Goal: Task Accomplishment & Management: Manage account settings

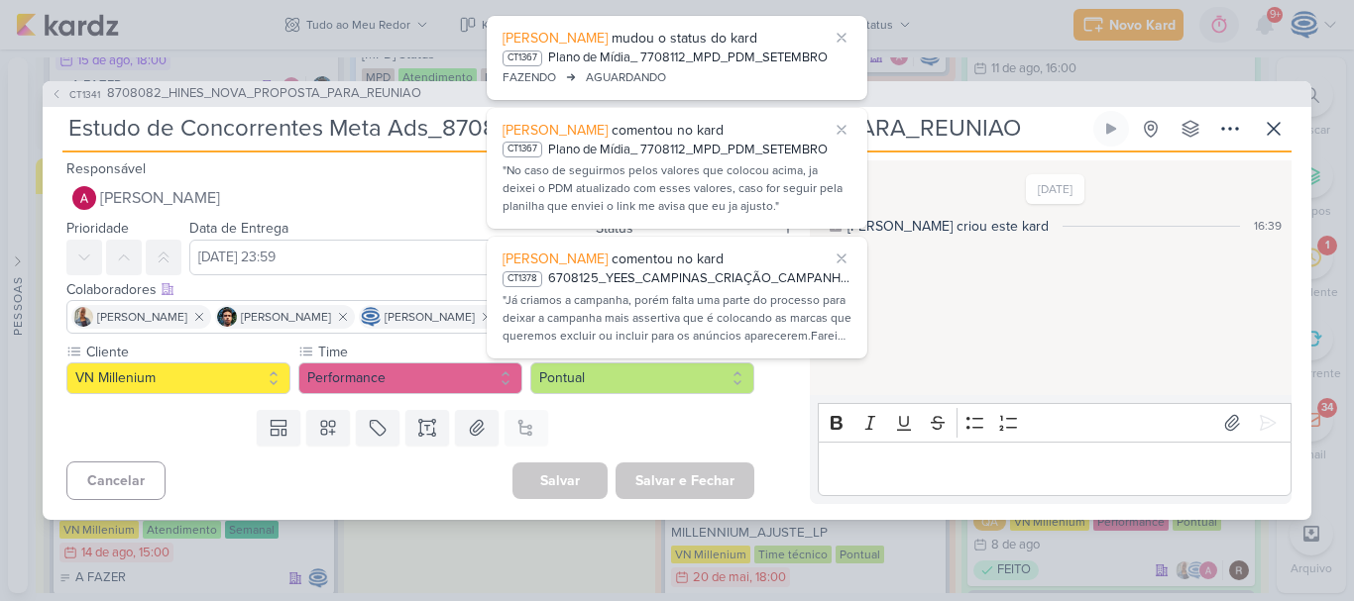
scroll to position [82, 0]
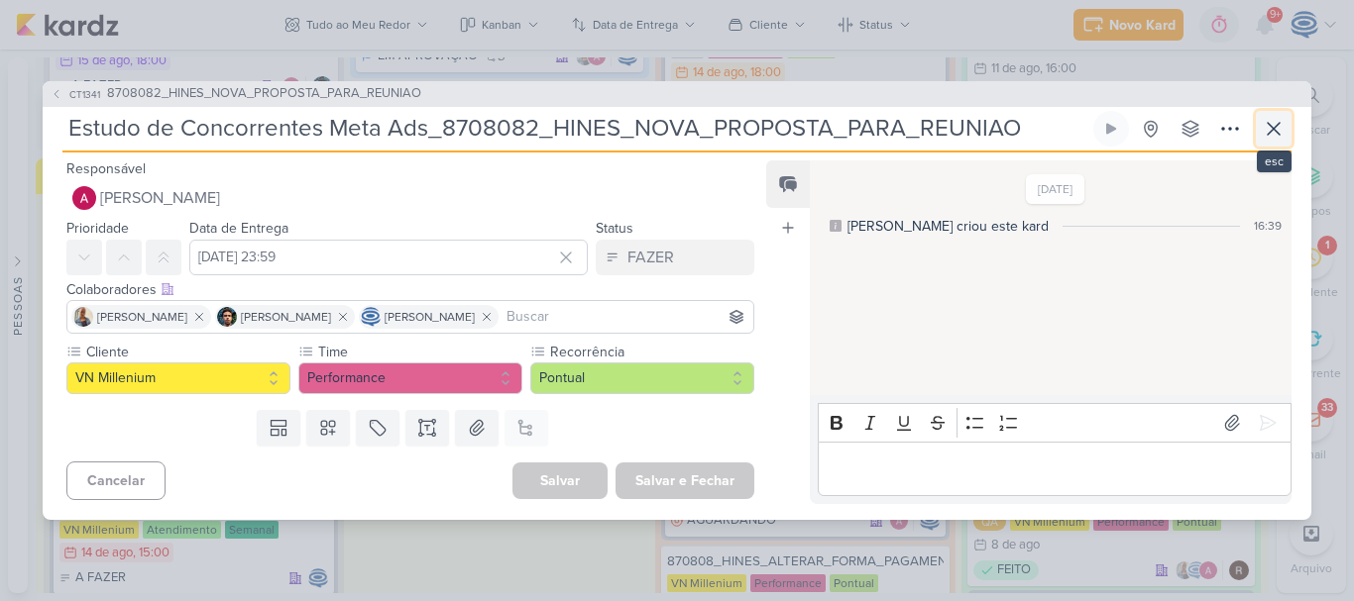
click at [1264, 135] on icon at bounding box center [1273, 129] width 24 height 24
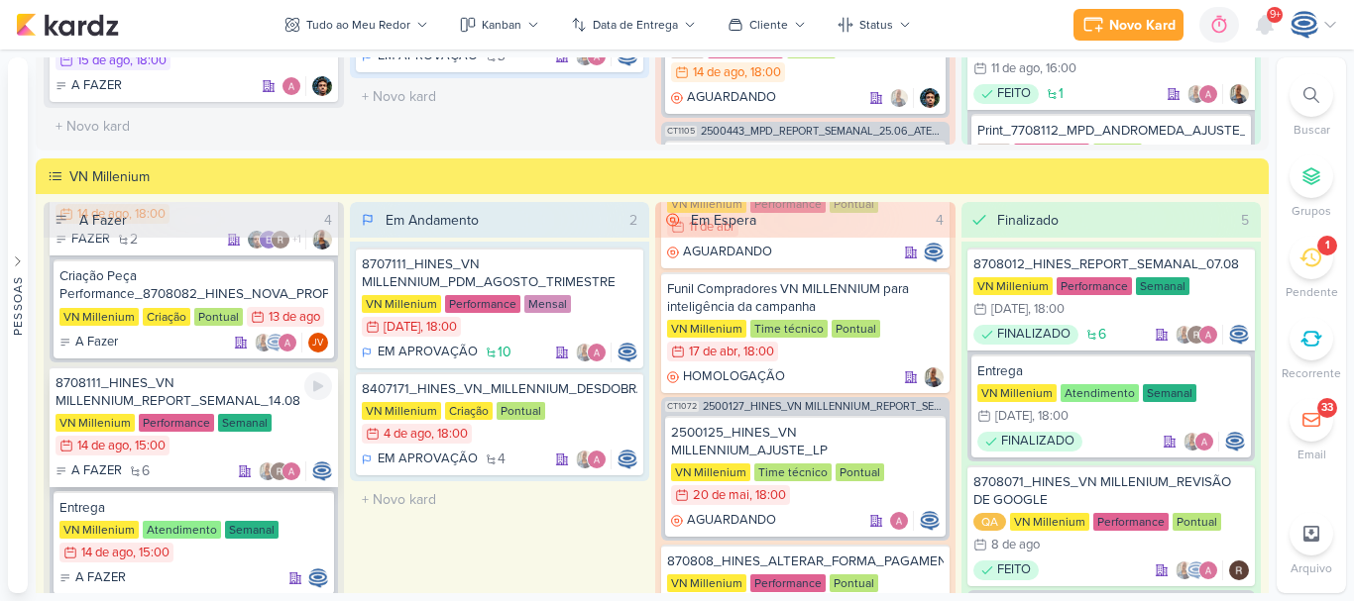
scroll to position [94, 0]
click at [254, 386] on div "8708111_HINES_VN MILLENNIUM_REPORT_SEMANAL_14.08" at bounding box center [193, 394] width 276 height 36
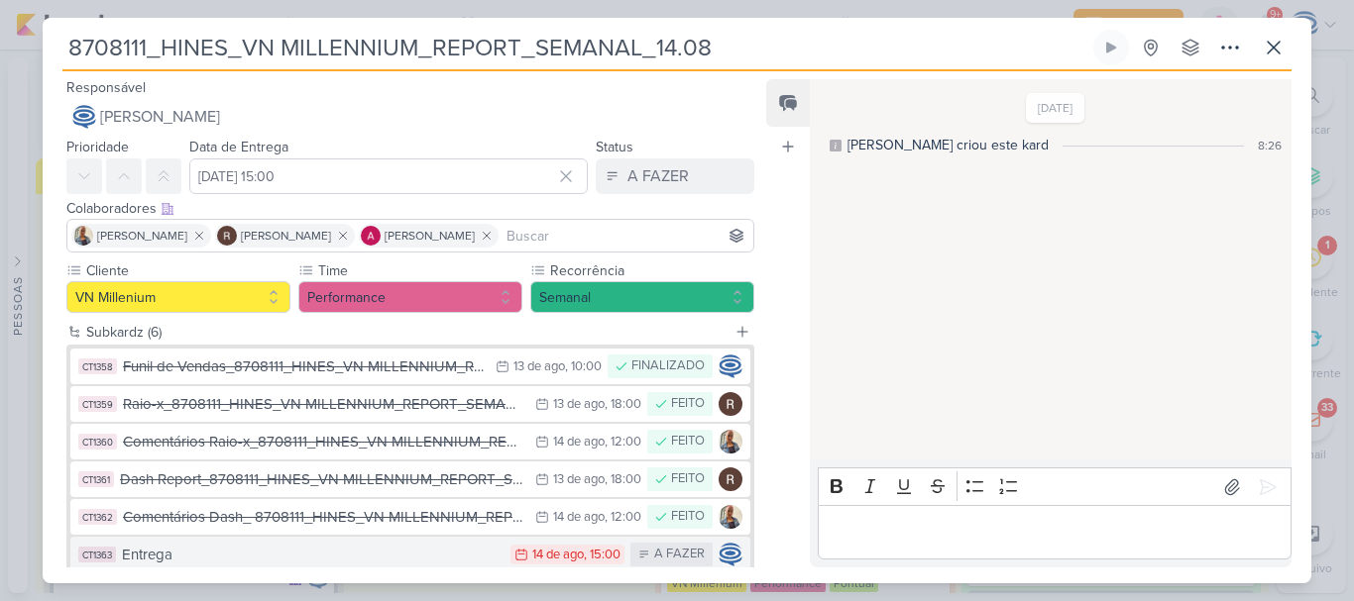
drag, startPoint x: 877, startPoint y: 311, endPoint x: 325, endPoint y: 545, distance: 599.4
click at [325, 545] on div "Entrega" at bounding box center [311, 555] width 379 height 23
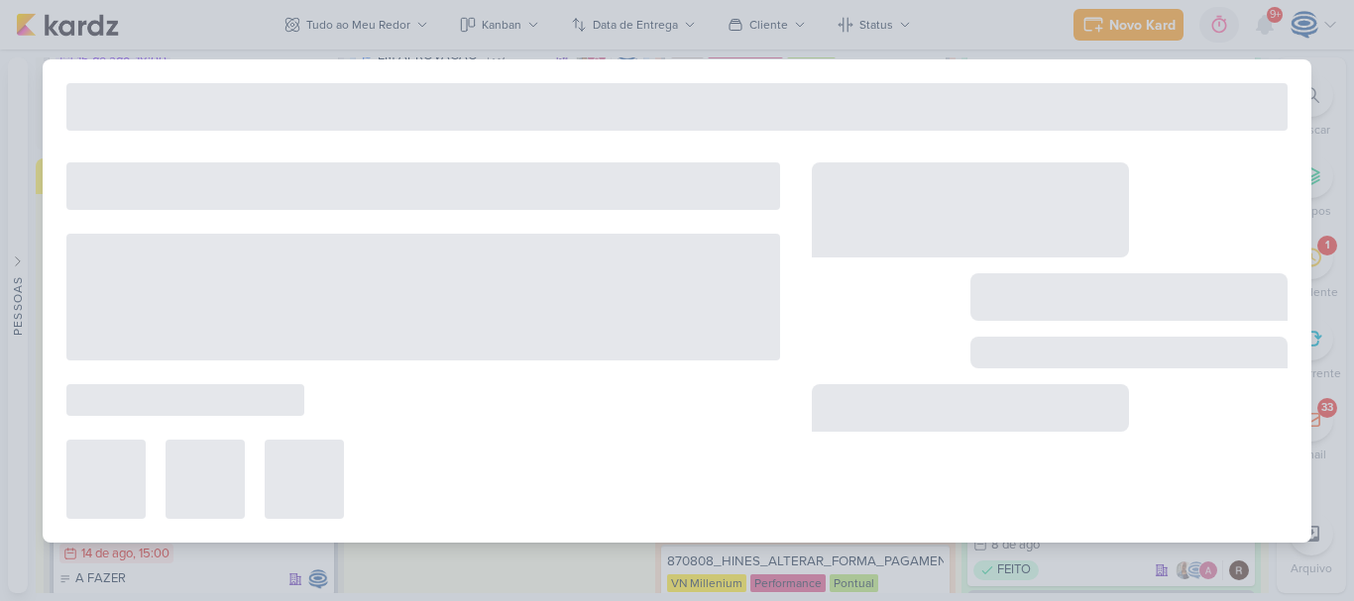
type input "Entrega"
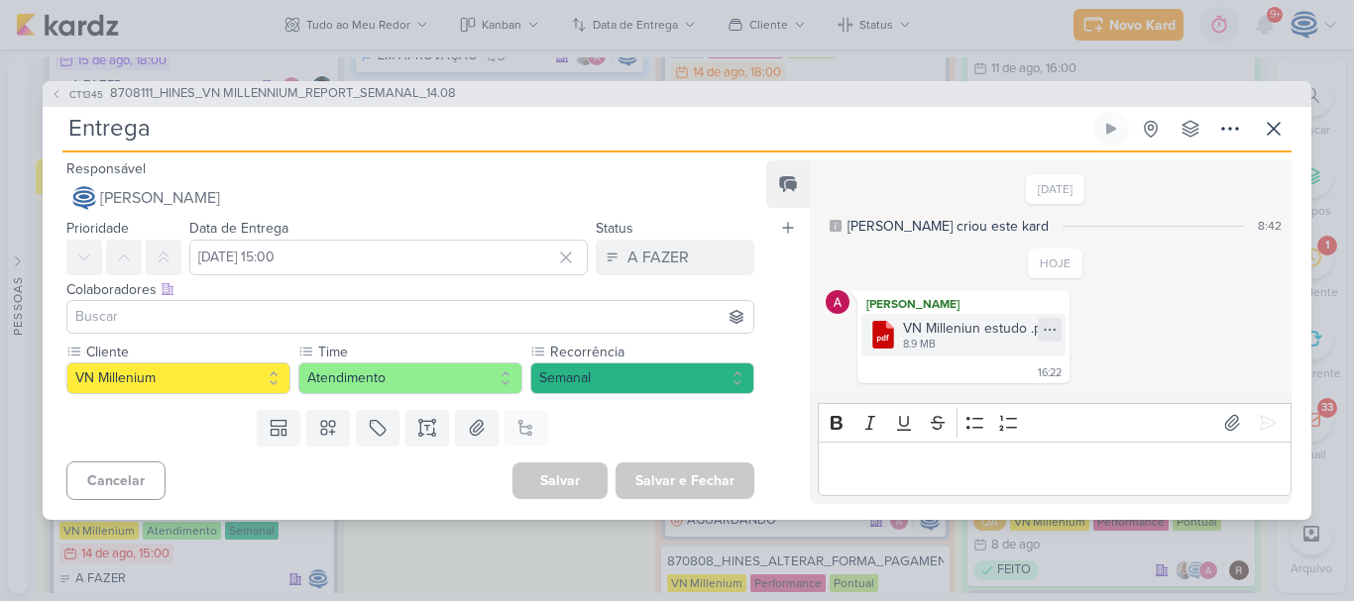
click at [1051, 328] on icon at bounding box center [1049, 330] width 16 height 16
click at [1003, 388] on button "Baixar" at bounding box center [979, 395] width 160 height 29
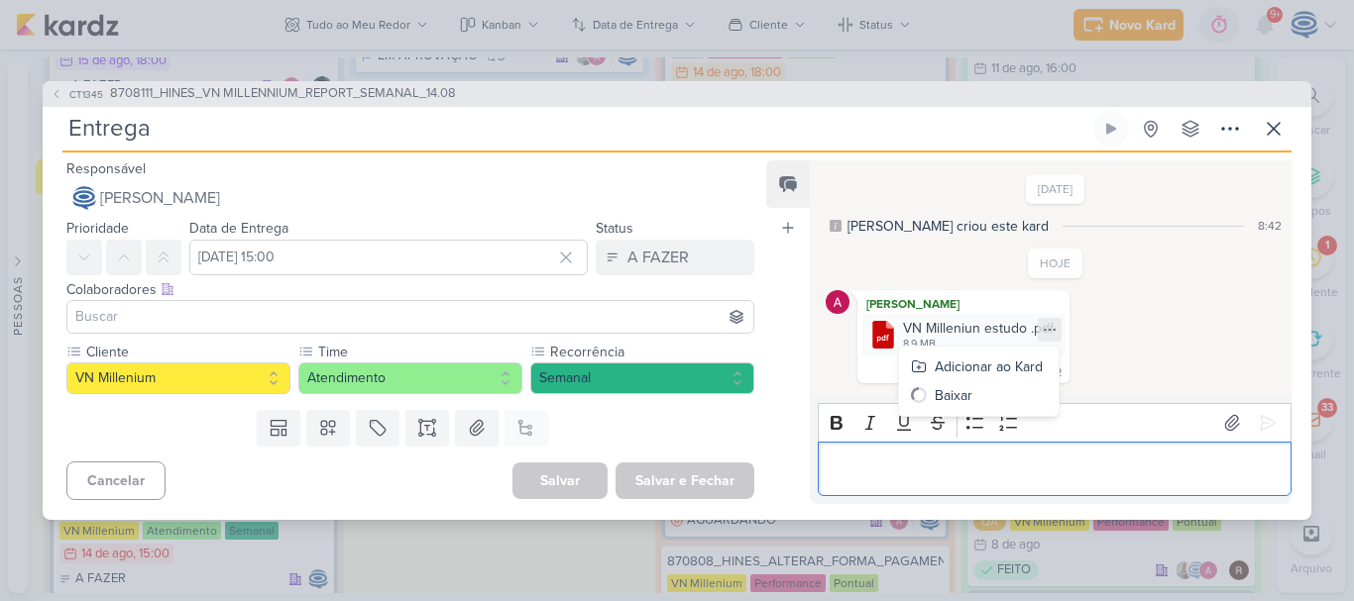
click at [981, 481] on p "Editor editing area: main" at bounding box center [1053, 469] width 453 height 24
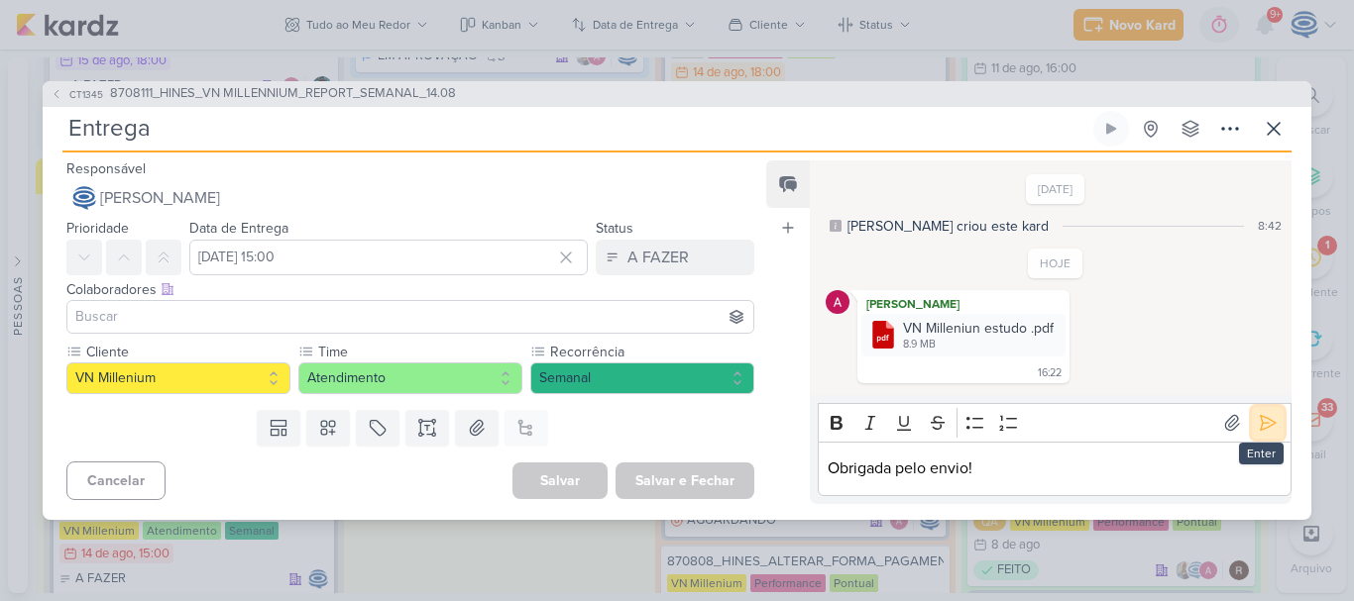
click at [1257, 422] on icon at bounding box center [1267, 423] width 20 height 20
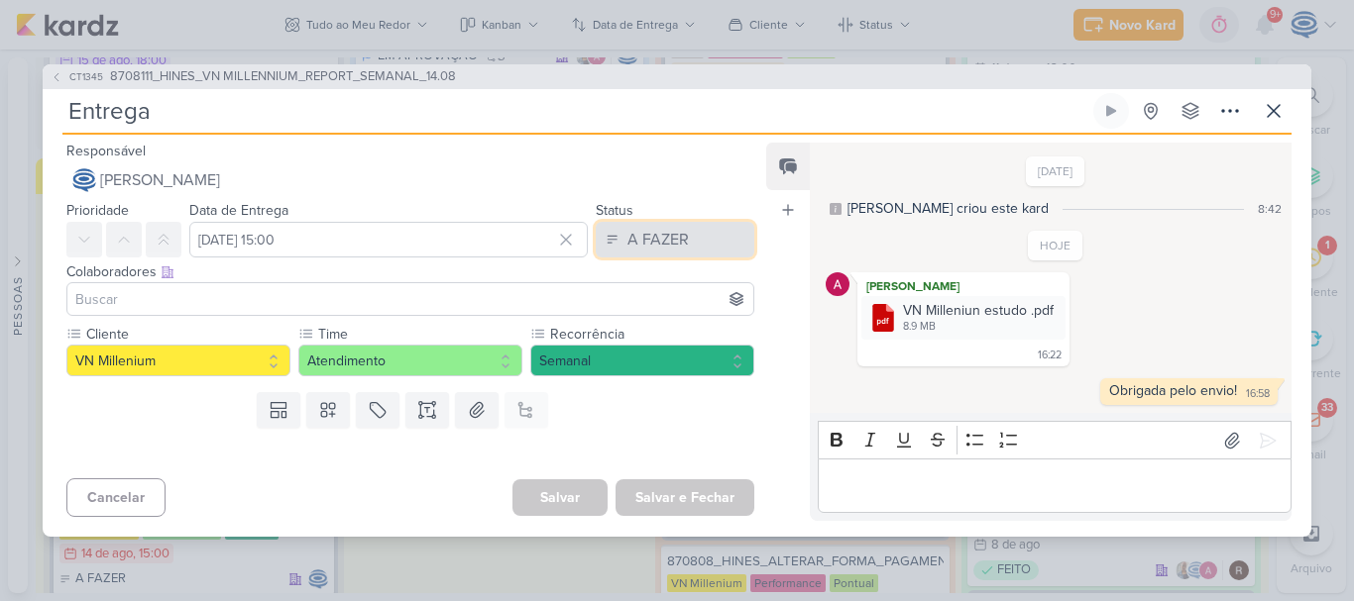
click at [681, 232] on button "A FAZER" at bounding box center [675, 240] width 159 height 36
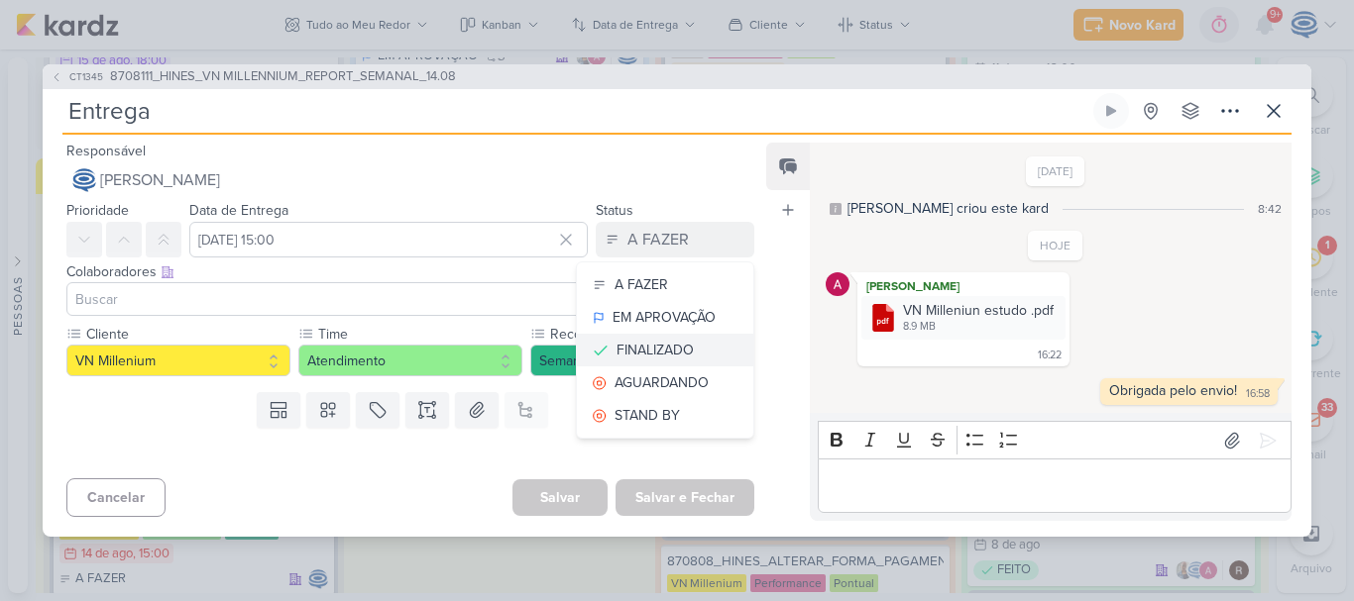
click at [682, 350] on div "FINALIZADO" at bounding box center [654, 350] width 77 height 21
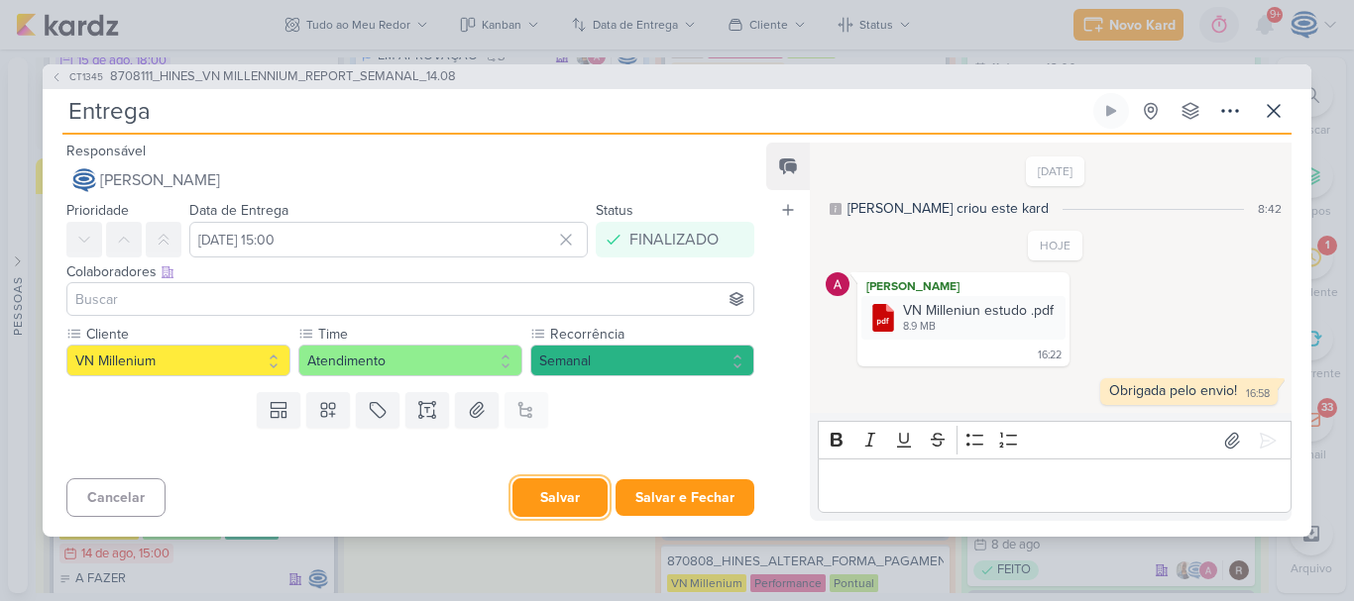
click at [539, 491] on button "Salvar" at bounding box center [559, 498] width 95 height 39
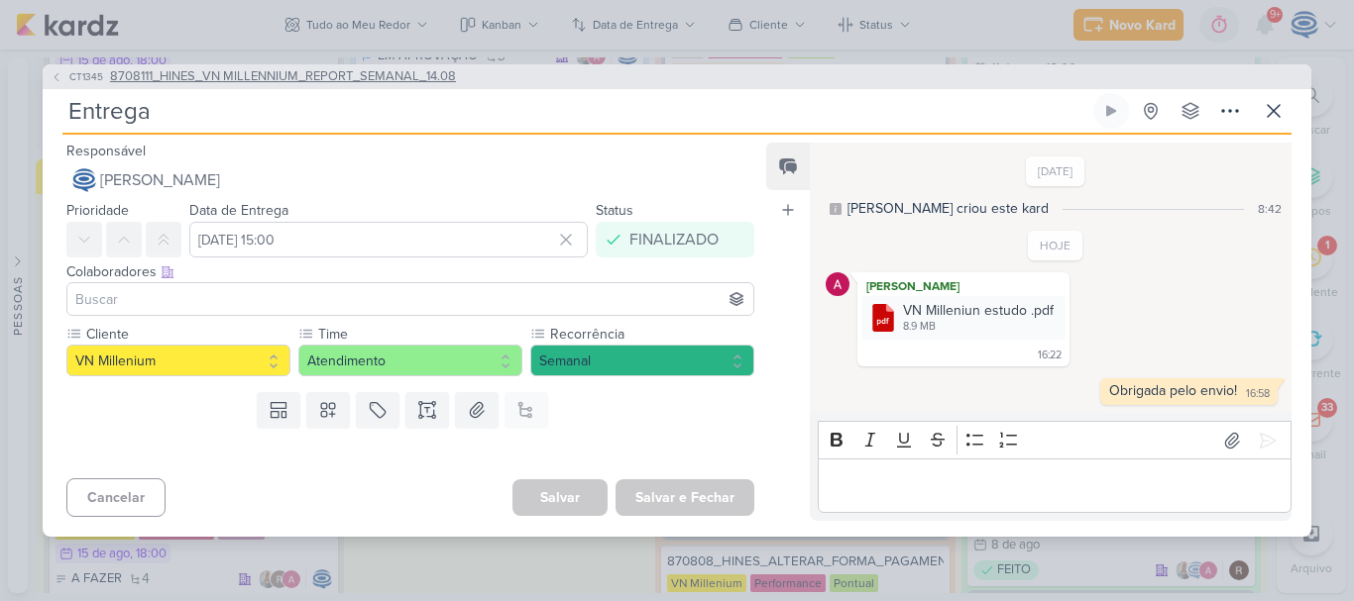
click at [301, 67] on span "8708111_HINES_VN MILLENNIUM_REPORT_SEMANAL_14.08" at bounding box center [283, 77] width 346 height 20
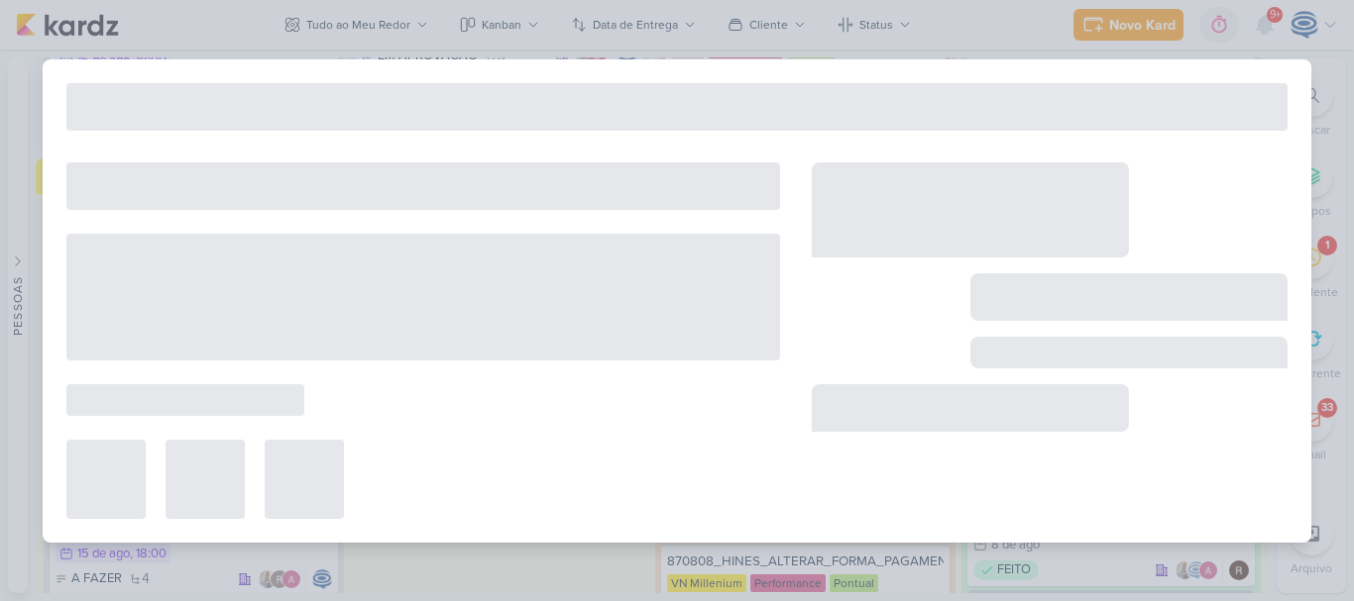
type input "8708111_HINES_VN MILLENNIUM_REPORT_SEMANAL_14.08"
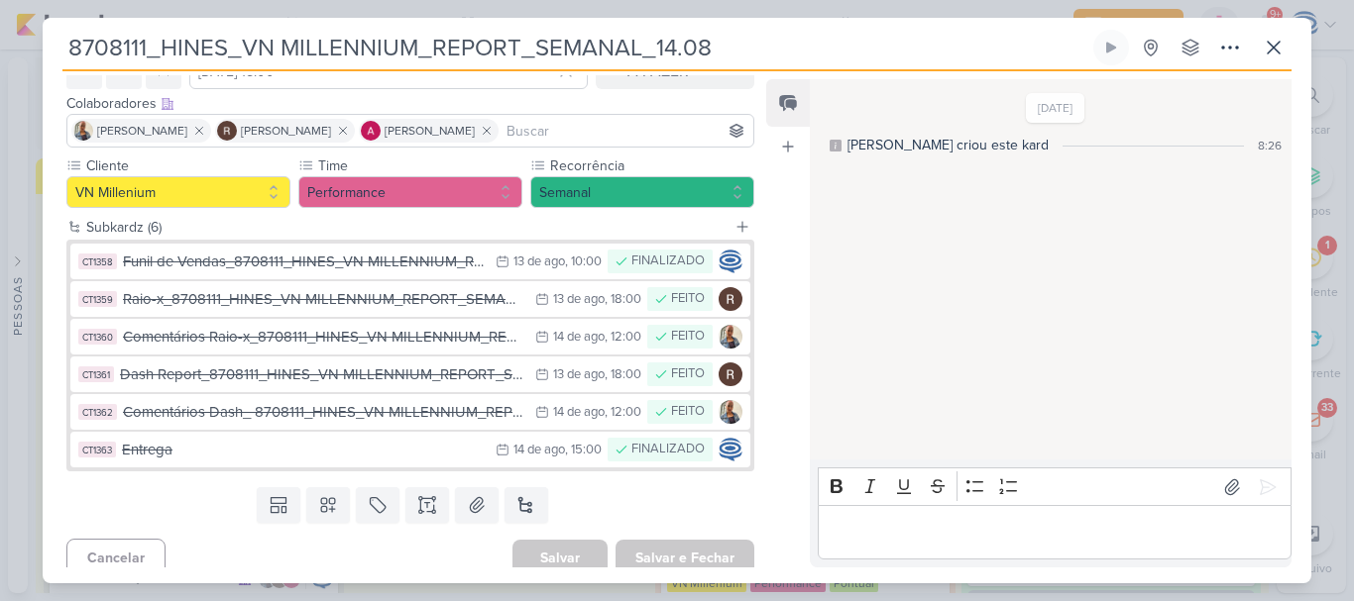
scroll to position [119, 0]
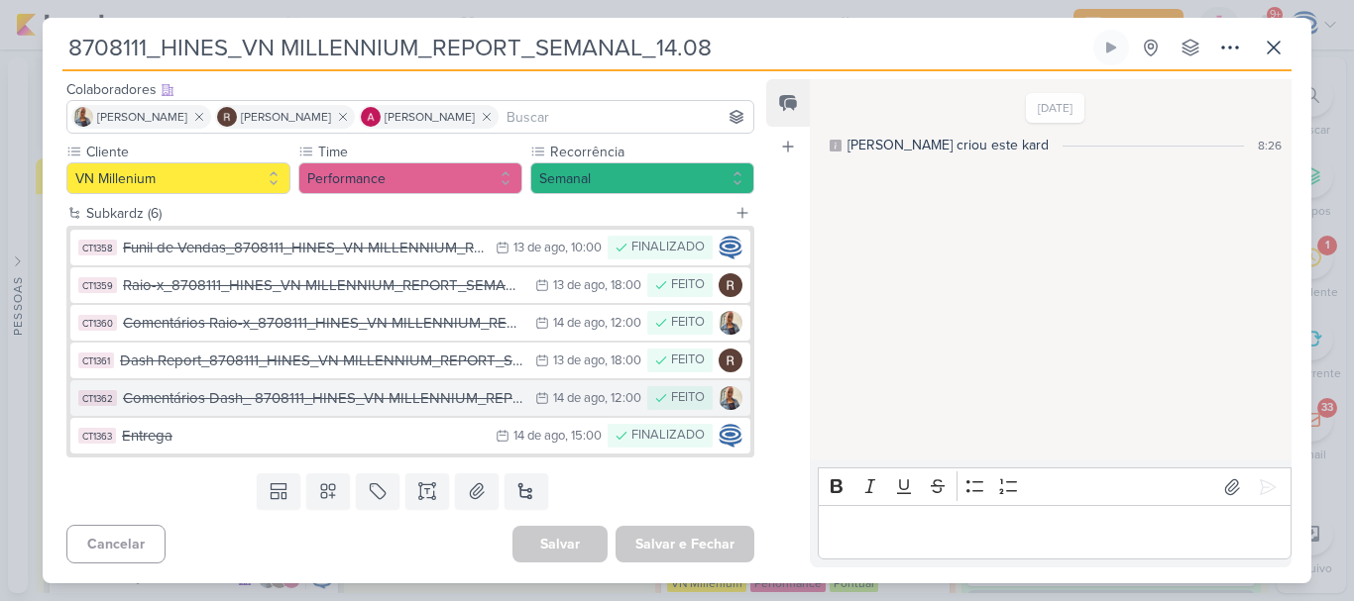
click at [393, 402] on div "Comentários Dash_ 8708111_HINES_VN MILLENNIUM_REPORT_SEMANAL_14.08" at bounding box center [324, 398] width 402 height 23
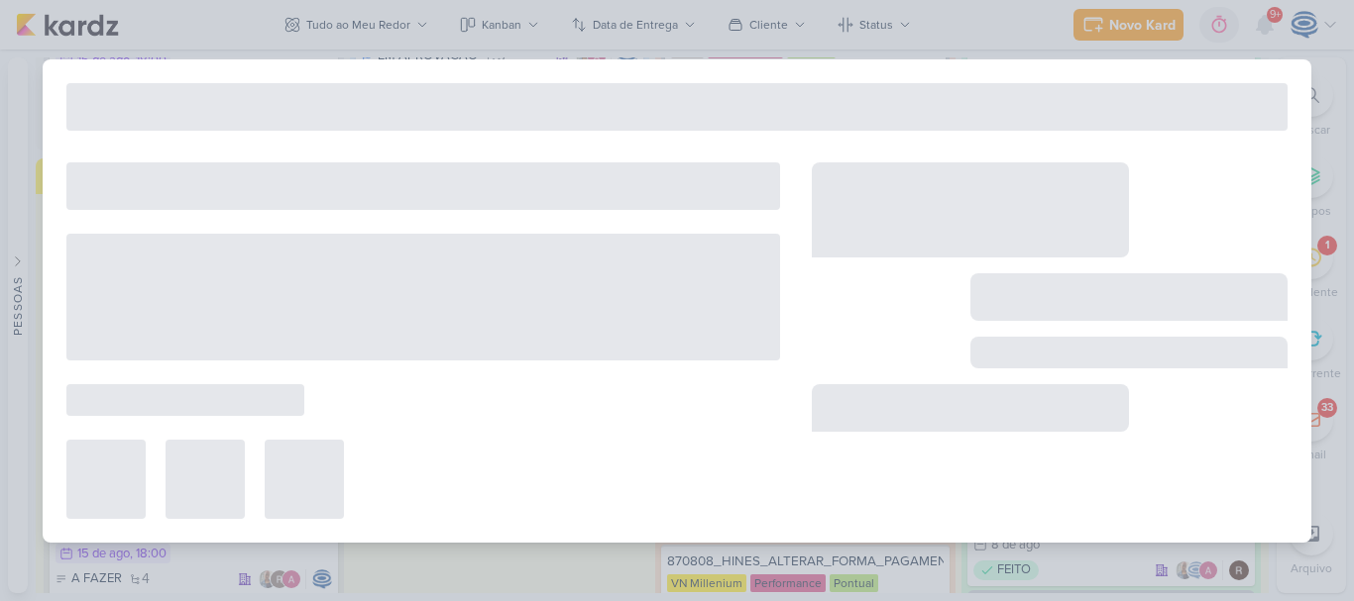
type input "Comentários Dash_ 8708111_HINES_VN MILLENNIUM_REPORT_SEMANAL_14.08"
type input "[DATE] 12:00"
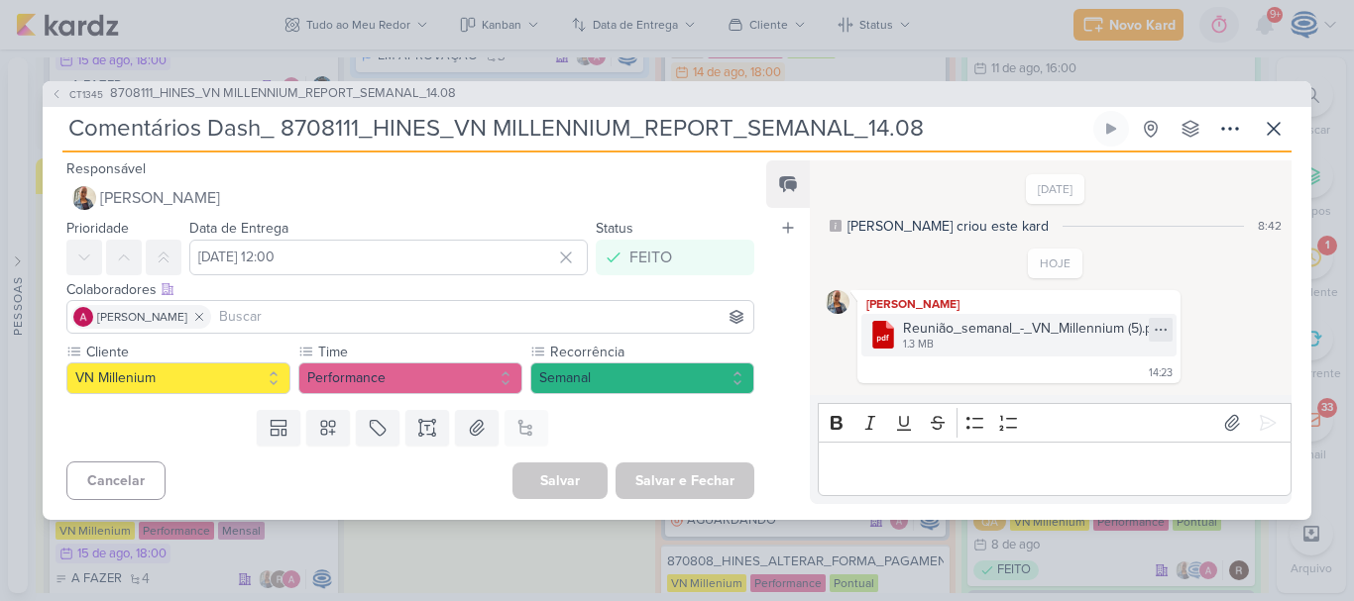
click at [1150, 326] on div at bounding box center [1160, 330] width 24 height 24
click at [1114, 404] on button "Baixar" at bounding box center [1092, 395] width 160 height 29
click at [416, 95] on span "8708111_HINES_VN MILLENNIUM_REPORT_SEMANAL_14.08" at bounding box center [283, 94] width 346 height 20
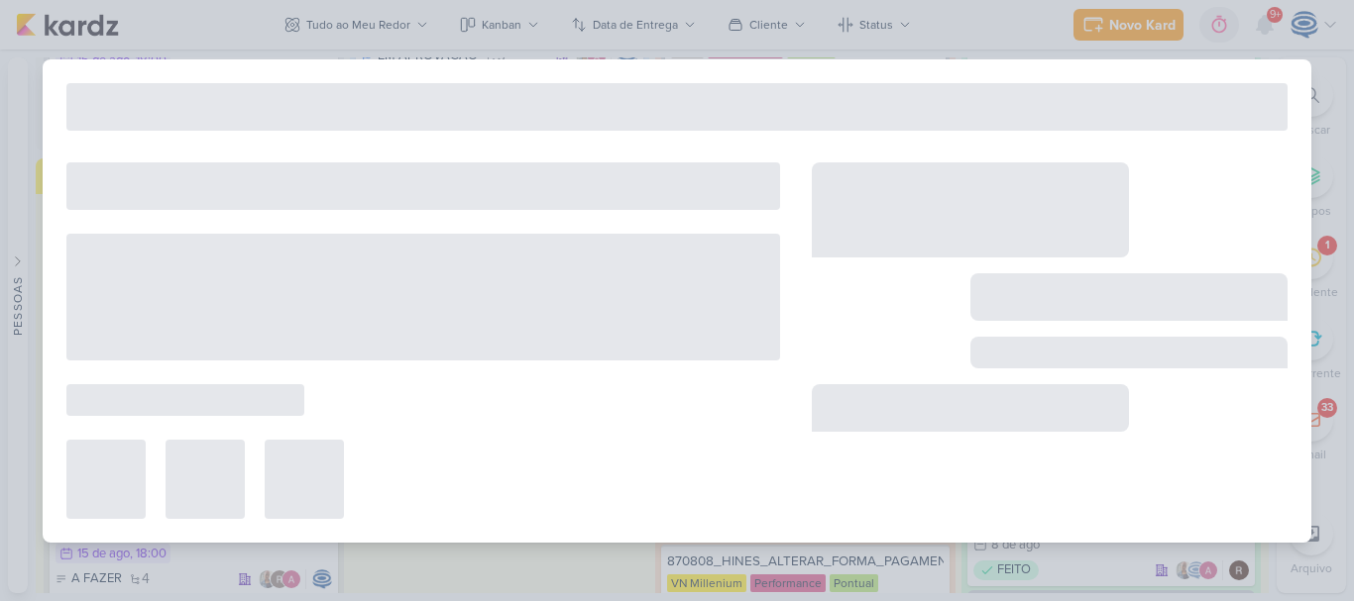
type input "8708111_HINES_VN MILLENNIUM_REPORT_SEMANAL_14.08"
type input "[DATE] 15:00"
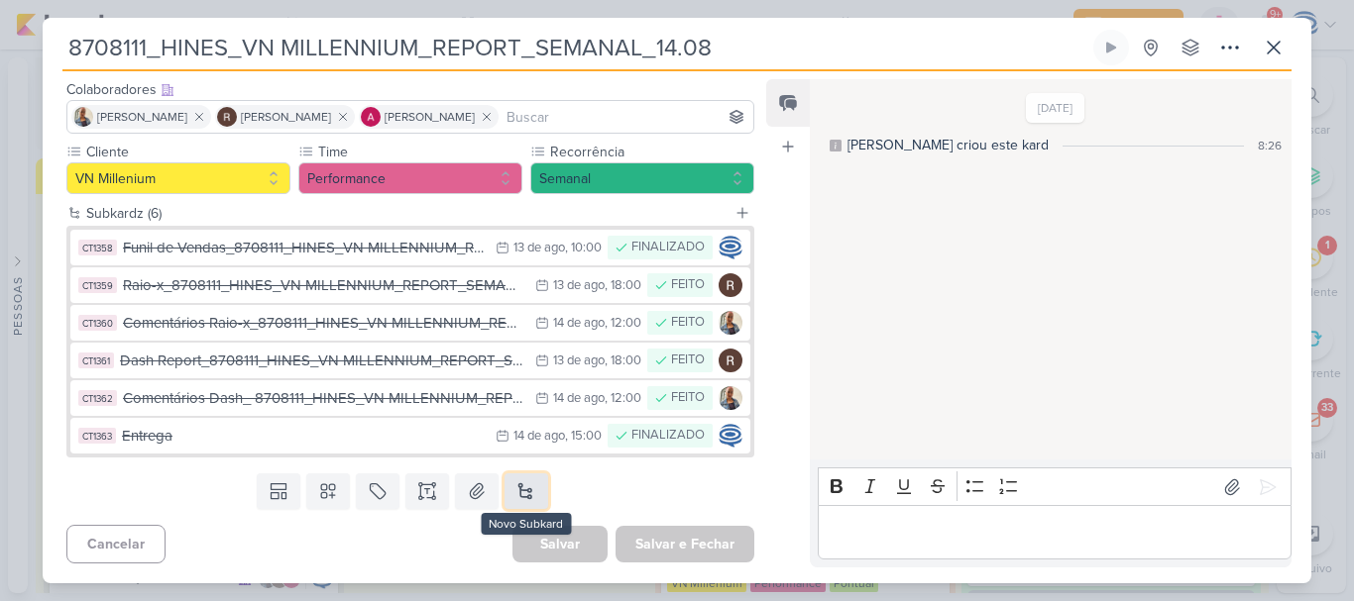
click at [519, 494] on button at bounding box center [526, 492] width 44 height 36
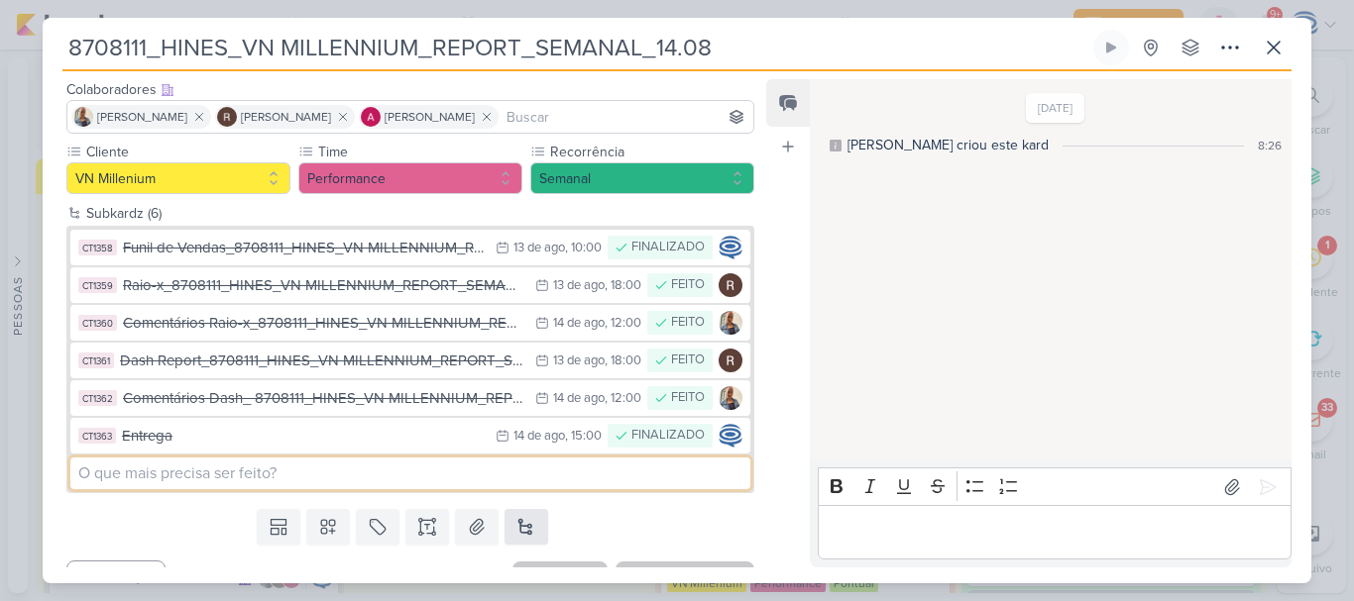
paste input "8708141_HINES_ALTERAÇÃO_FORMULÁRIO"
type input "8708141_HINES_ALTERAÇÃO_FORMULÁRIO"
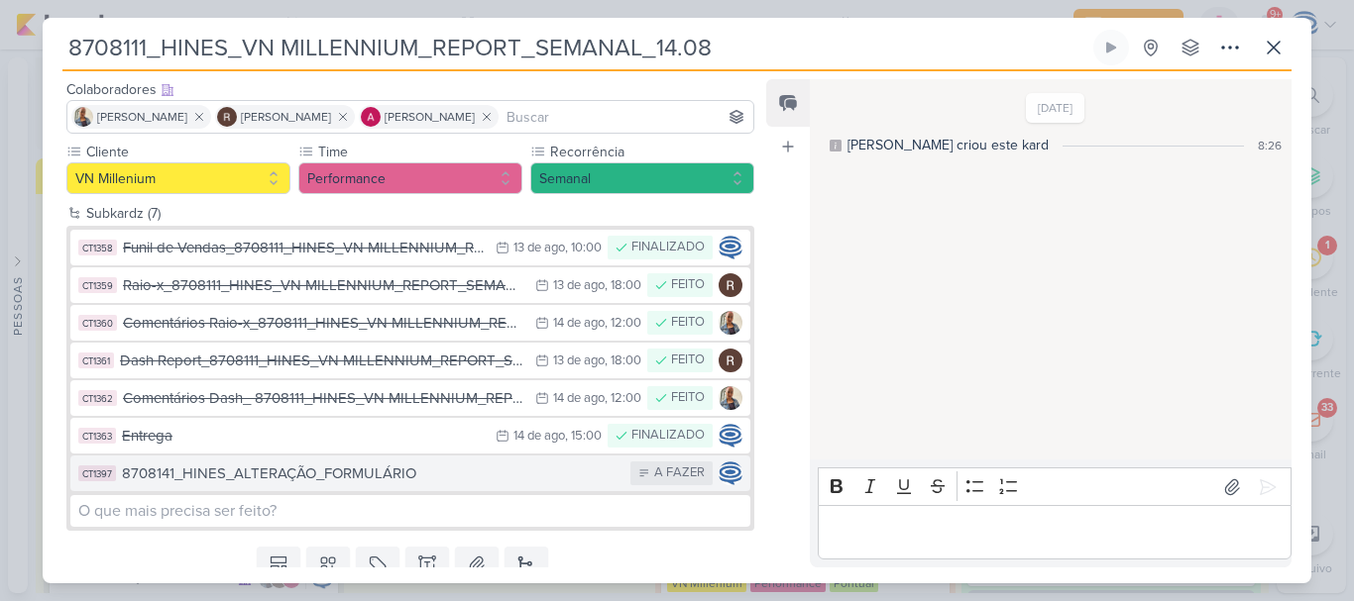
click at [502, 469] on div "8708141_HINES_ALTERAÇÃO_FORMULÁRIO" at bounding box center [371, 474] width 498 height 23
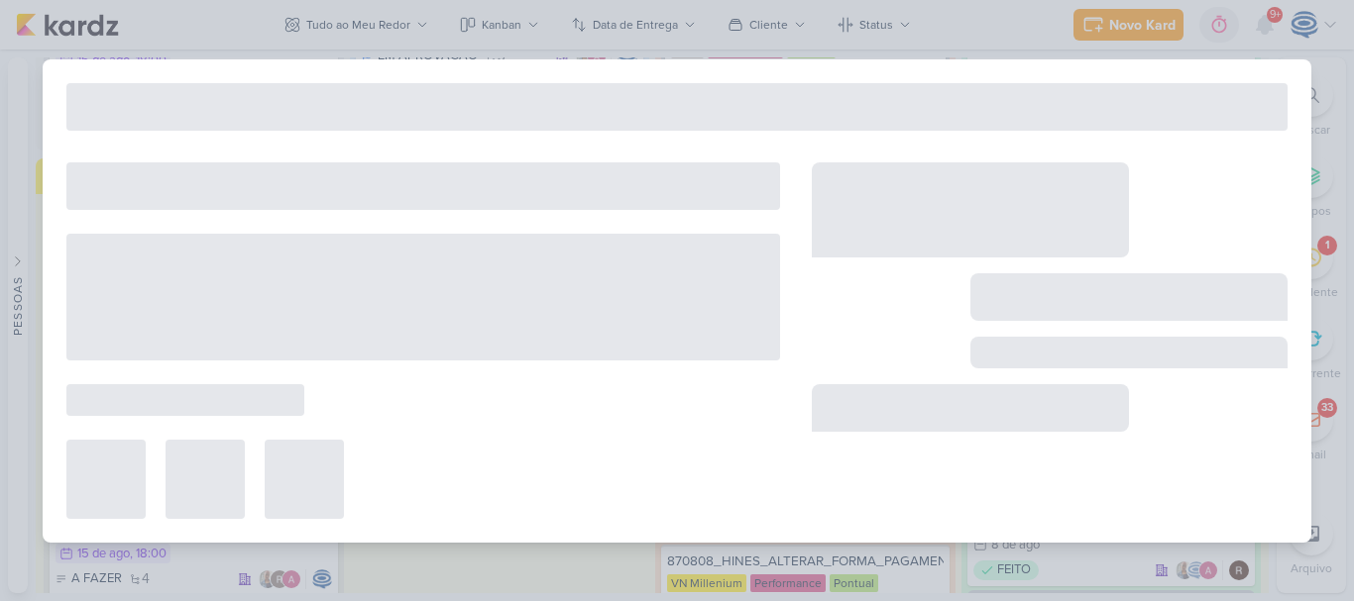
type input "8708141_HINES_ALTERAÇÃO_FORMULÁRIO"
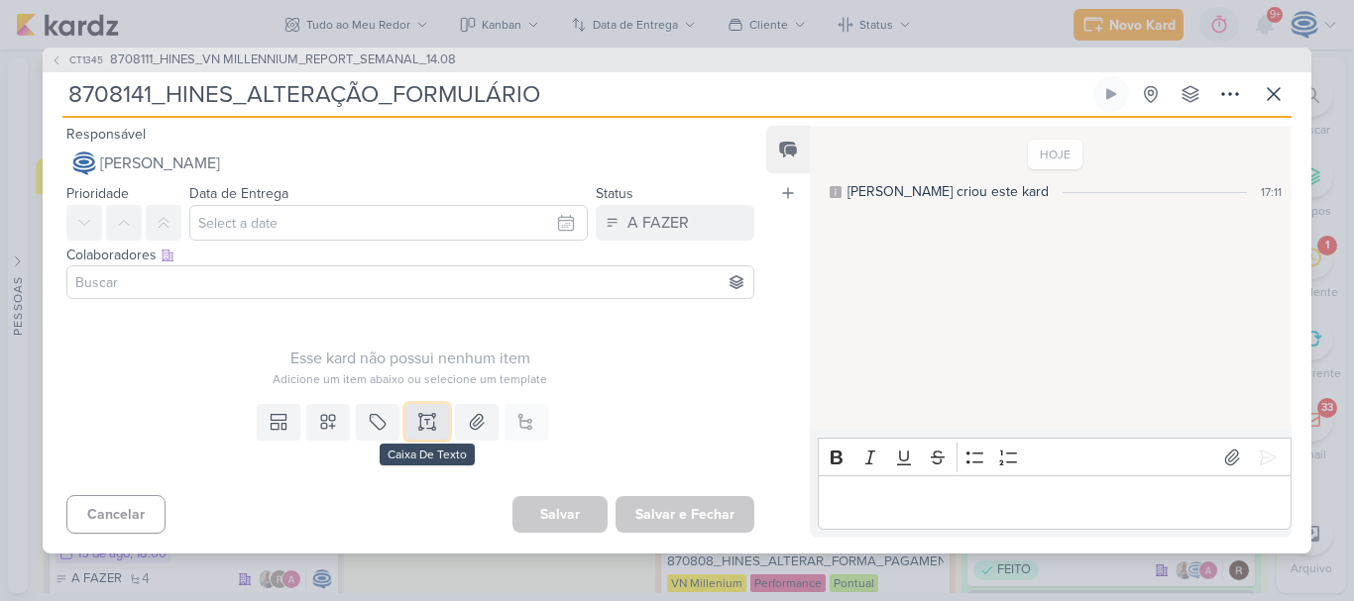
click at [427, 414] on icon at bounding box center [427, 422] width 20 height 20
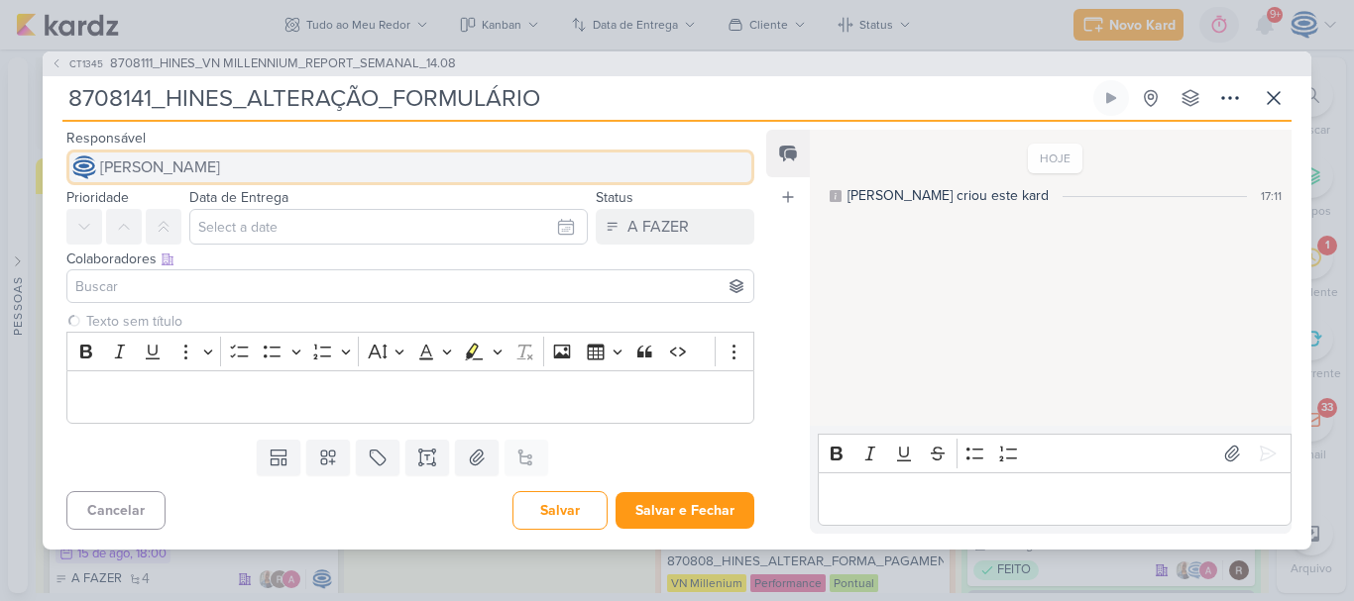
click at [379, 170] on button "[PERSON_NAME]" at bounding box center [410, 168] width 688 height 36
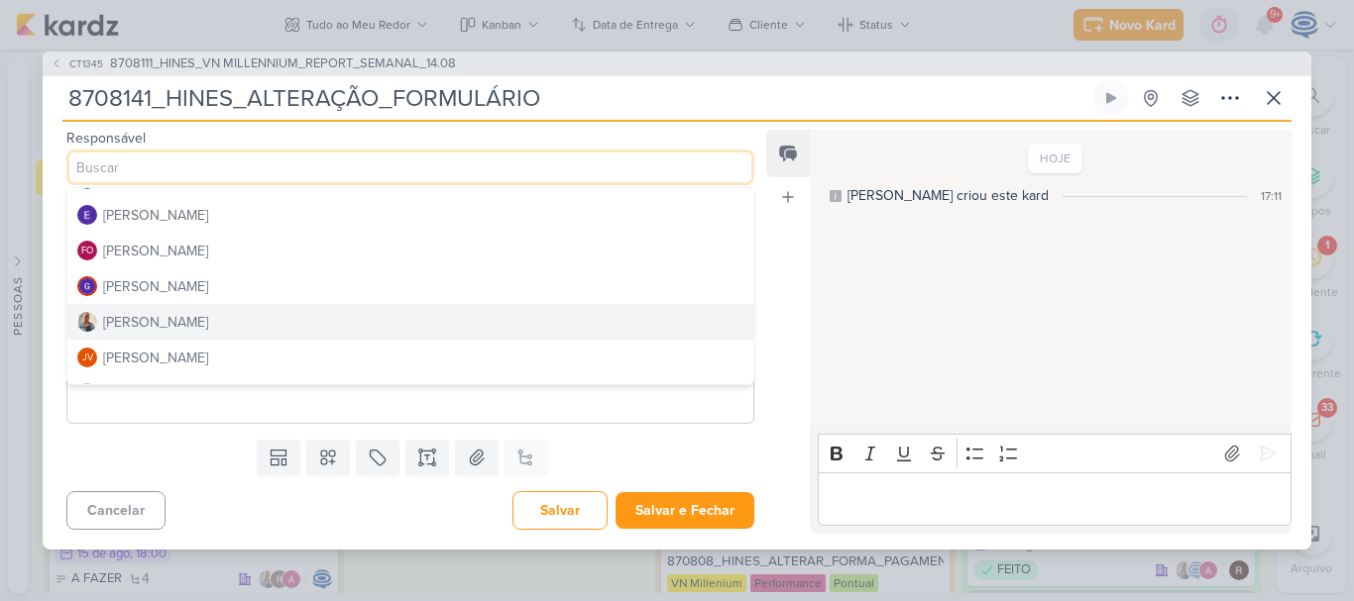
scroll to position [175, 0]
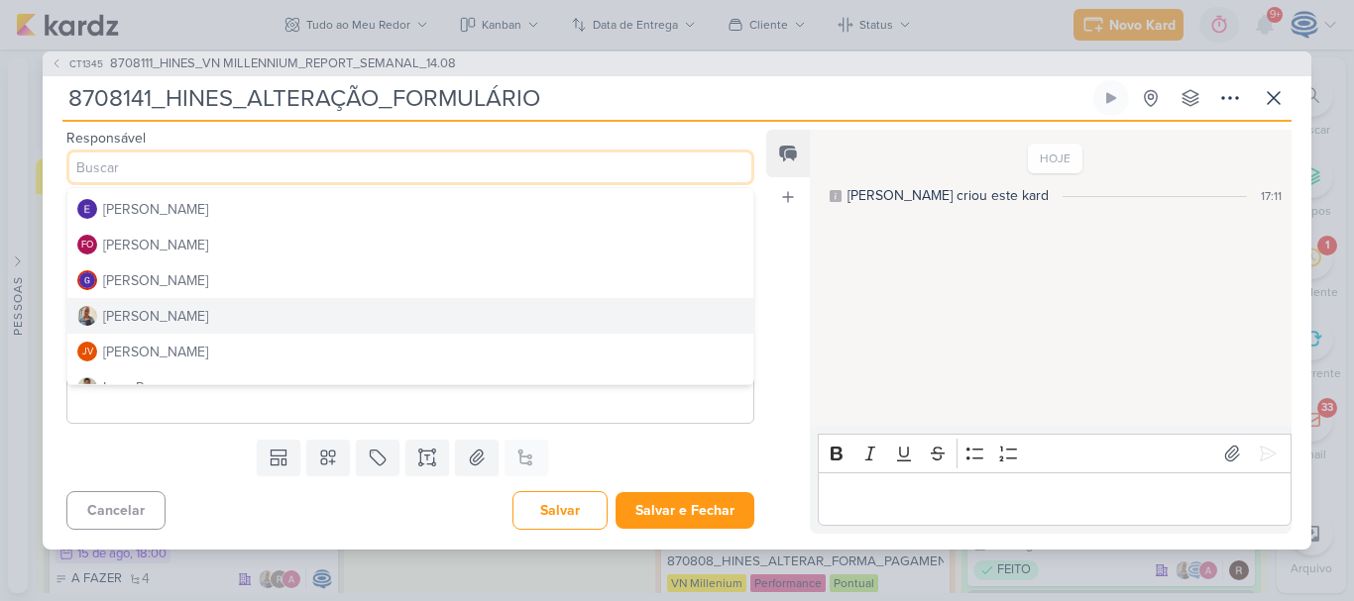
click at [262, 310] on button "[PERSON_NAME]" at bounding box center [410, 316] width 686 height 36
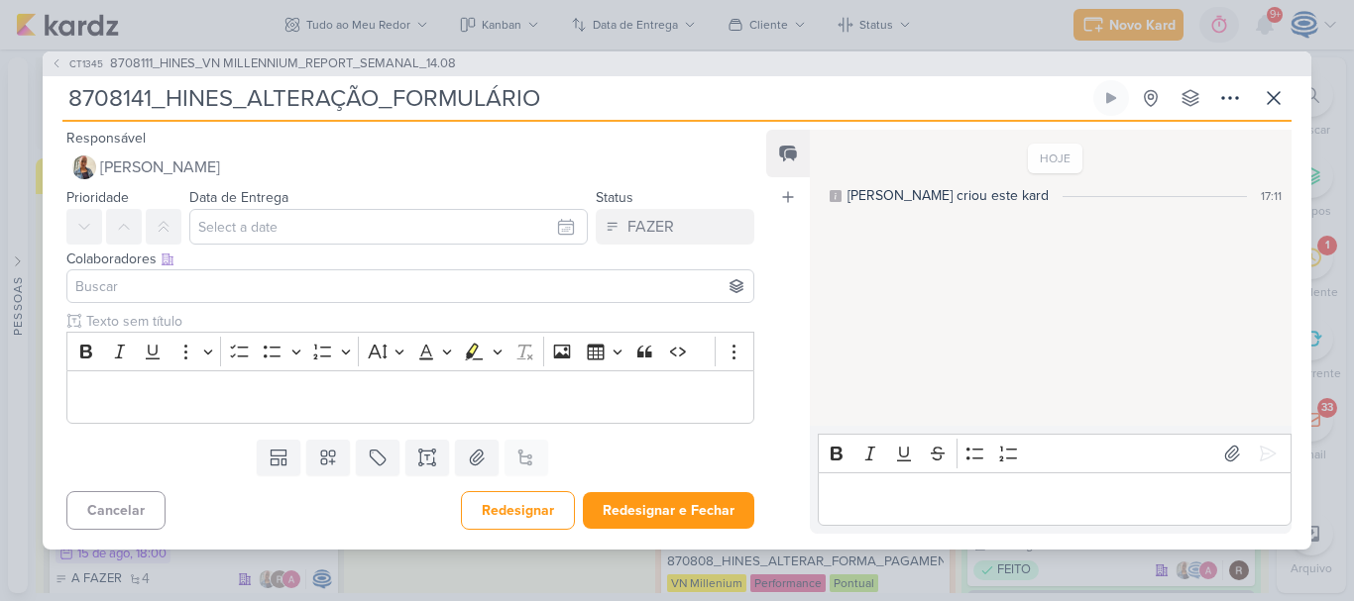
click at [271, 281] on input at bounding box center [410, 286] width 678 height 24
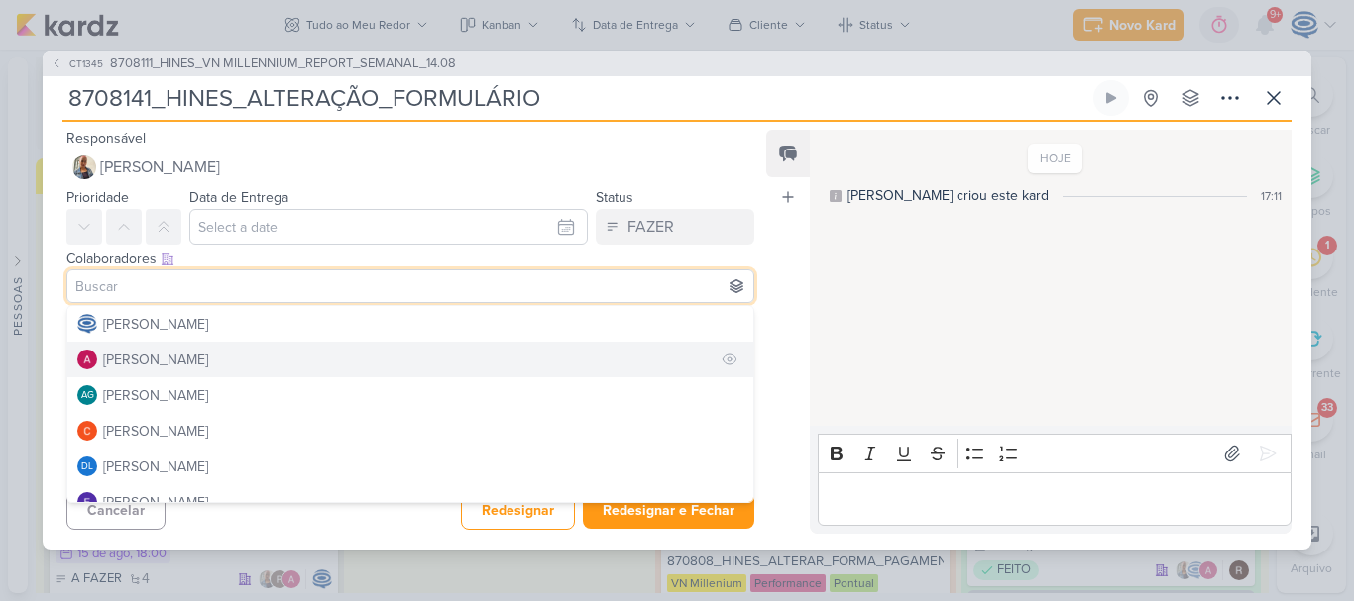
click at [239, 352] on button "[PERSON_NAME]" at bounding box center [410, 360] width 686 height 36
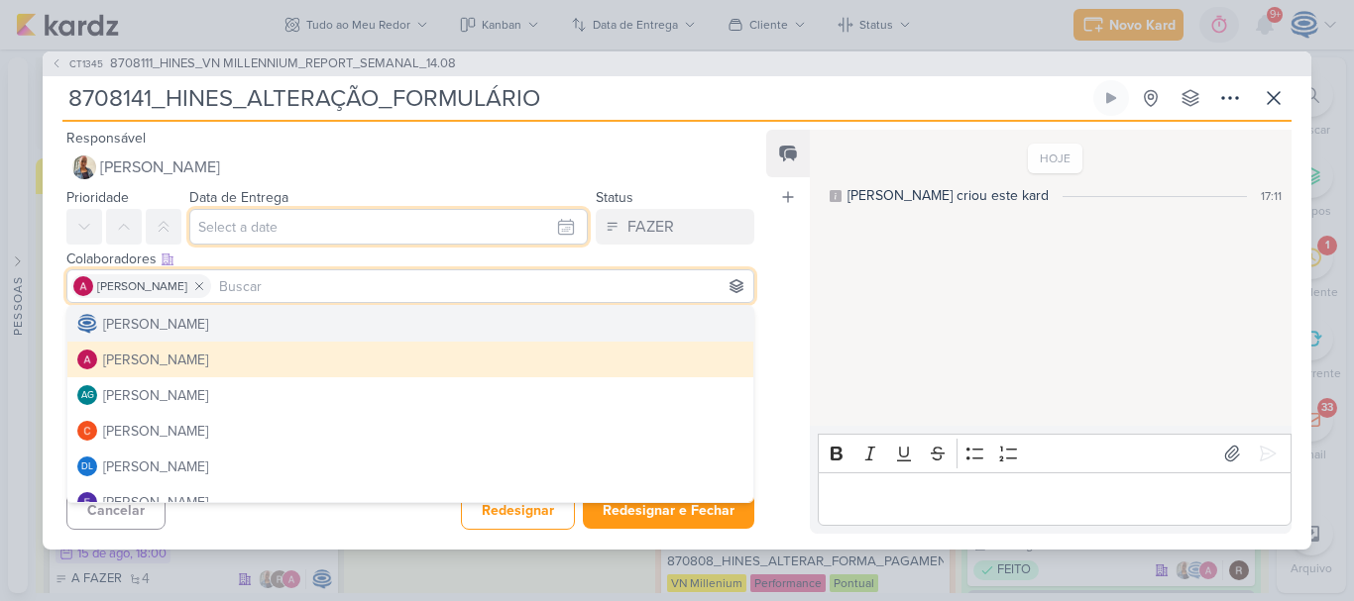
click at [273, 239] on input "text" at bounding box center [388, 227] width 398 height 36
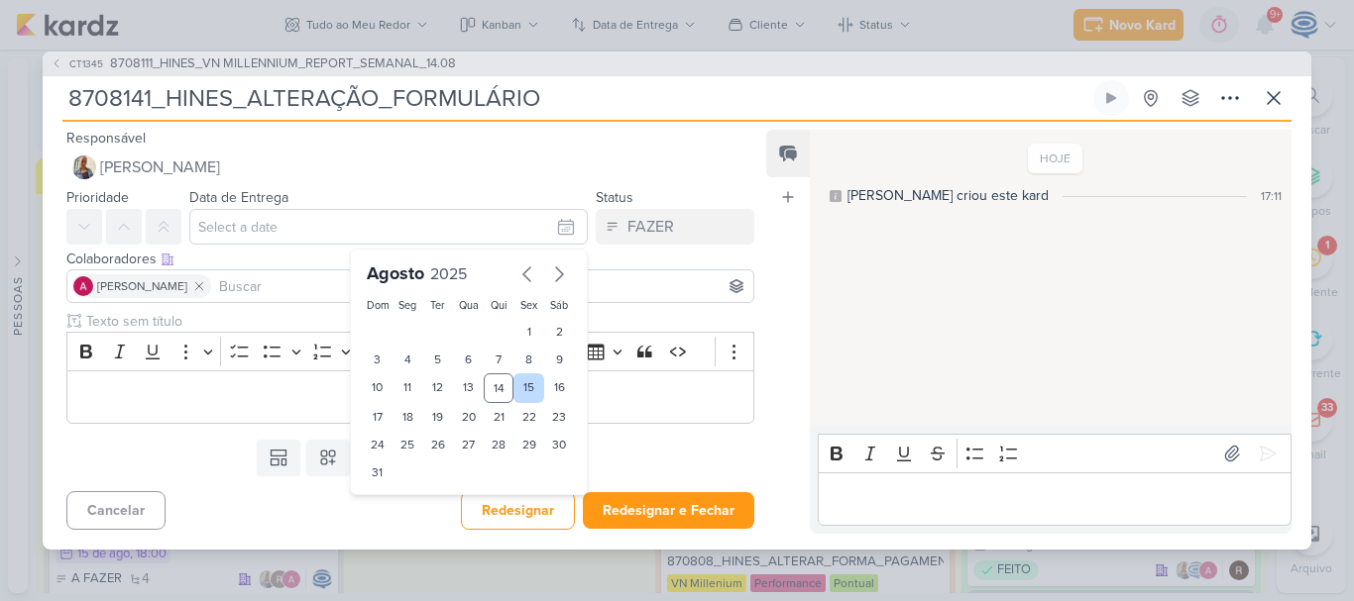
click at [519, 384] on div "15" at bounding box center [528, 389] width 31 height 30
type input "[DATE] 23:59"
click at [394, 503] on select "00 01 02 03 04 05 06 07 08 09 10 11 12 13 14 15 16 17 18 19 20 21 22 23" at bounding box center [408, 506] width 28 height 24
select select "18"
click at [394, 494] on select "00 01 02 03 04 05 06 07 08 09 10 11 12 13 14 15 16 17 18 19 20 21 22 23" at bounding box center [408, 506] width 28 height 24
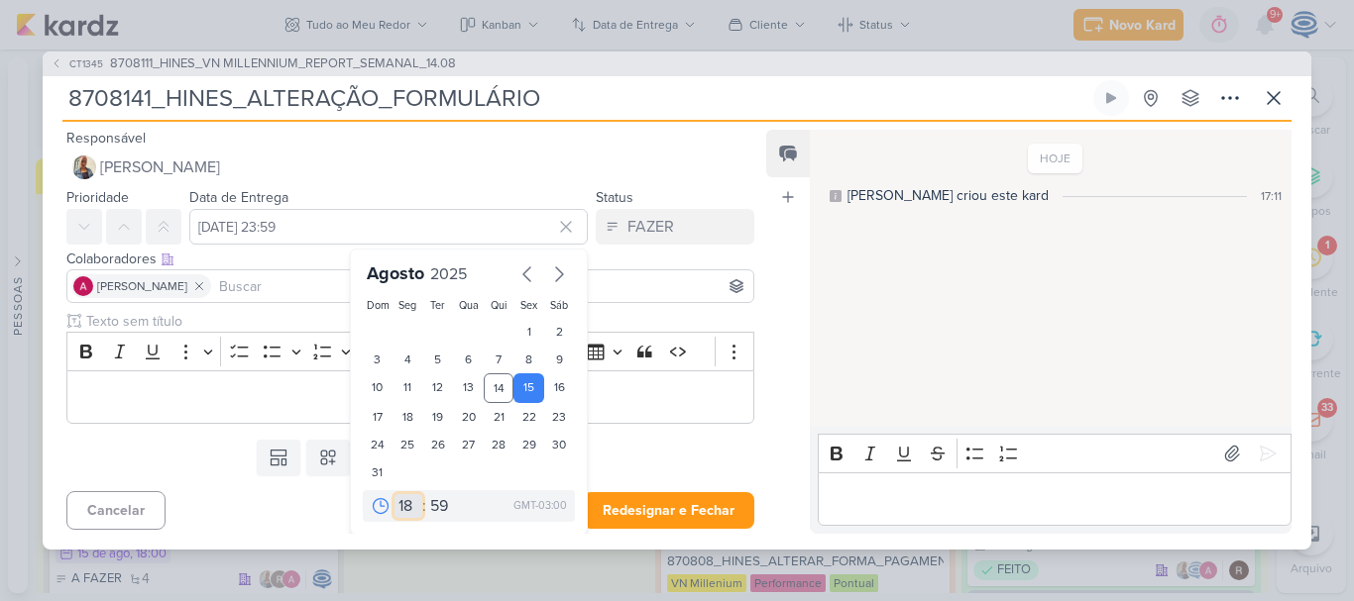
type input "[DATE] 18:59"
click at [429, 513] on select "00 05 10 15 20 25 30 35 40 45 50 55 59" at bounding box center [440, 506] width 28 height 24
select select "0"
click at [426, 494] on select "00 05 10 15 20 25 30 35 40 45 50 55 59" at bounding box center [440, 506] width 28 height 24
type input "[DATE] 18:00"
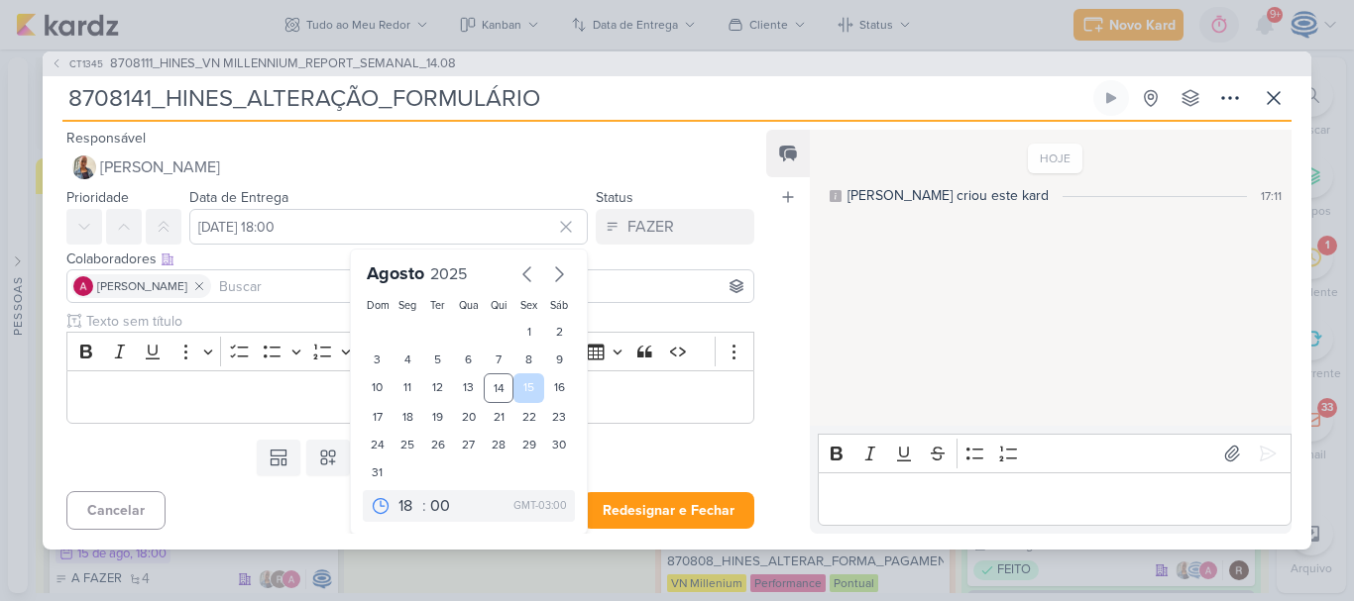
click at [518, 384] on div "15" at bounding box center [528, 389] width 31 height 30
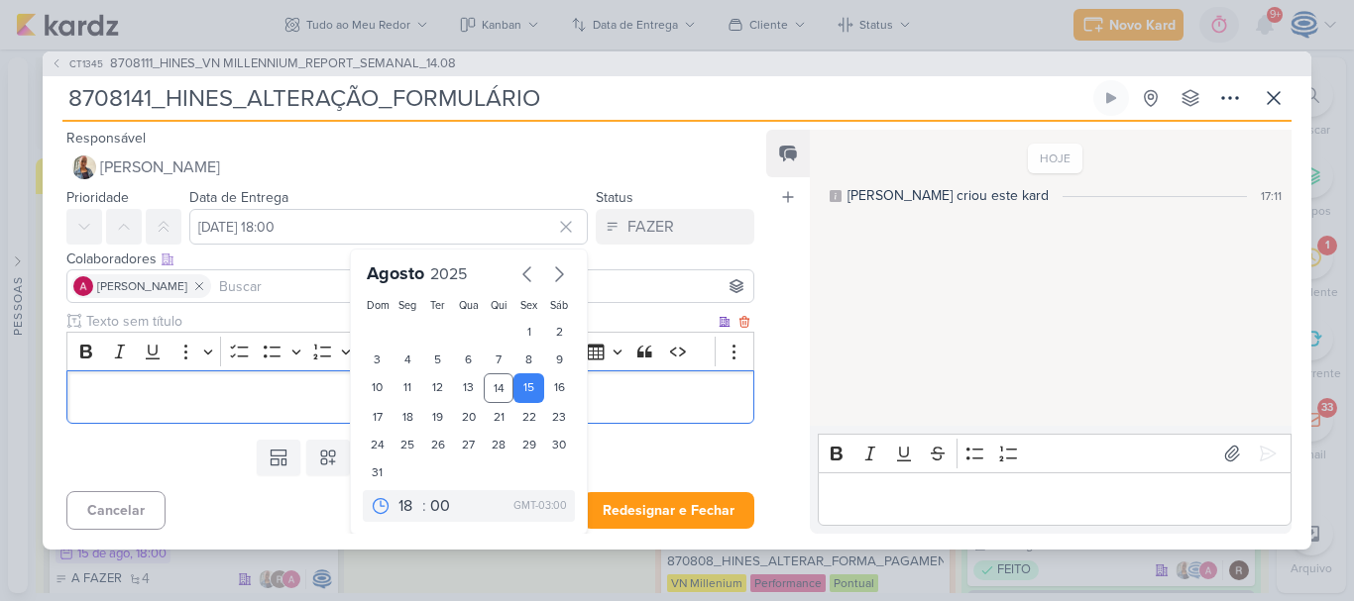
click at [695, 391] on p "Editor editing area: main" at bounding box center [410, 397] width 666 height 24
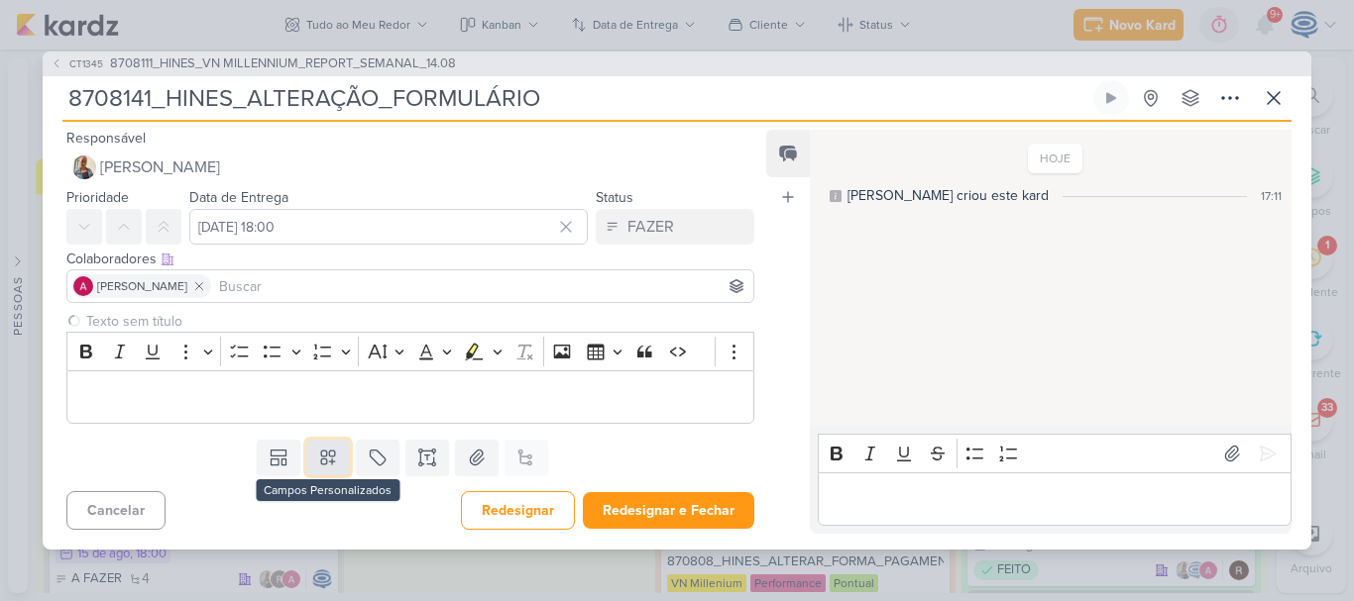
click at [312, 452] on button at bounding box center [328, 458] width 44 height 36
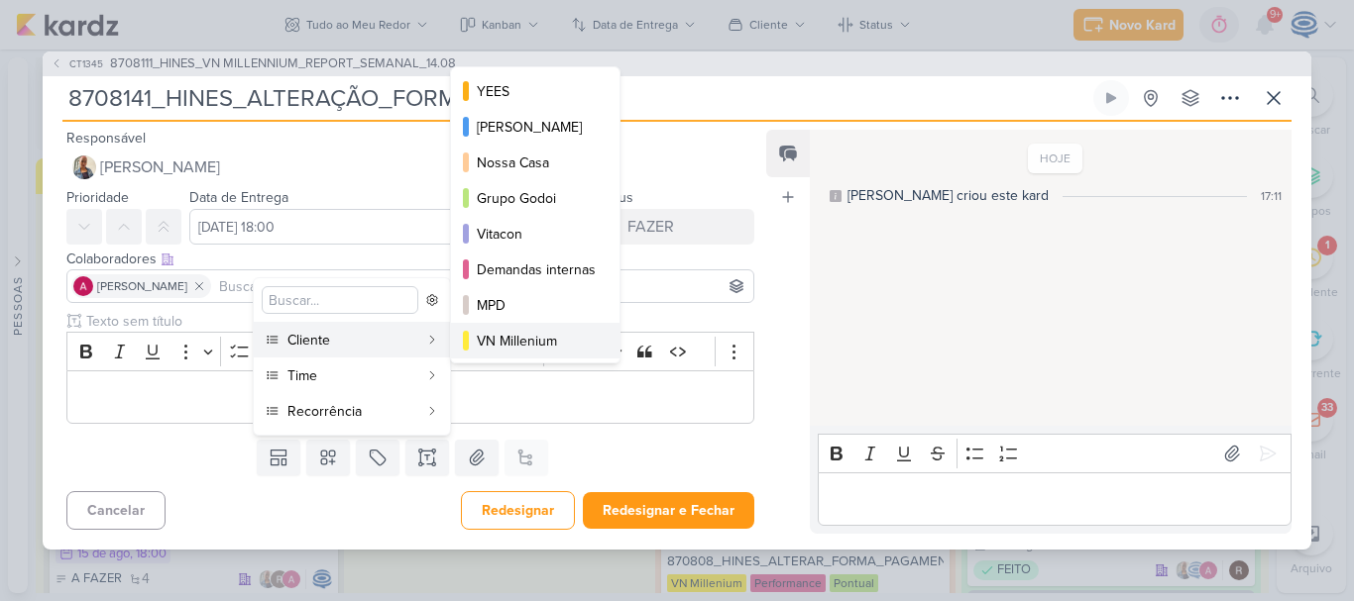
click at [522, 338] on div "VN Millenium" at bounding box center [536, 341] width 119 height 21
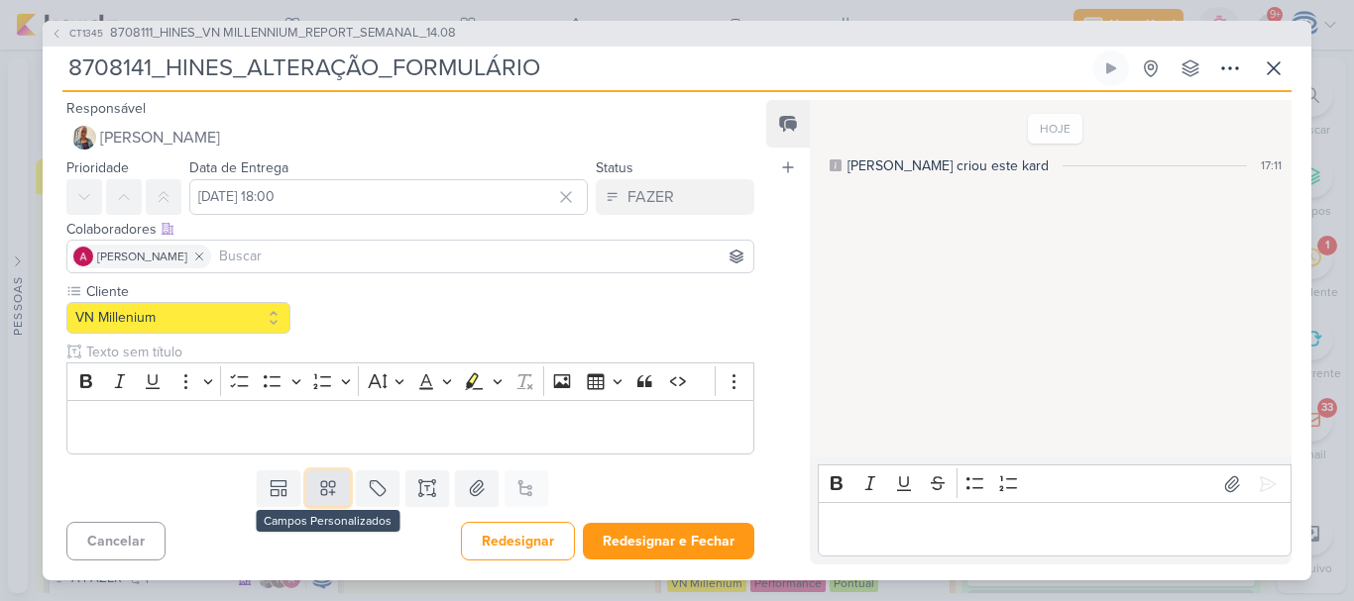
click at [325, 490] on icon at bounding box center [328, 489] width 20 height 20
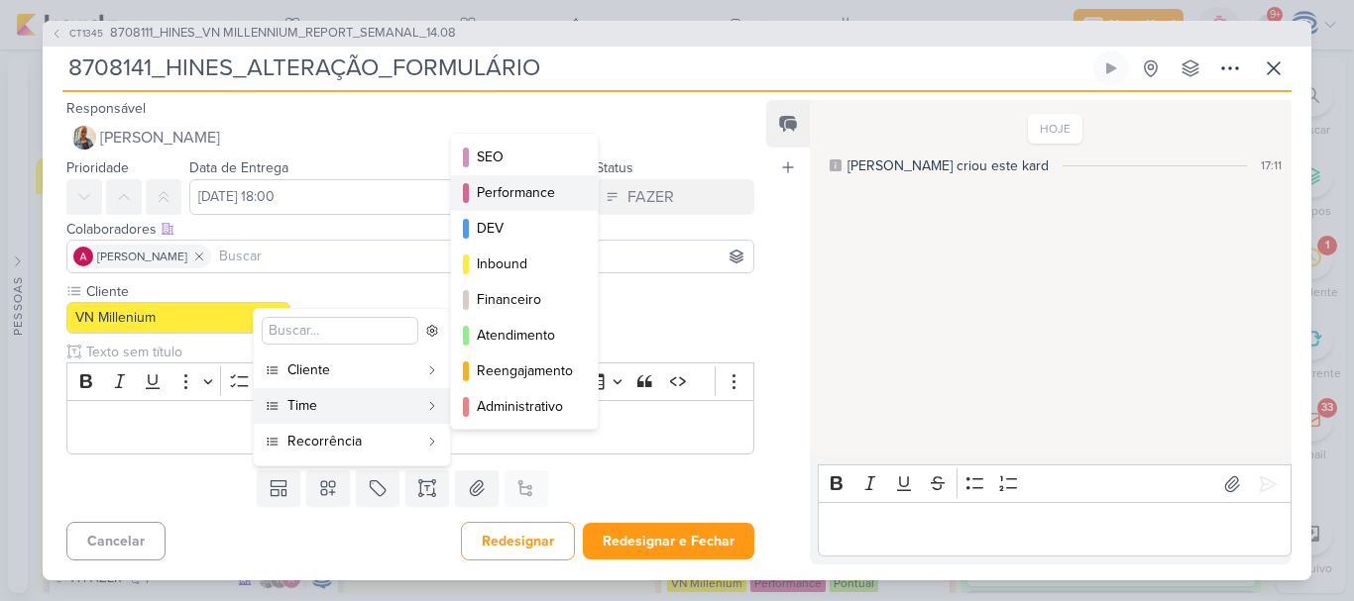
click at [519, 183] on div "Performance" at bounding box center [525, 192] width 97 height 21
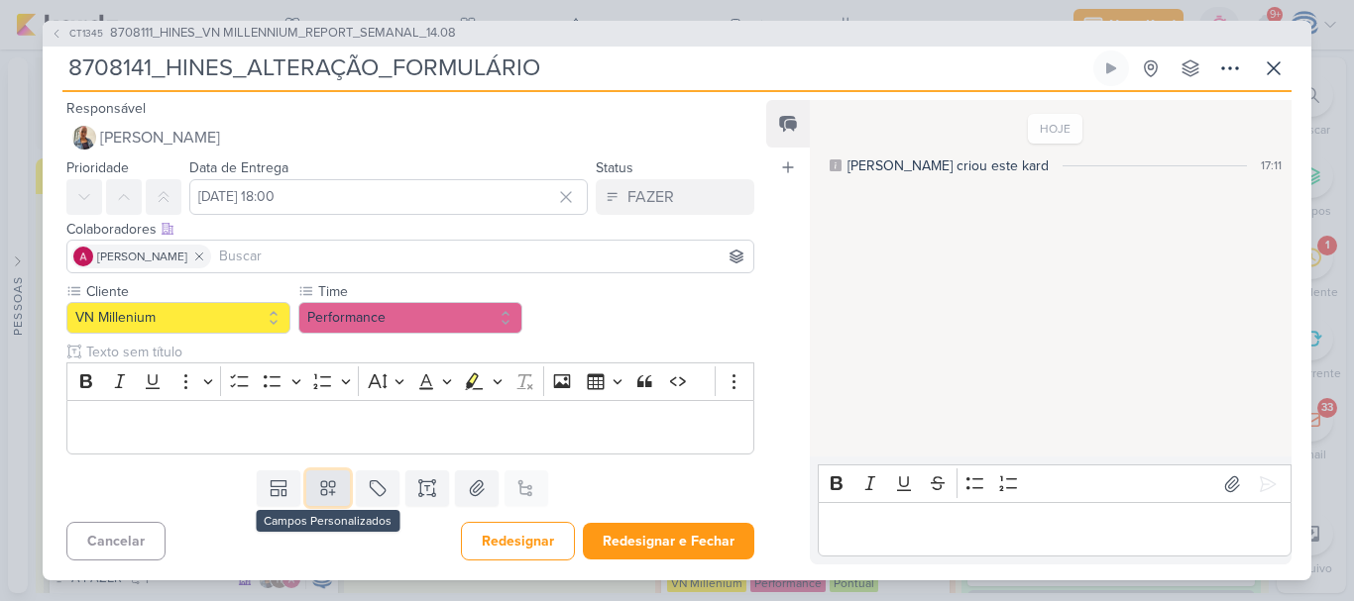
click at [327, 500] on button at bounding box center [328, 489] width 44 height 36
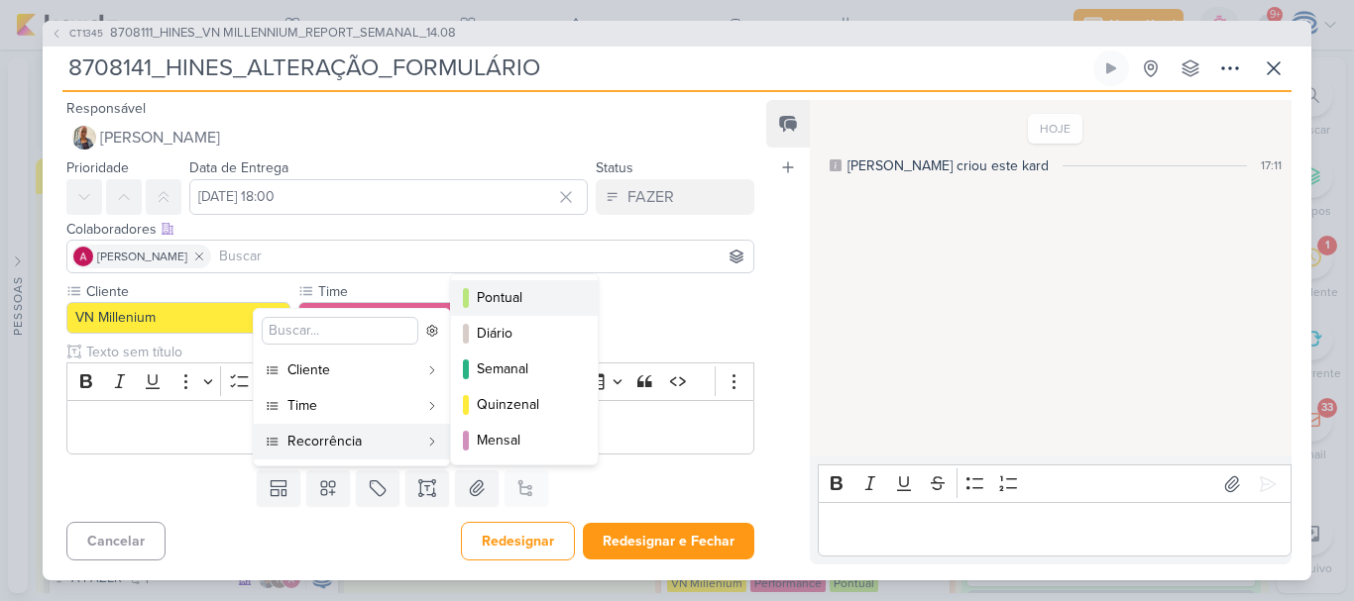
click at [517, 299] on div "Pontual" at bounding box center [525, 297] width 97 height 21
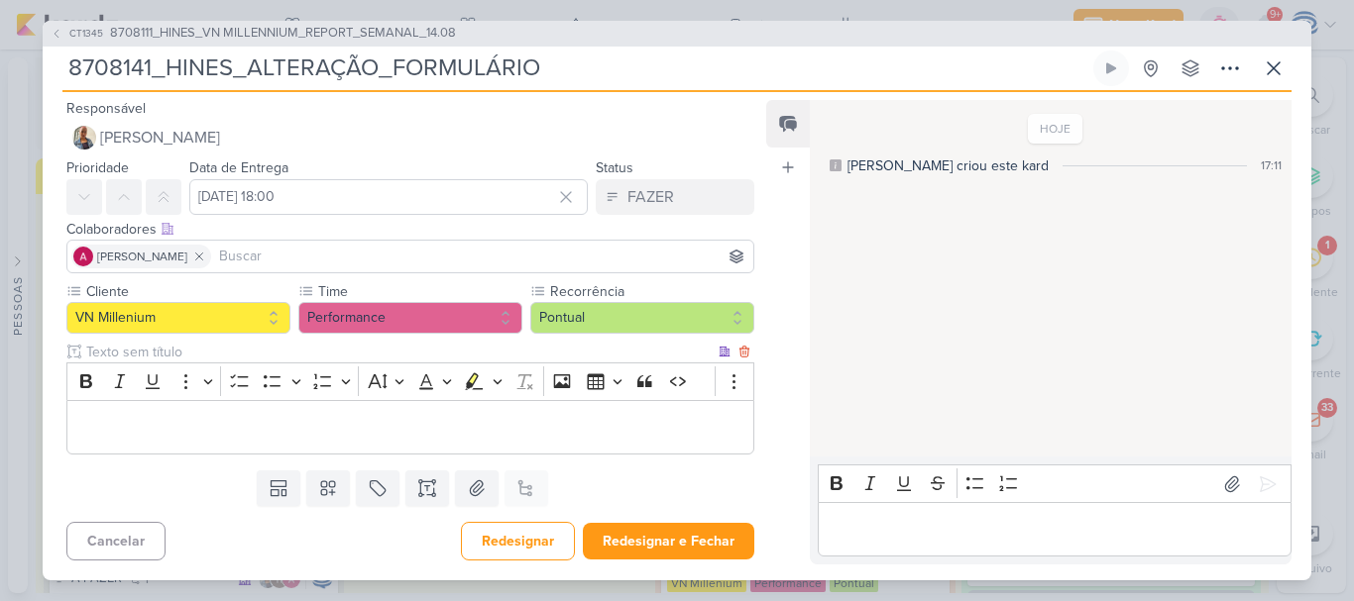
click at [368, 425] on p "Editor editing area: main" at bounding box center [410, 428] width 666 height 24
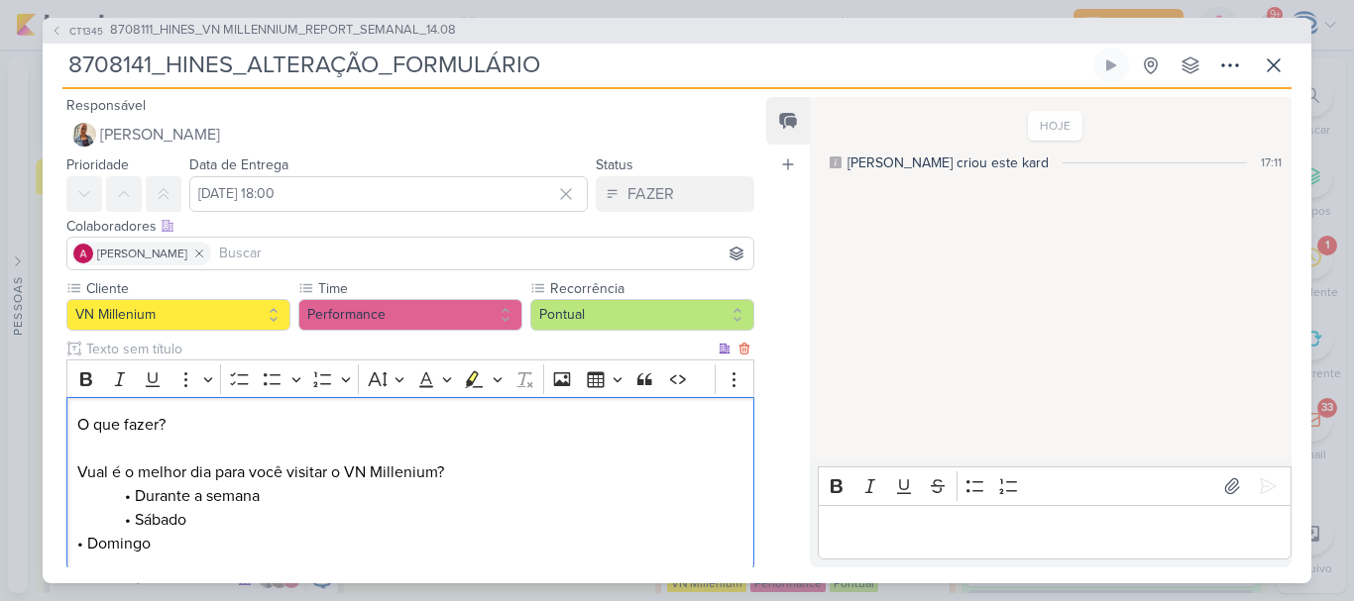
click at [84, 468] on p "O que fazer? V ual é o melhor dia para você visitar o VN Millenium?" at bounding box center [410, 448] width 666 height 71
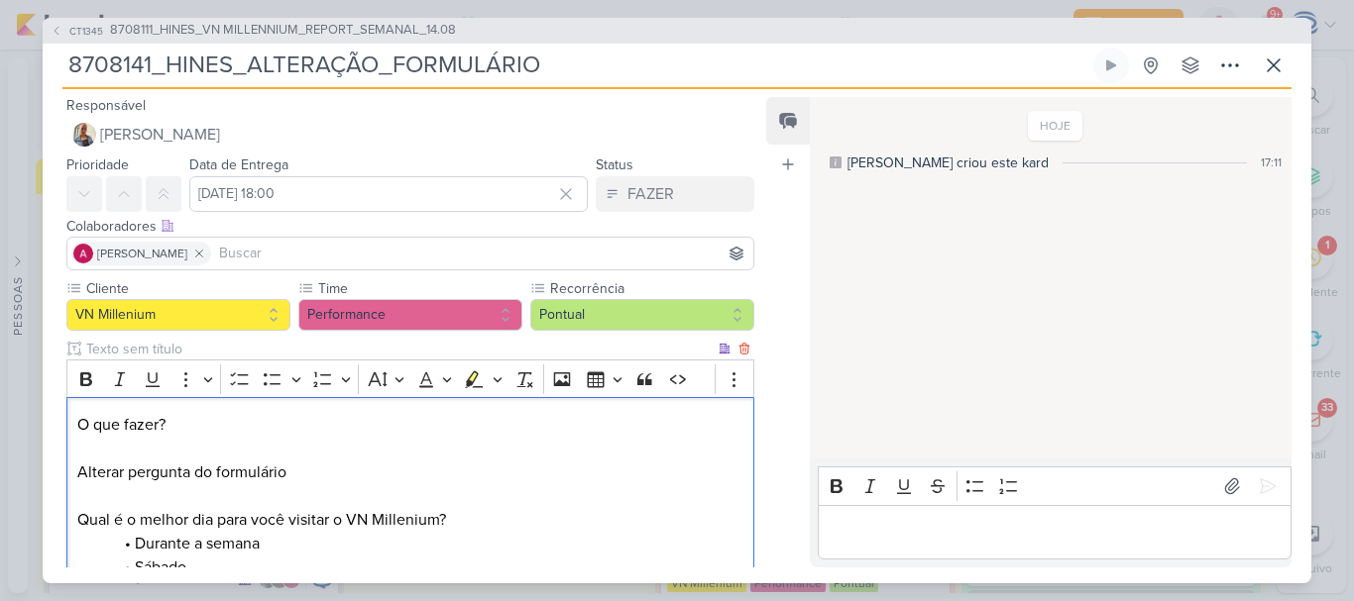
click at [321, 480] on p "O que fazer? Alterar pergunta do formulário Qual é o melhor dia para você visit…" at bounding box center [410, 472] width 666 height 119
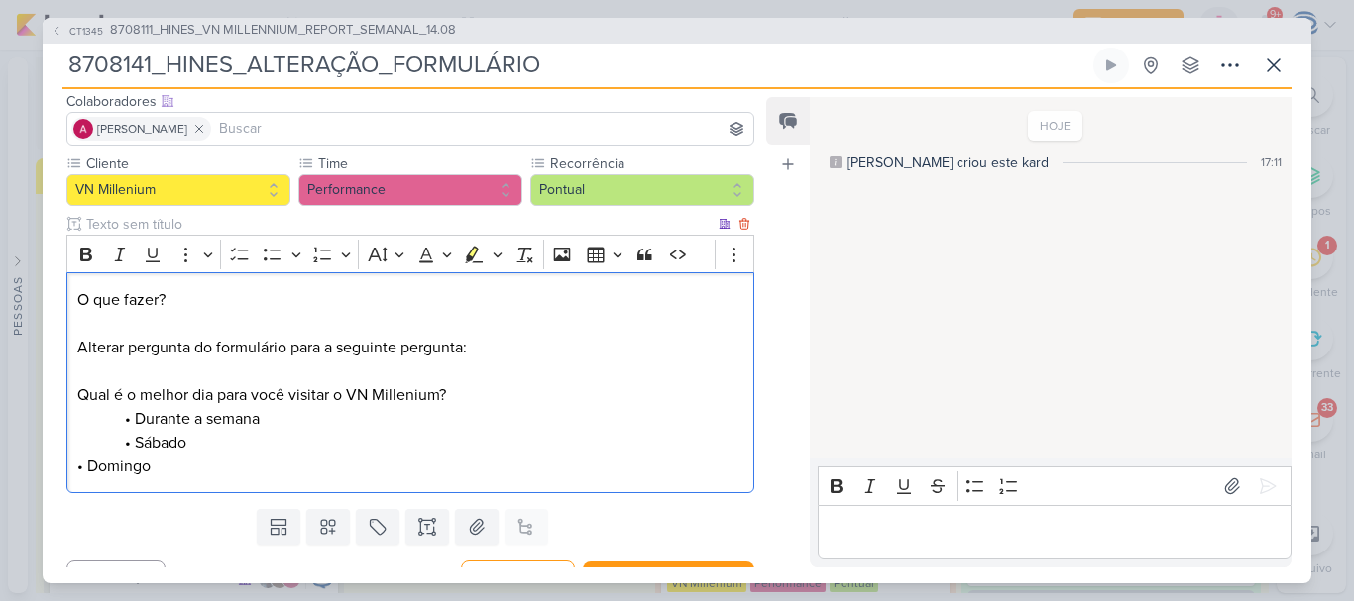
scroll to position [131, 0]
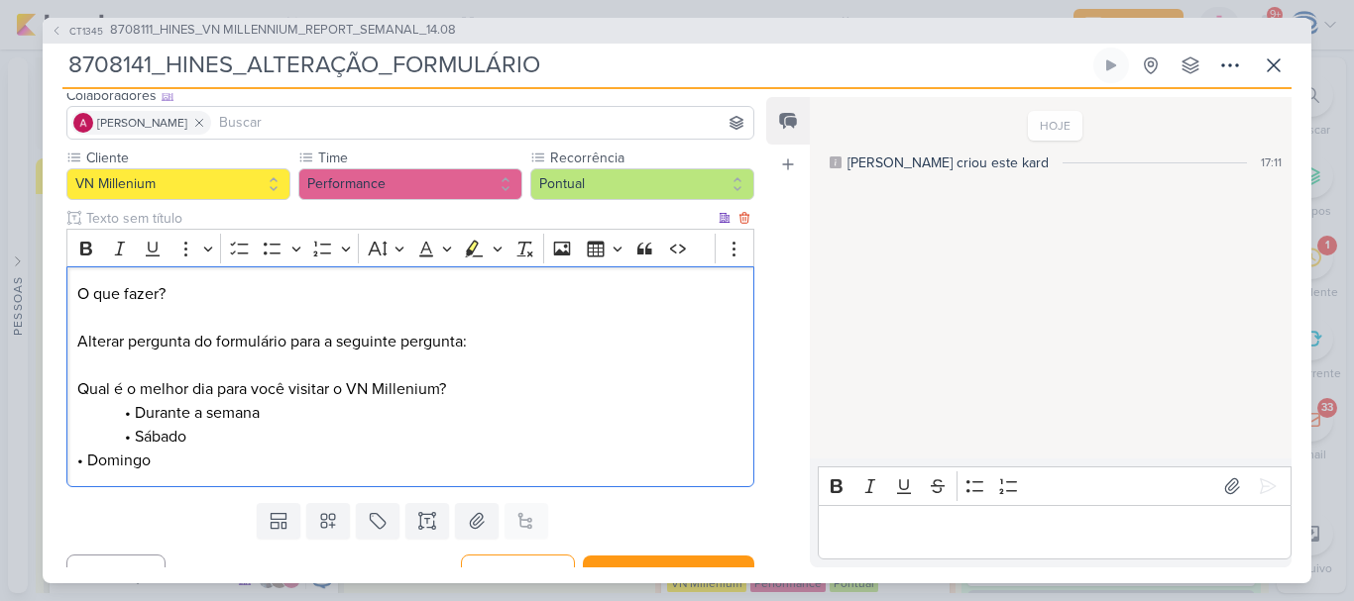
click at [73, 461] on div "O que fazer? Alterar pergunta do formulário para a seguinte pergunta: Qual é o …" at bounding box center [410, 377] width 688 height 221
click at [296, 456] on p "• Domingo" at bounding box center [410, 461] width 666 height 24
click at [123, 416] on div "O que fazer? Alterar pergunta do formulário para a seguinte pergunta: Qual é o …" at bounding box center [410, 377] width 688 height 221
click at [113, 437] on div "O que fazer? Alterar pergunta do formulário para a seguinte pergunta: Qual é o …" at bounding box center [410, 377] width 688 height 221
click at [123, 464] on span "• Domingo" at bounding box center [113, 461] width 73 height 20
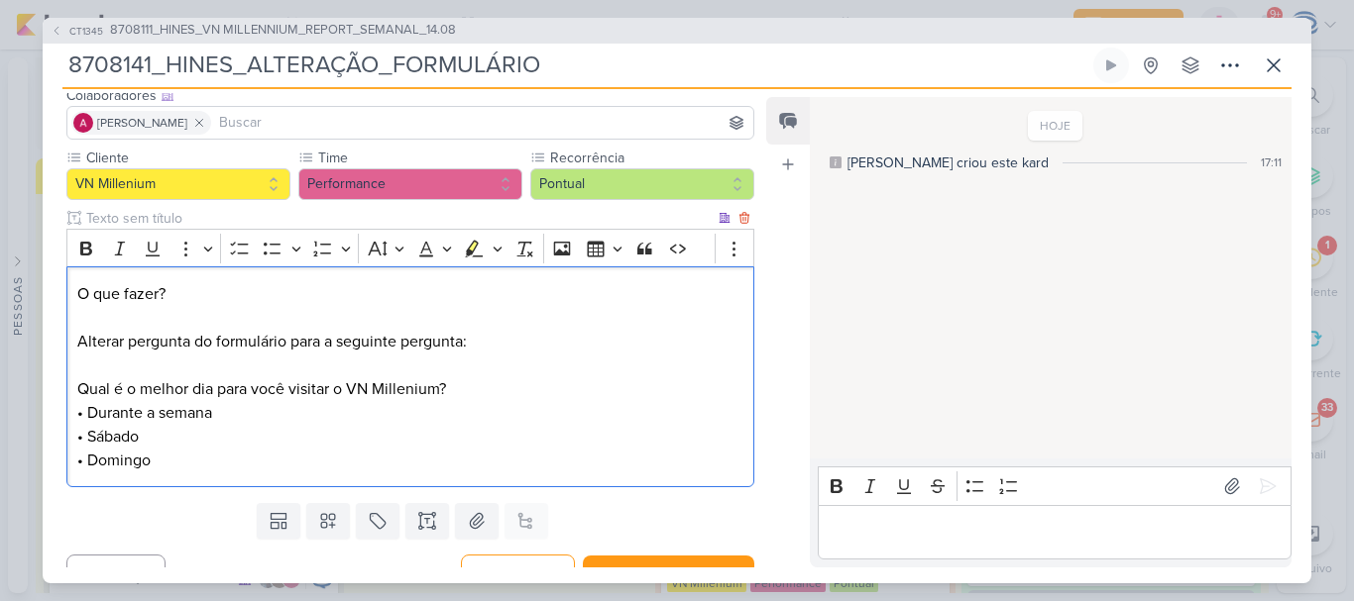
click at [473, 388] on p "O que fazer? Alterar pergunta do formulário para a seguinte pergunta: Qual é o …" at bounding box center [410, 365] width 666 height 166
drag, startPoint x: 183, startPoint y: 284, endPoint x: 80, endPoint y: 248, distance: 109.4
click at [80, 248] on div "Rich Text Editor Bold Italic Underline More To-do List Bulleted List Bulleted L…" at bounding box center [410, 358] width 688 height 259
click at [80, 248] on icon "Editor toolbar" at bounding box center [86, 249] width 12 height 14
click at [205, 465] on p "• Domingo" at bounding box center [410, 461] width 666 height 24
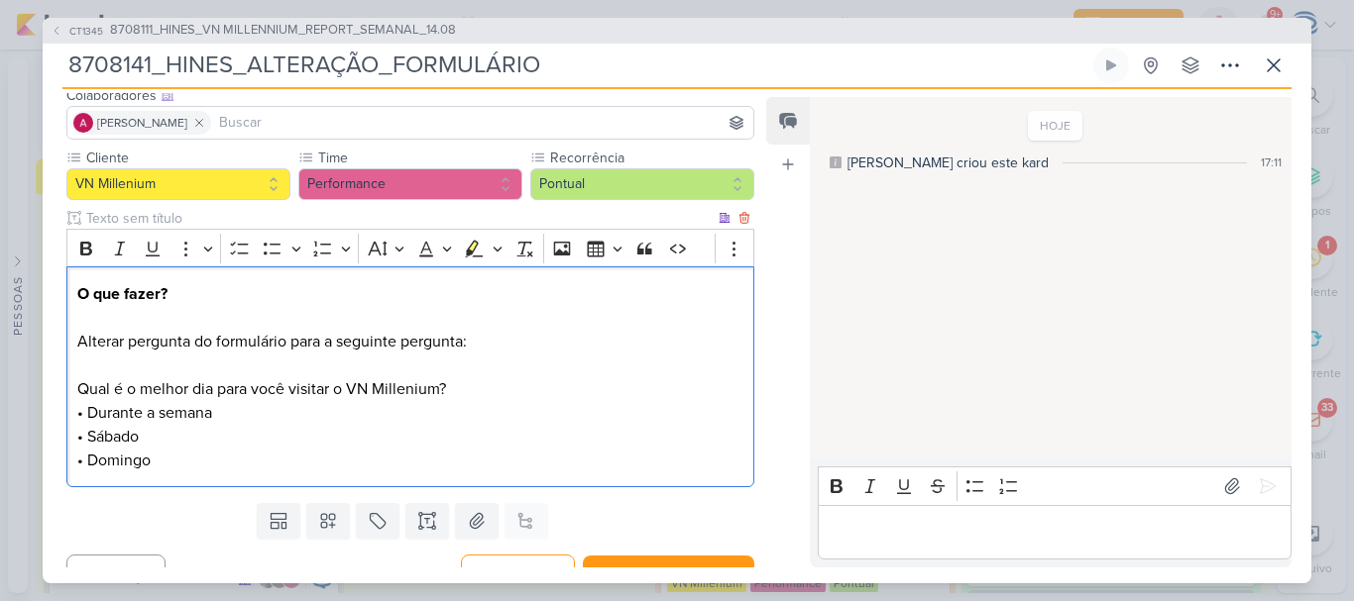
click at [205, 465] on p "• Domingo" at bounding box center [410, 461] width 666 height 24
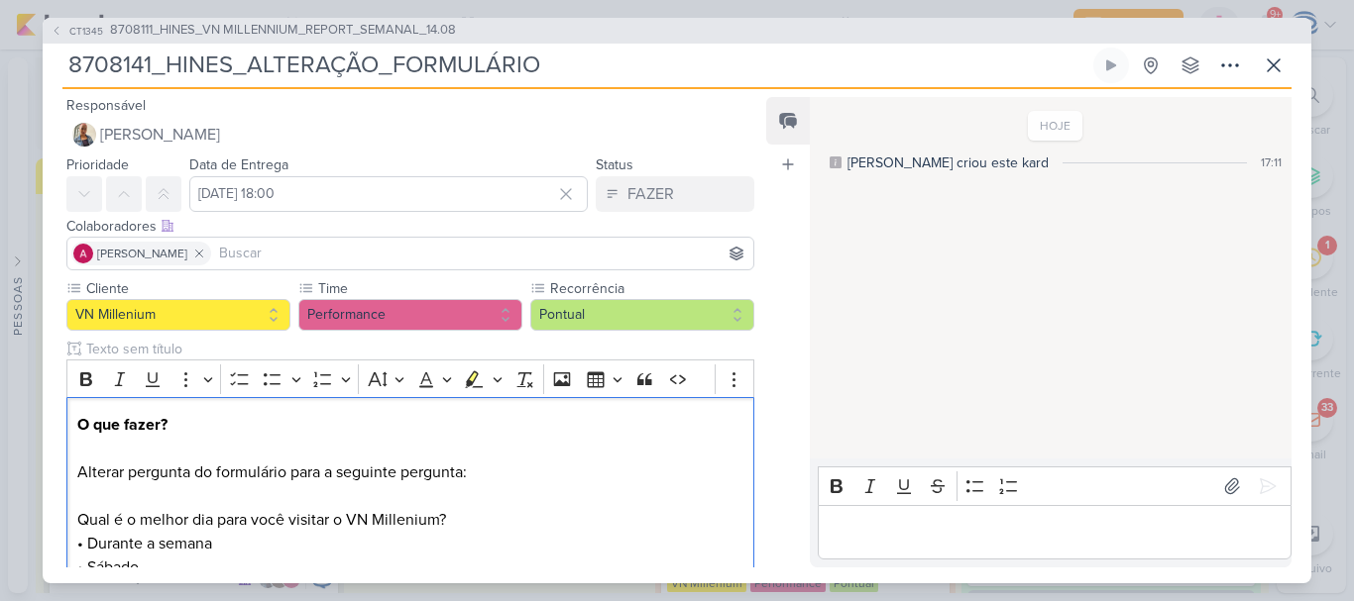
scroll to position [161, 0]
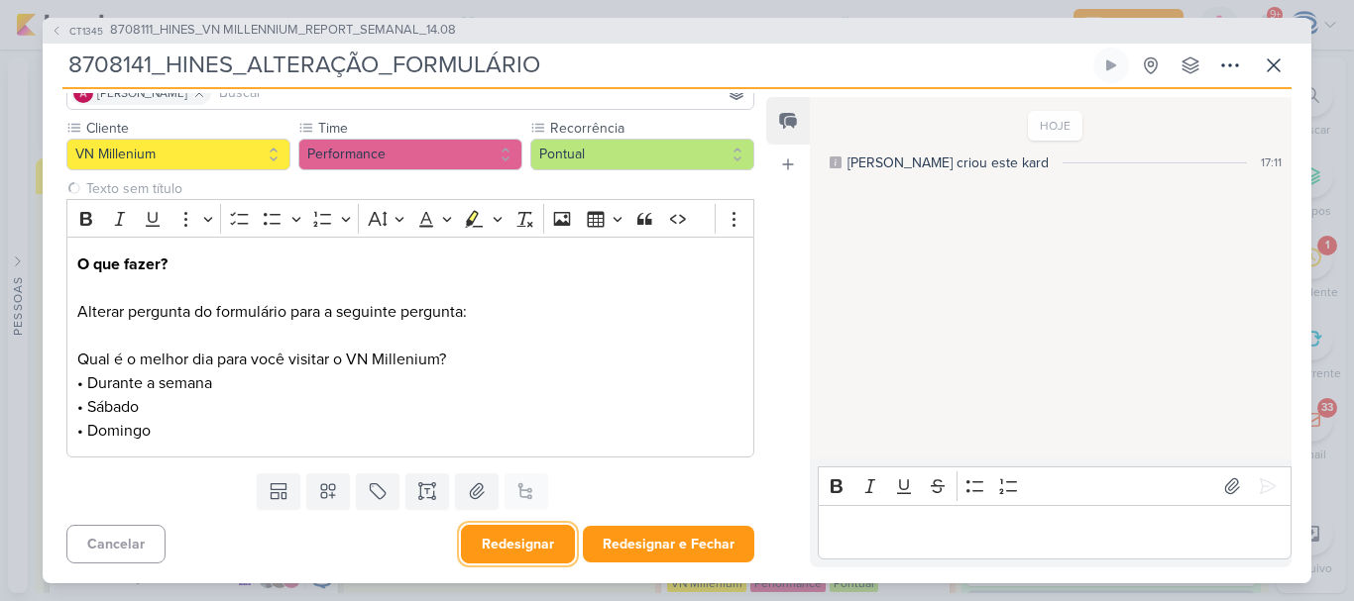
click at [533, 545] on button "Redesignar" at bounding box center [518, 544] width 114 height 39
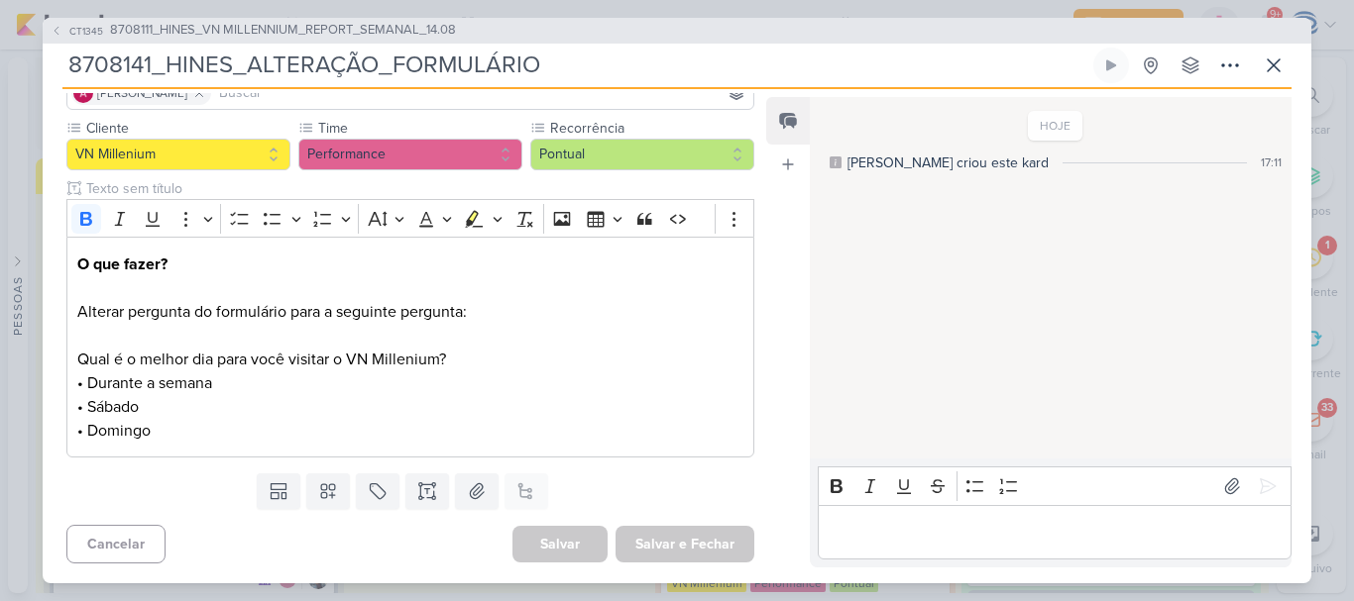
drag, startPoint x: 599, startPoint y: 66, endPoint x: 68, endPoint y: 64, distance: 530.1
click at [68, 64] on input "8708141_HINES_ALTERAÇÃO_FORMULÁRIO" at bounding box center [575, 66] width 1027 height 36
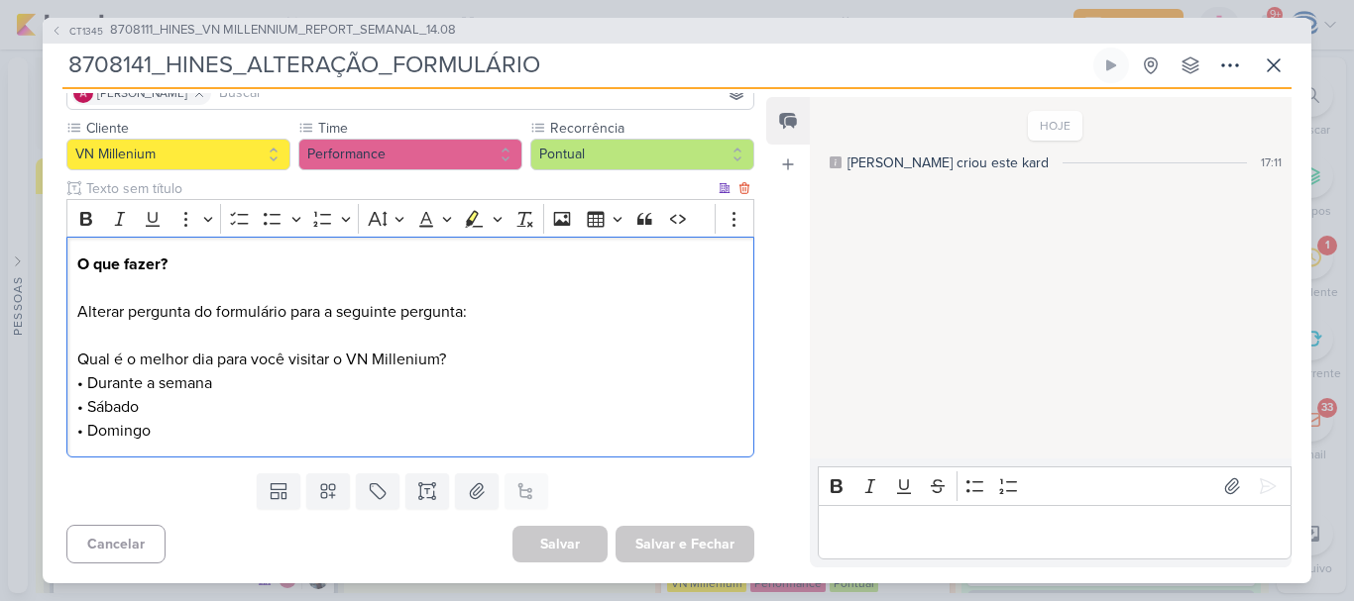
click at [524, 315] on p "O que fazer? Alterar pergunta do formulário para a seguinte pergunta: Qual é o …" at bounding box center [410, 336] width 666 height 166
click at [380, 414] on p "O que fazer? Alterar pergunta do formulário para a seguinte pergunta: Qual é o …" at bounding box center [410, 336] width 666 height 166
click at [847, 519] on div "Editor editing area: main" at bounding box center [1054, 532] width 474 height 54
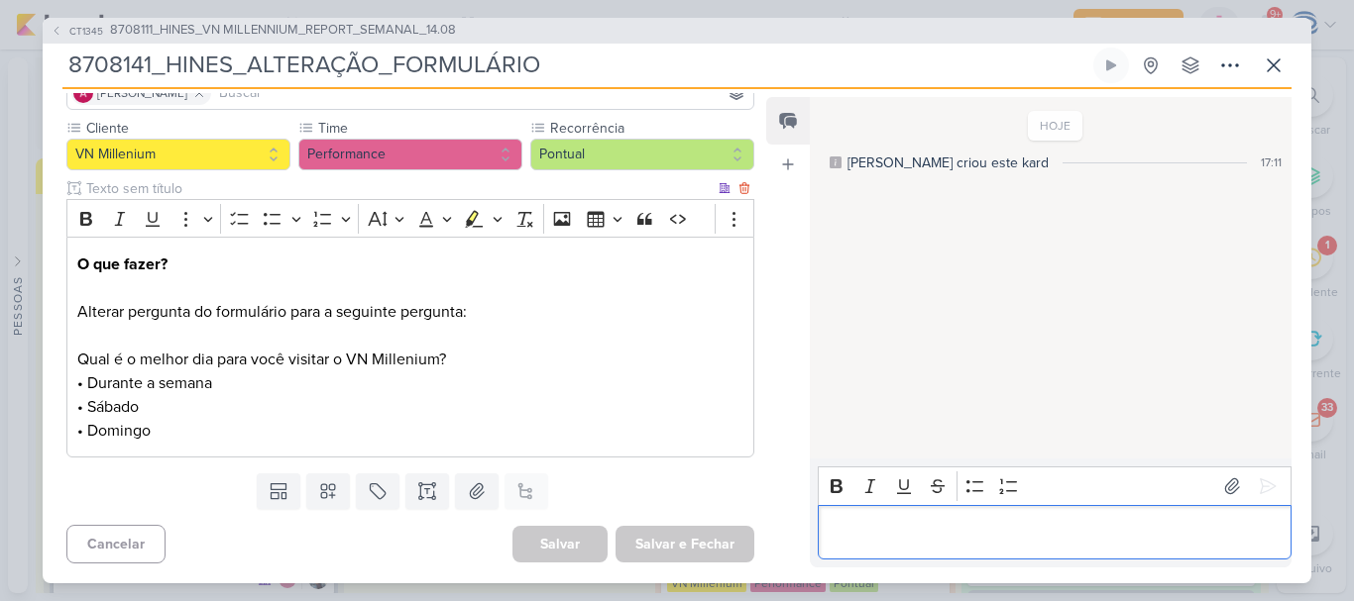
click at [467, 315] on span "Alterar pergunta do formulário para a seguinte pergunta:" at bounding box center [271, 312] width 389 height 20
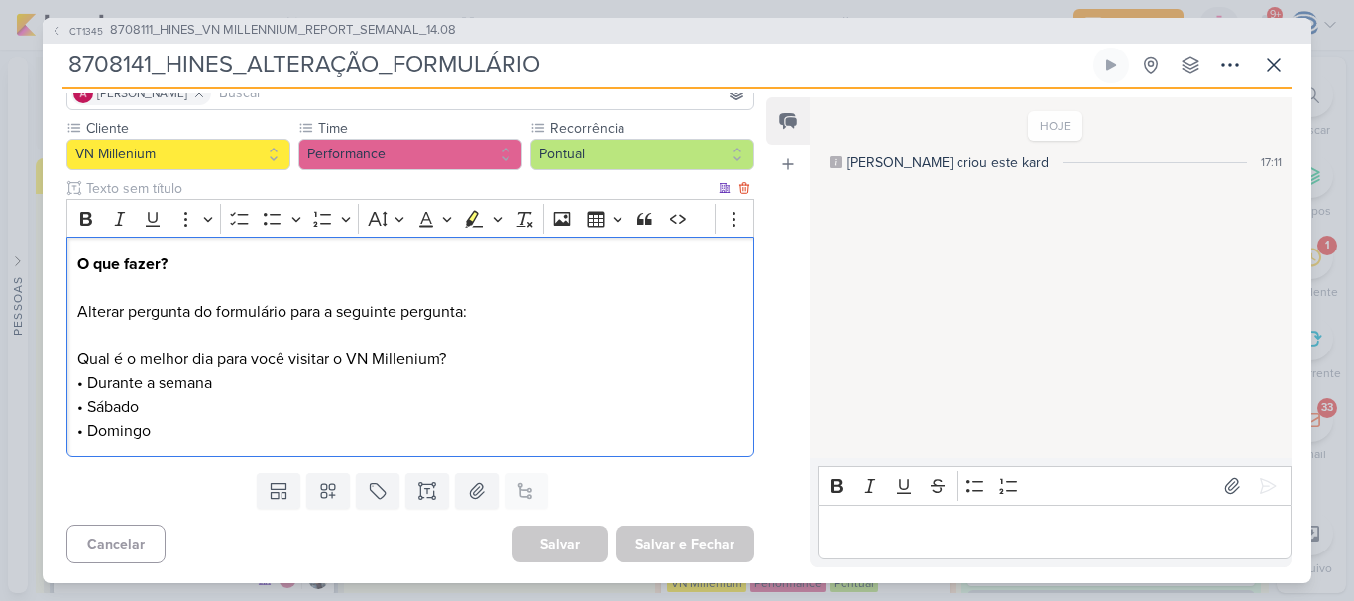
click at [74, 312] on div "O que fazer? Alterar pergunta do formulário para a seguinte pergunta: Qual é o …" at bounding box center [410, 347] width 688 height 221
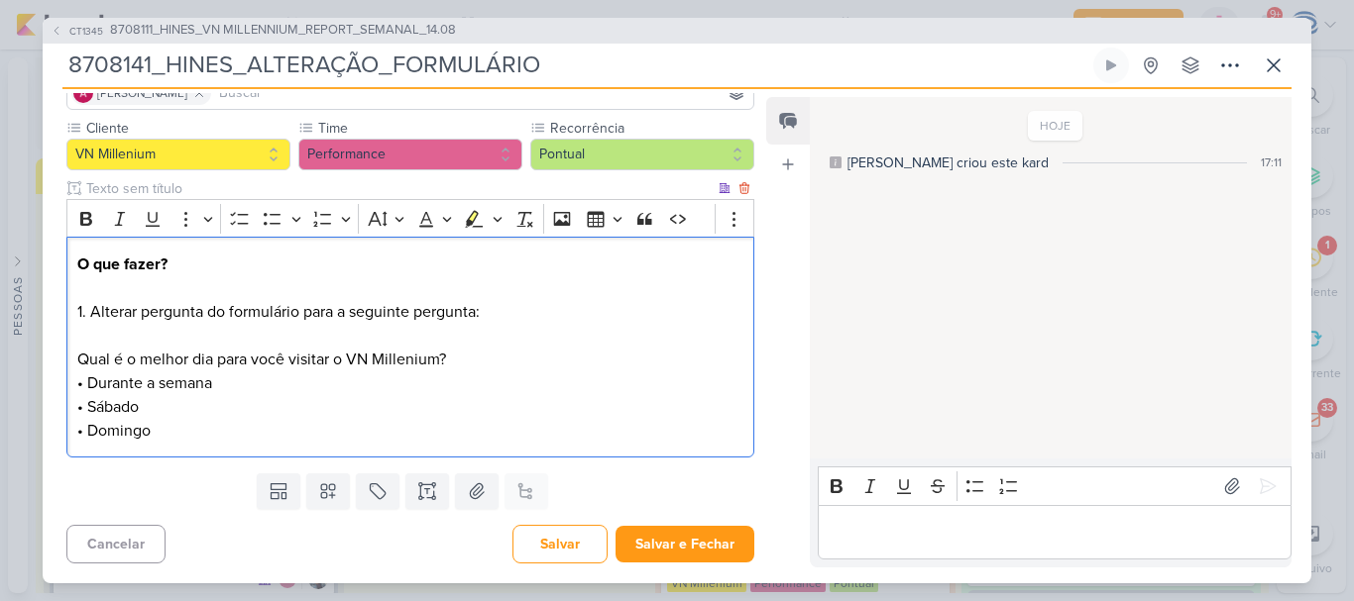
click at [164, 421] on p "• Domingo" at bounding box center [410, 431] width 666 height 24
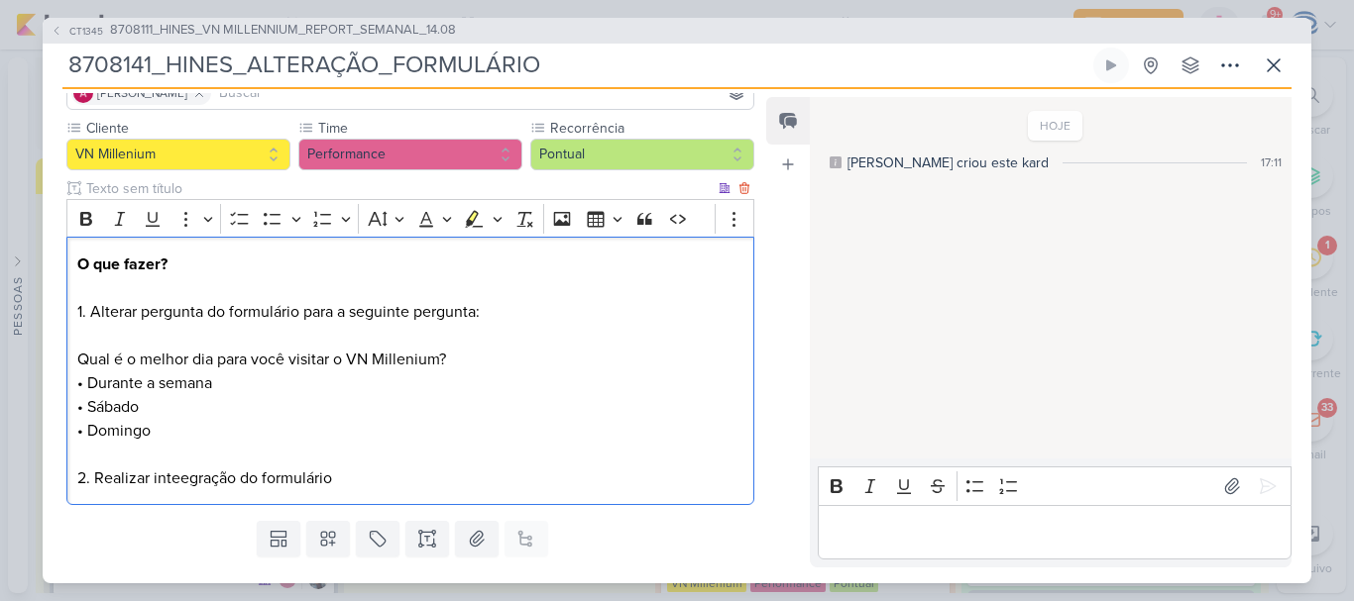
click at [163, 469] on span "⁠⁠⁠⁠⁠⁠⁠2. Realizar inteegração do formulário" at bounding box center [204, 479] width 255 height 20
click at [175, 483] on span "⁠⁠⁠⁠⁠⁠⁠2. Realizar inteegração do formulário" at bounding box center [204, 479] width 255 height 20
click at [342, 486] on p "• Domingo ⁠⁠⁠⁠⁠⁠⁠2. Realizar integração do formulário" at bounding box center [410, 454] width 666 height 71
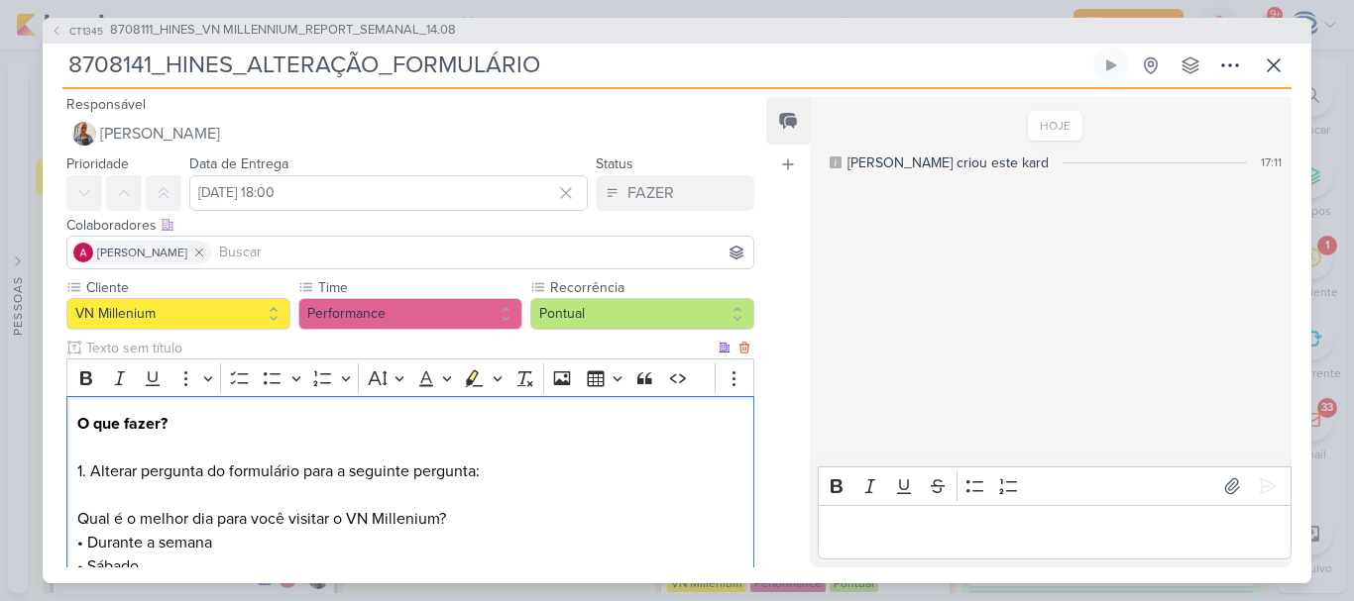
scroll to position [208, 0]
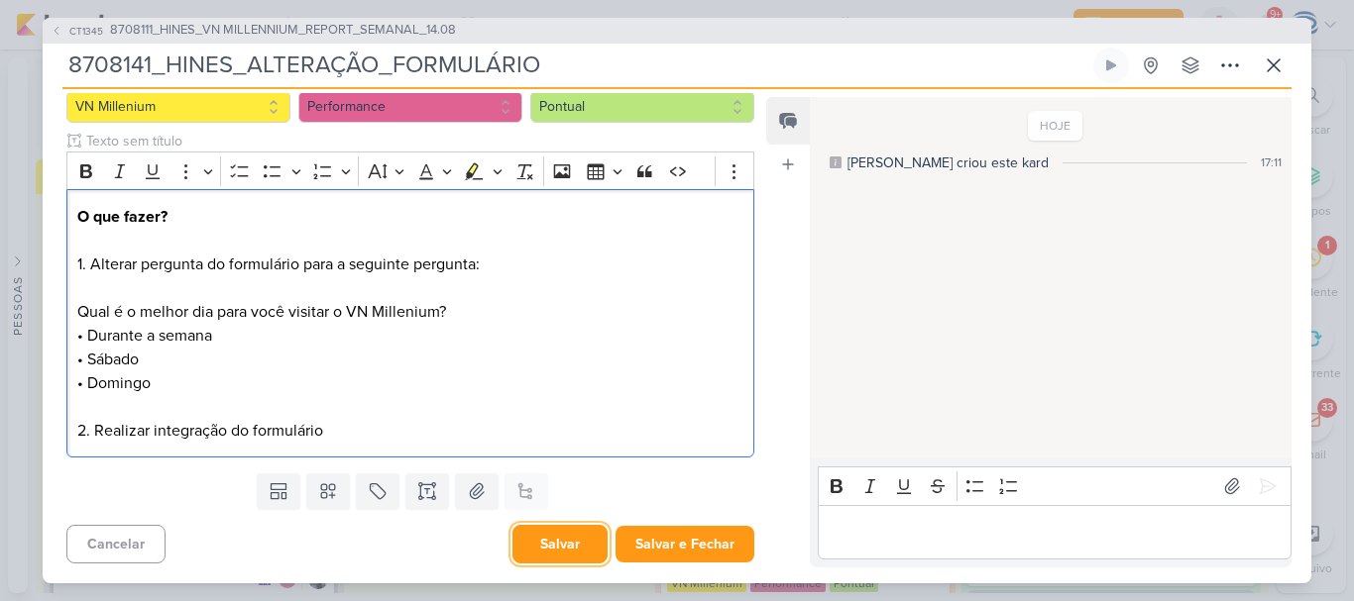
click at [548, 546] on button "Salvar" at bounding box center [559, 544] width 95 height 39
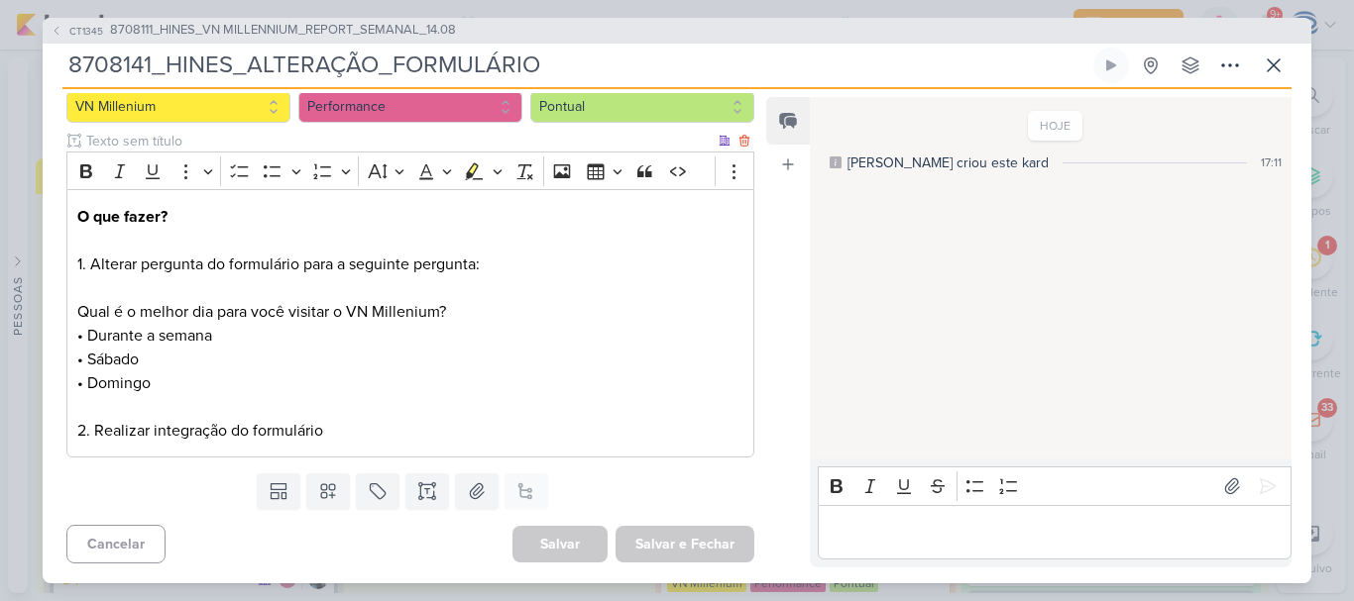
scroll to position [0, 0]
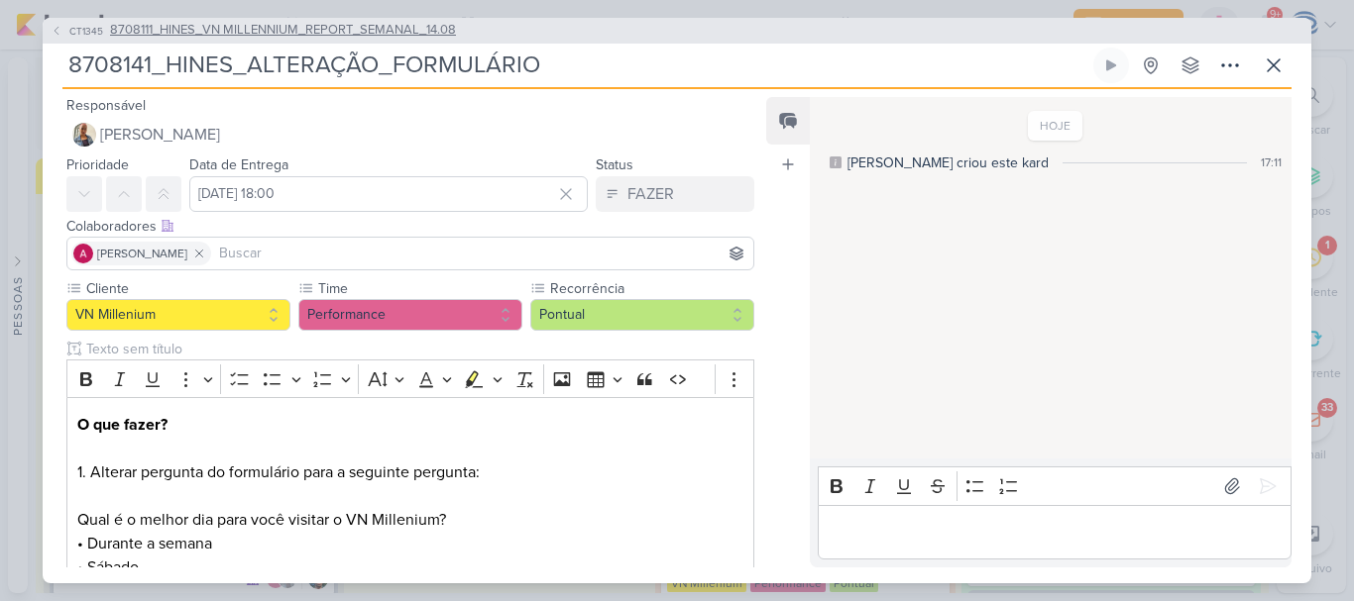
click at [374, 35] on span "8708111_HINES_VN MILLENNIUM_REPORT_SEMANAL_14.08" at bounding box center [283, 31] width 346 height 20
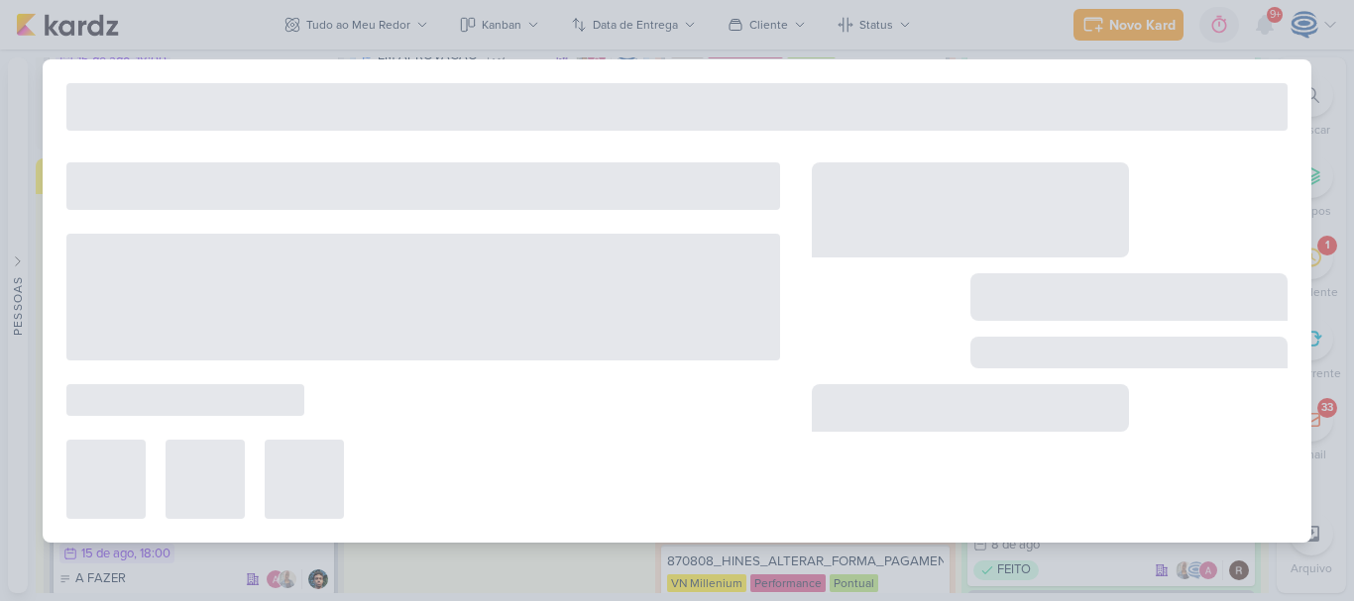
type input "8708111_HINES_VN MILLENNIUM_REPORT_SEMANAL_14.08"
type input "[DATE] 15:00"
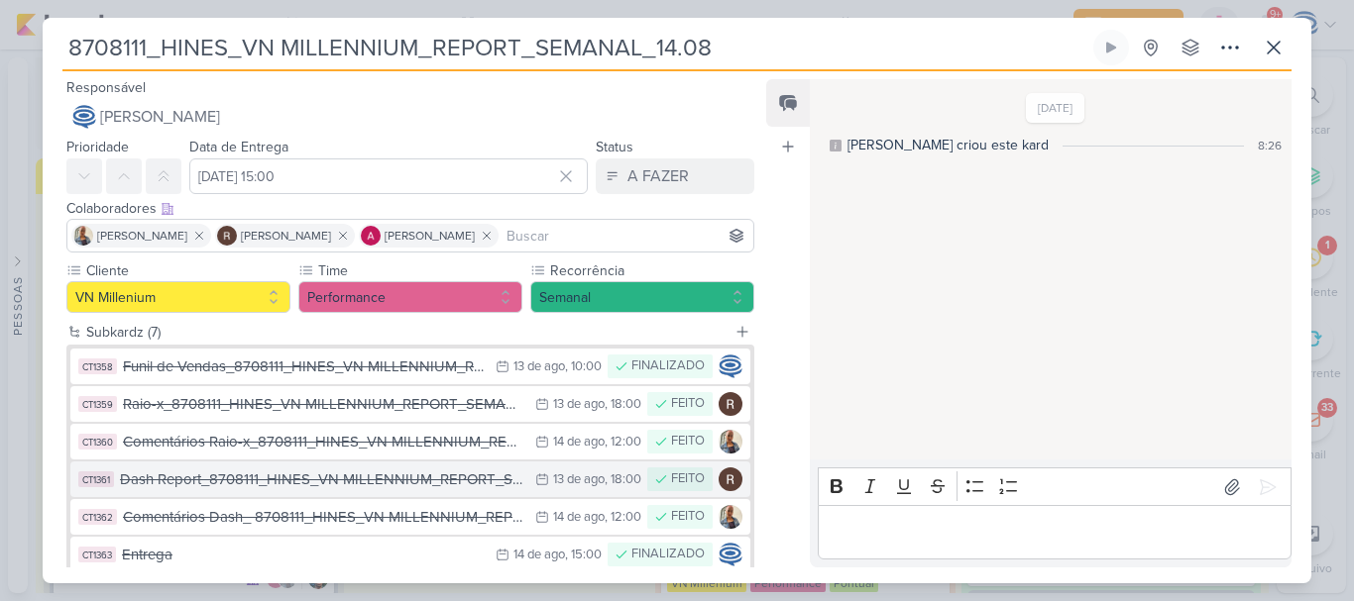
scroll to position [157, 0]
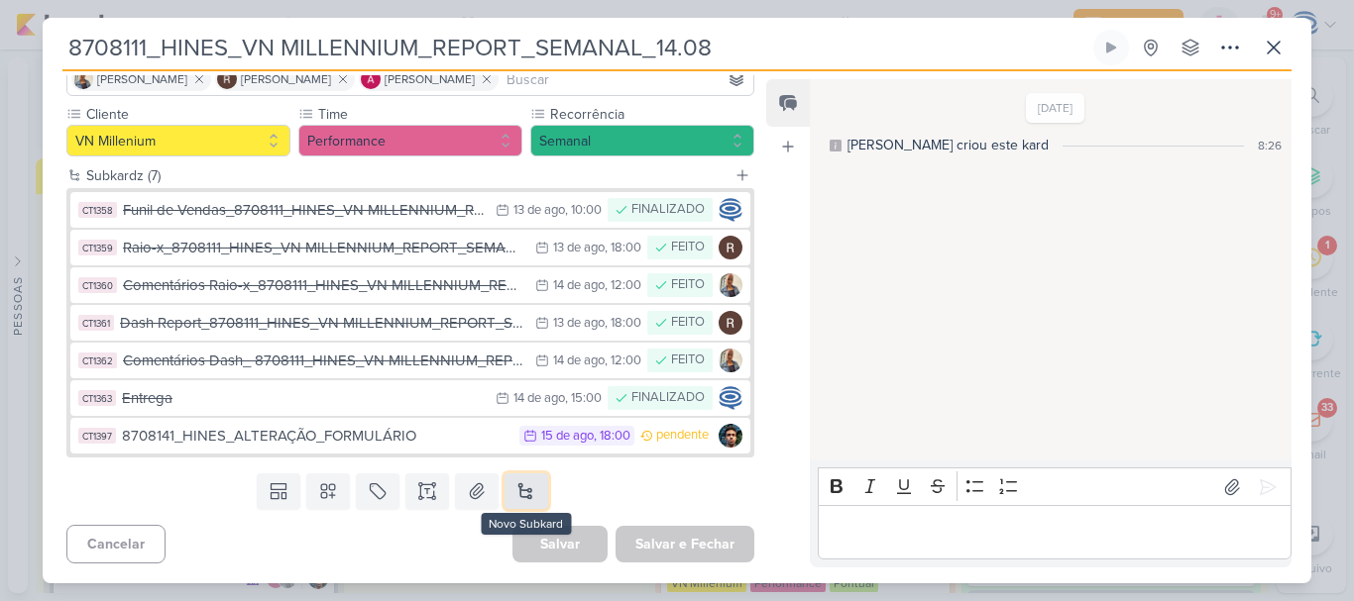
click at [525, 498] on button at bounding box center [526, 492] width 44 height 36
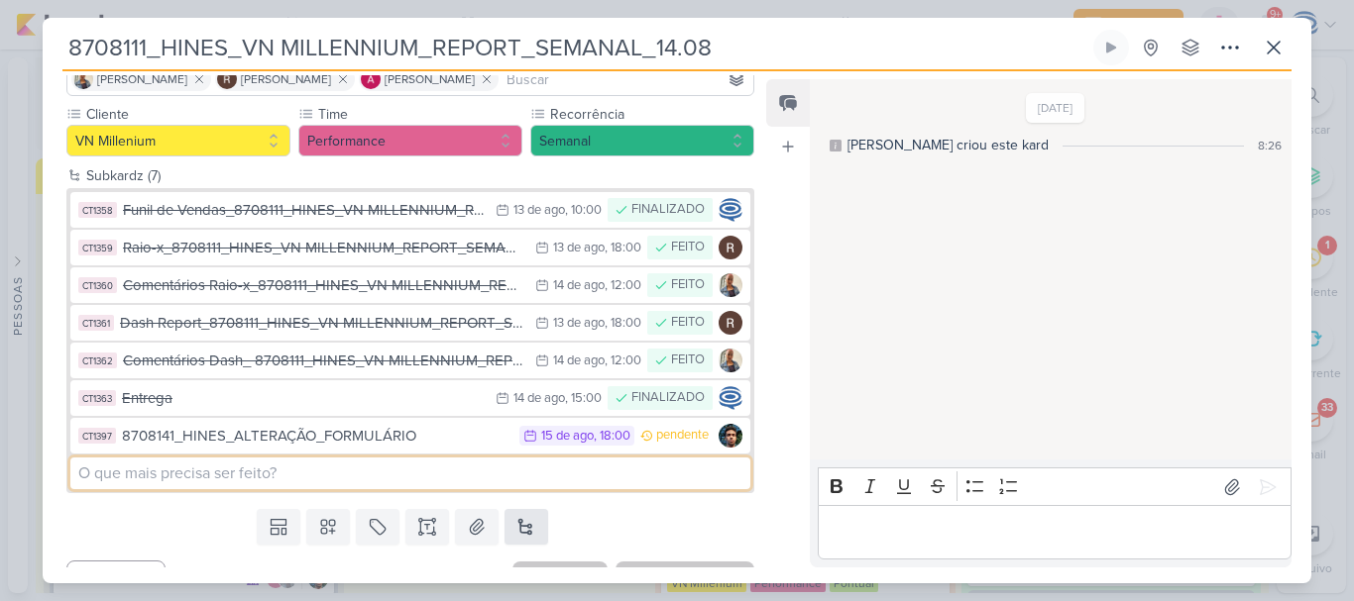
paste input "8708142_HINES_CRIAÇÃO_CAMPANHA_IMAX_GOOGLE_ADS"
type input "8708142_HINES_CRIAÇÃO_CAMPANHA_IMAX_GOOGLE_ADS"
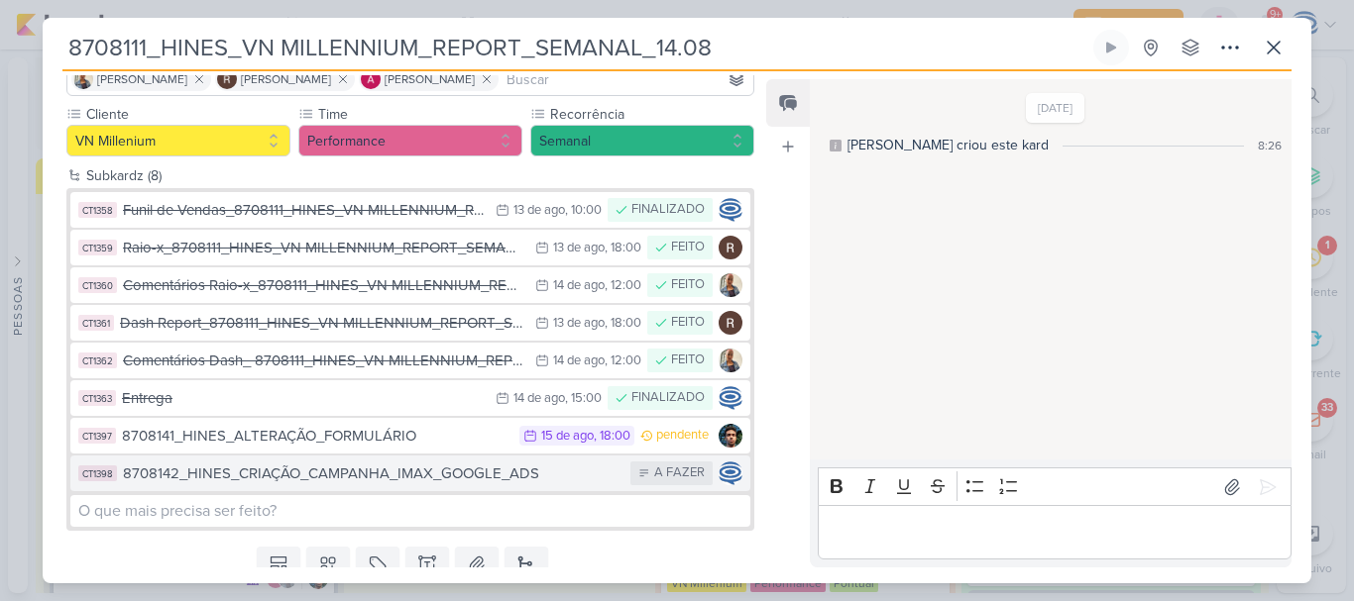
click at [338, 482] on div "8708142_HINES_CRIAÇÃO_CAMPANHA_IMAX_GOOGLE_ADS" at bounding box center [371, 474] width 497 height 23
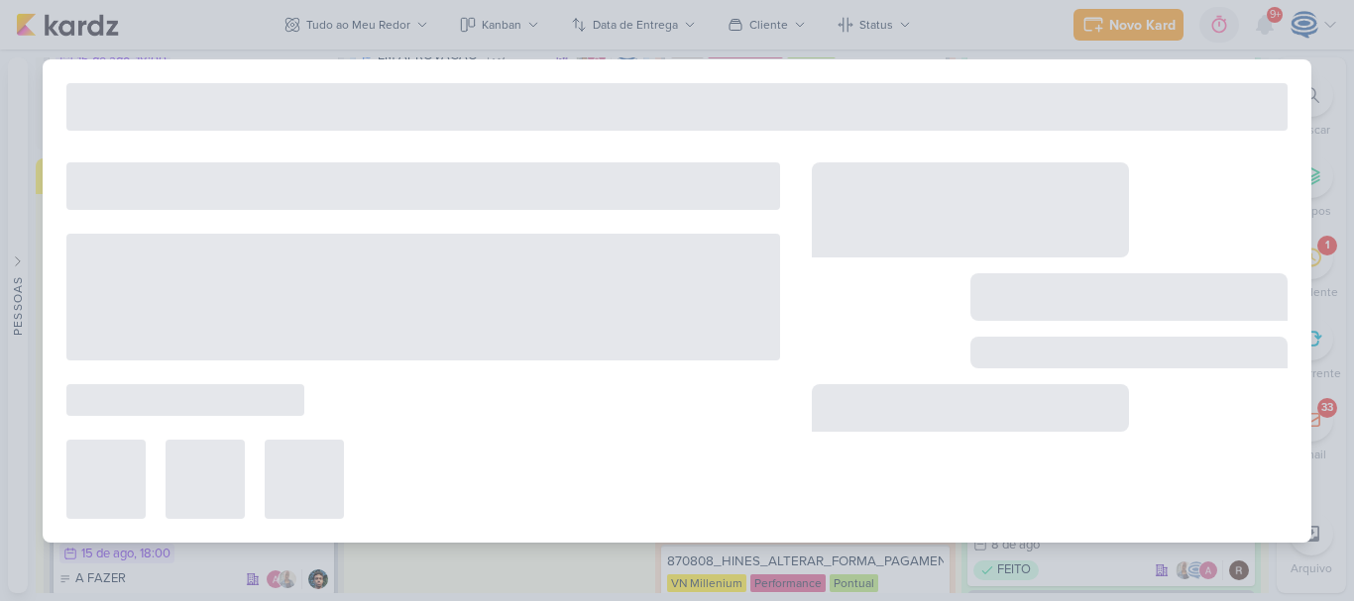
type input "8708142_HINES_CRIAÇÃO_CAMPANHA_IMAX_GOOGLE_ADS"
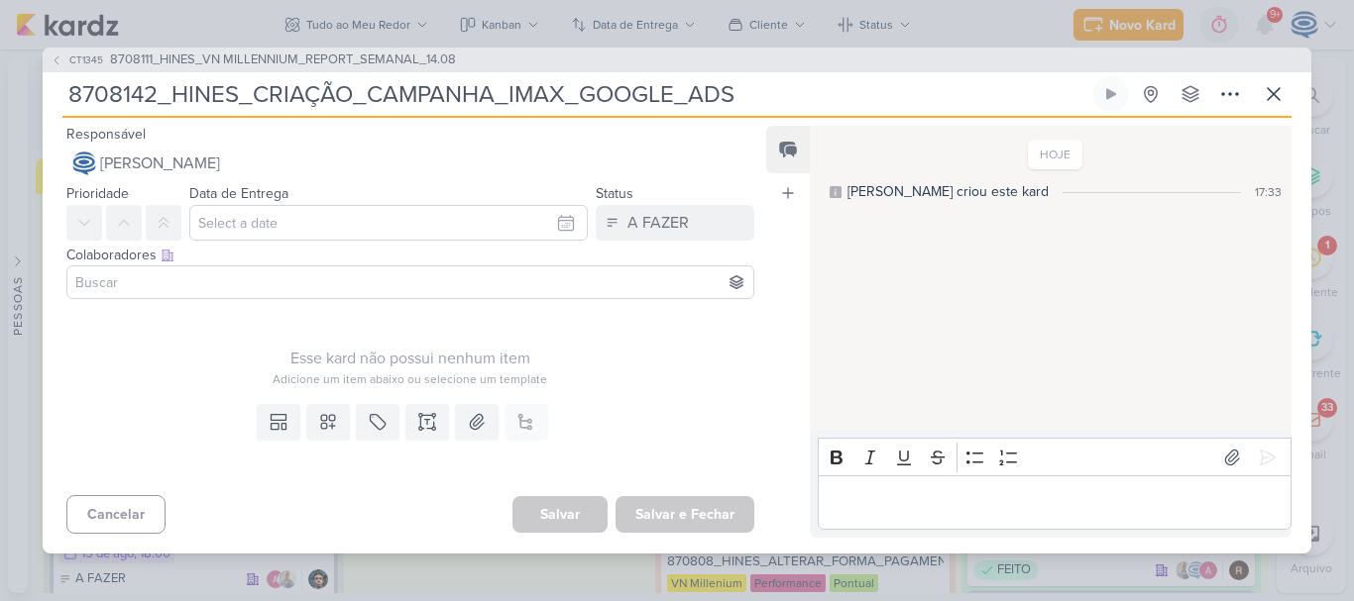
click at [253, 96] on input "8708142_HINES_CRIAÇÃO_CAMPANHA_IMAX_GOOGLE_ADS" at bounding box center [575, 94] width 1027 height 36
type input "8708142_HINES_VN MILLECRIAÇÃO_CAMPANHA_IMAX_GOOGLE_ADS"
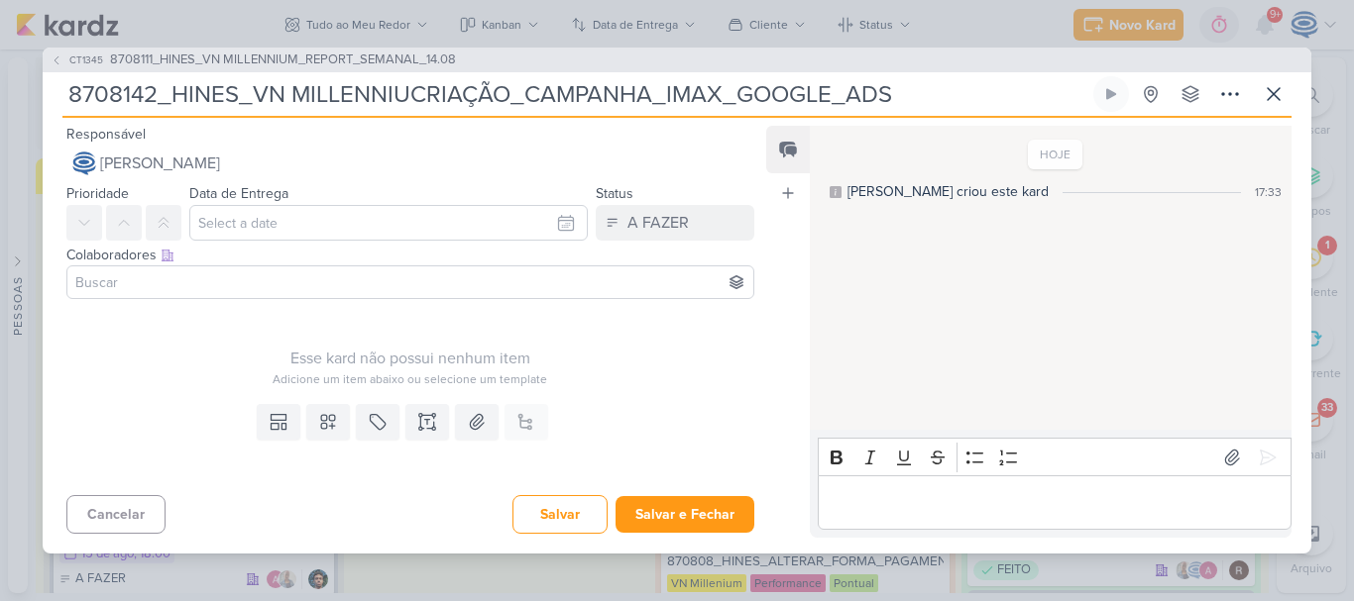
type input "8708142_HINES_VN MILLENNIUMCRIAÇÃO_CAMPANHA_IMAX_GOOGLE_ADS"
type input "8708142_HINES_VN MILLENNIUM_CRIAÇÃO_CAMPANHA_IMAX_GOOGLE_ADS"
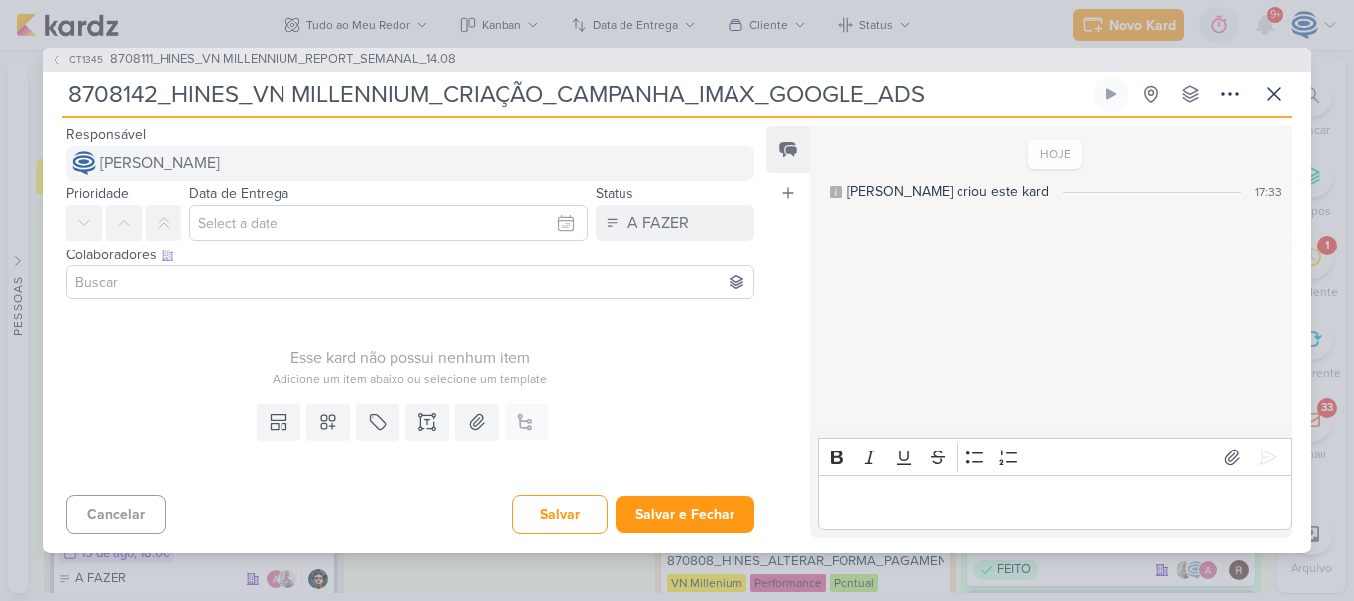
type input "8708142_HINES_VN MILLENNIUM_CRIAÇÃO_CAMPANHA_IMAX_GOOGLE_ADS"
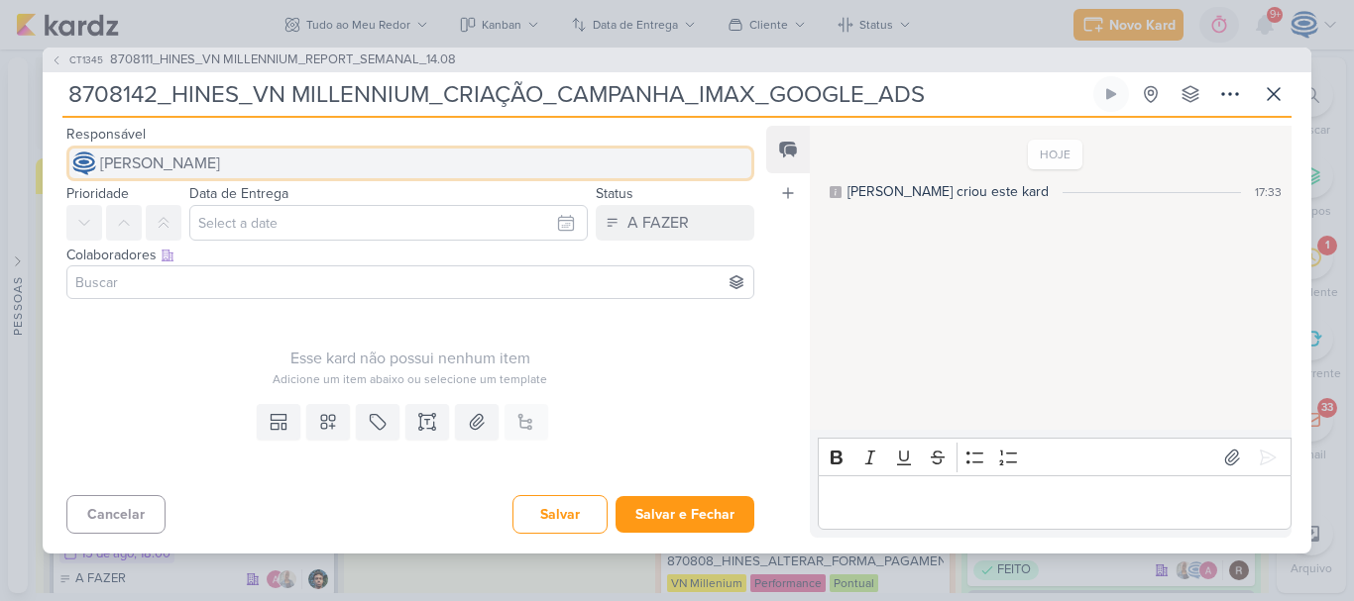
click at [220, 171] on span "[PERSON_NAME]" at bounding box center [160, 164] width 120 height 24
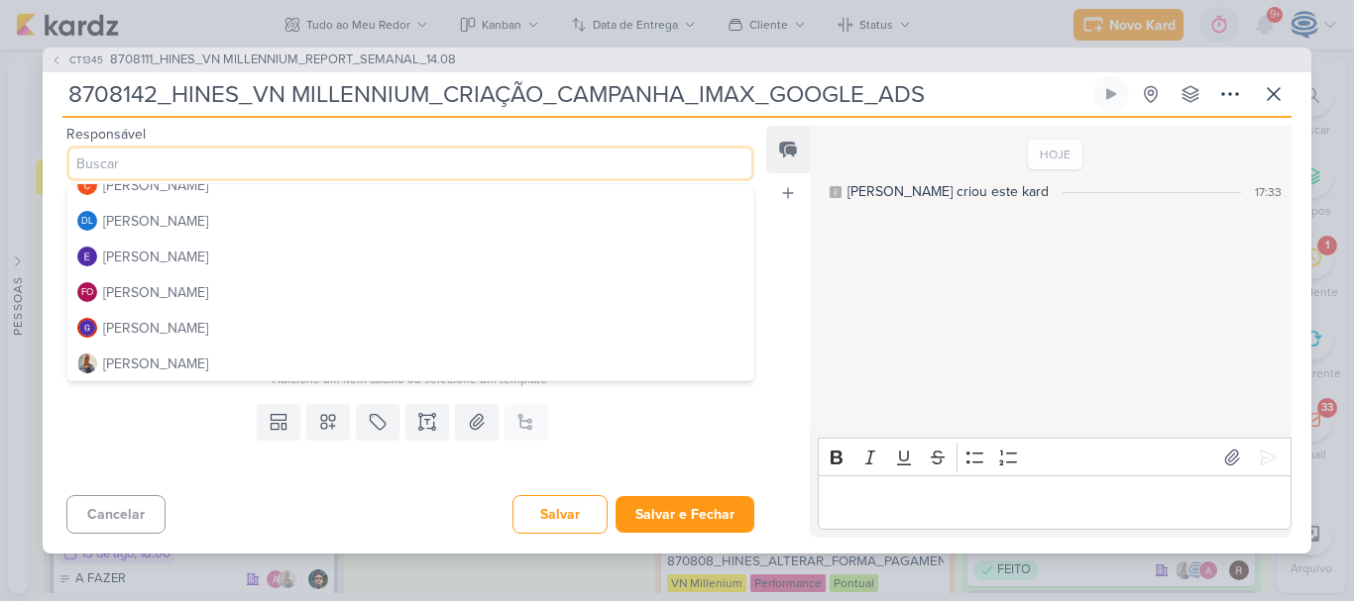
scroll to position [127, 0]
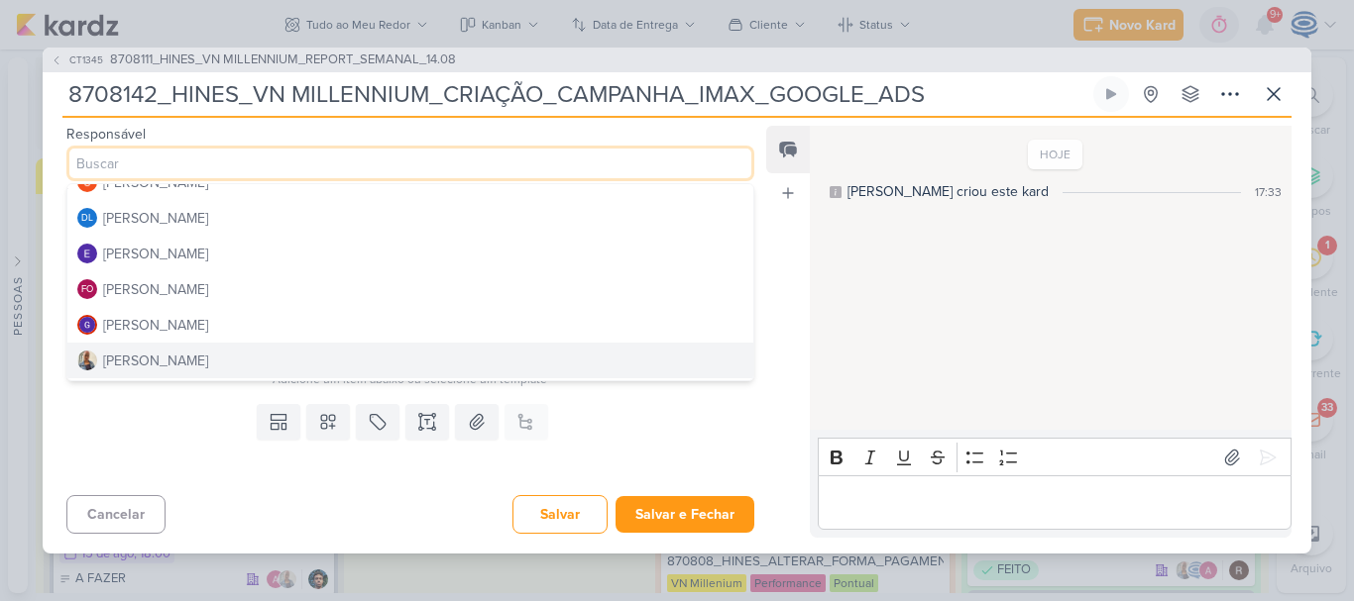
click at [178, 358] on button "[PERSON_NAME]" at bounding box center [410, 361] width 686 height 36
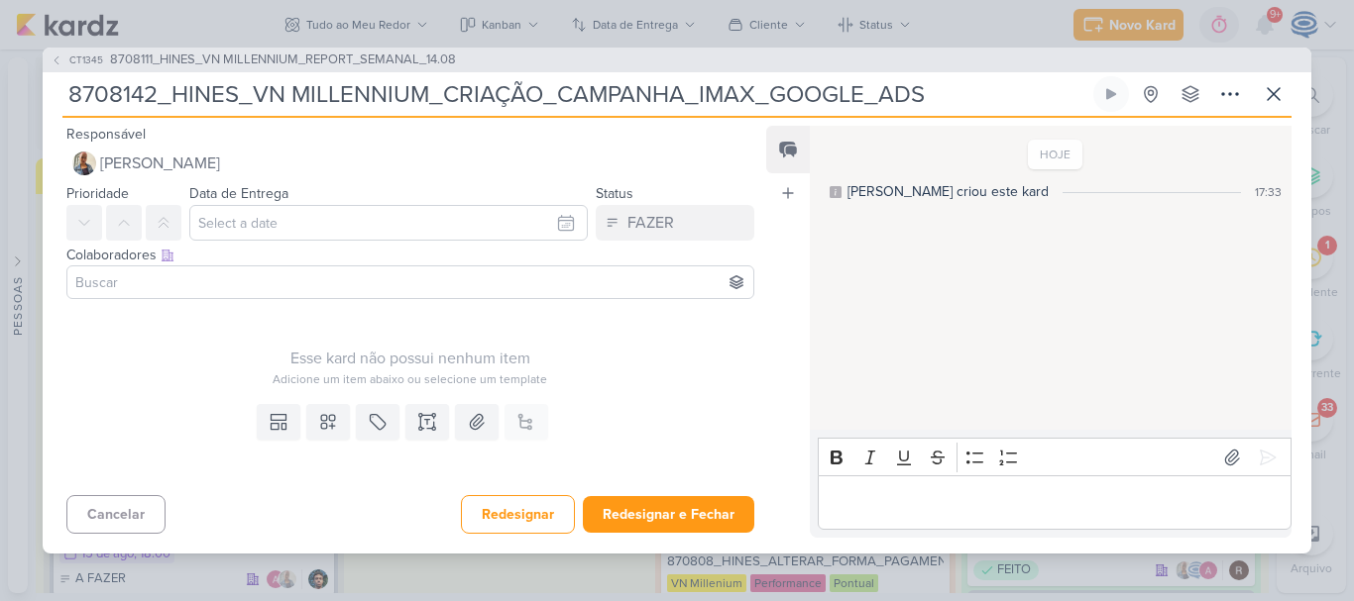
click at [180, 283] on input at bounding box center [410, 283] width 678 height 24
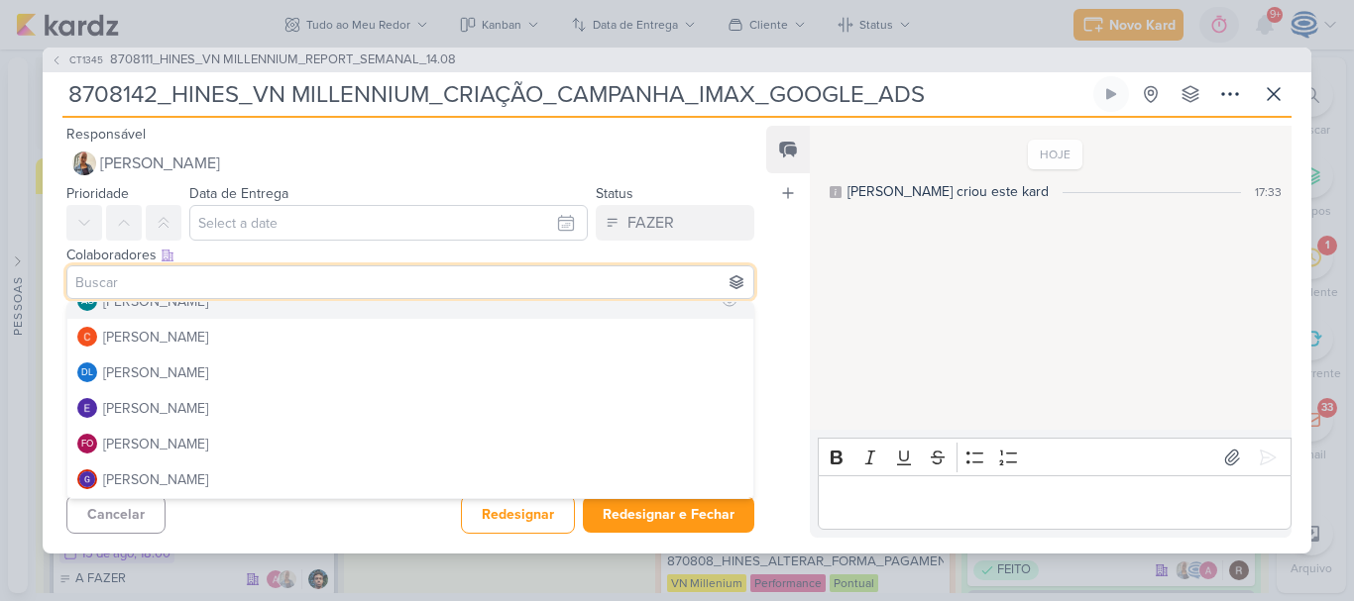
scroll to position [0, 0]
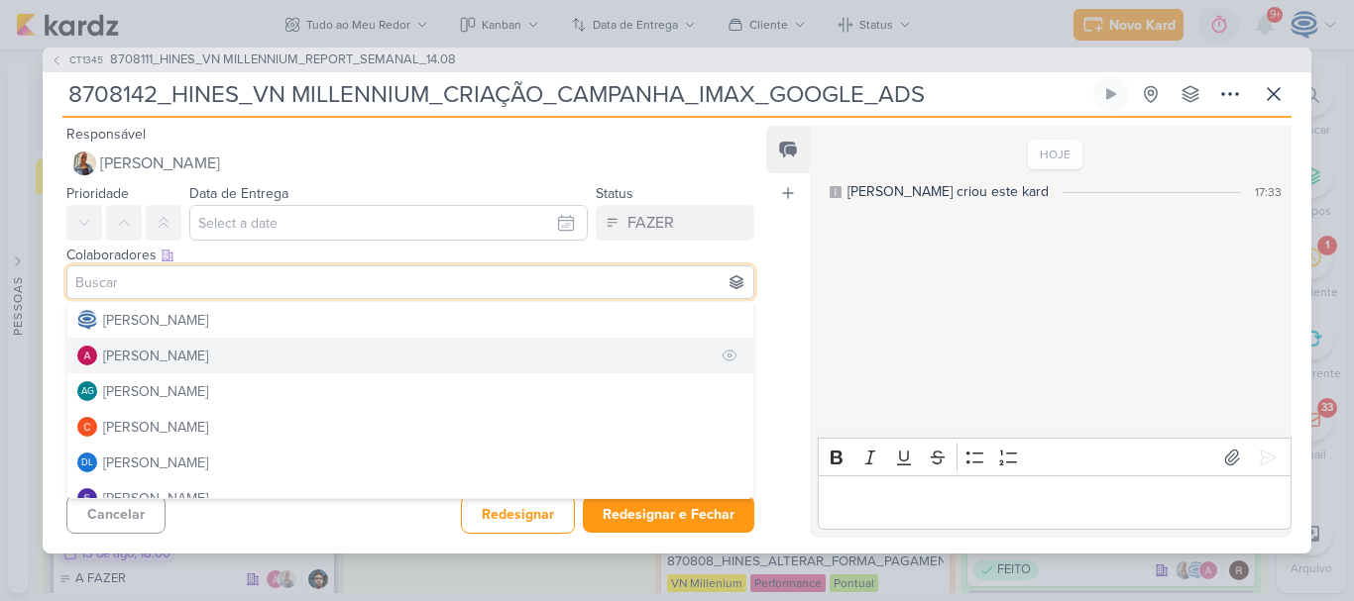
click at [194, 360] on div "[PERSON_NAME]" at bounding box center [155, 356] width 105 height 21
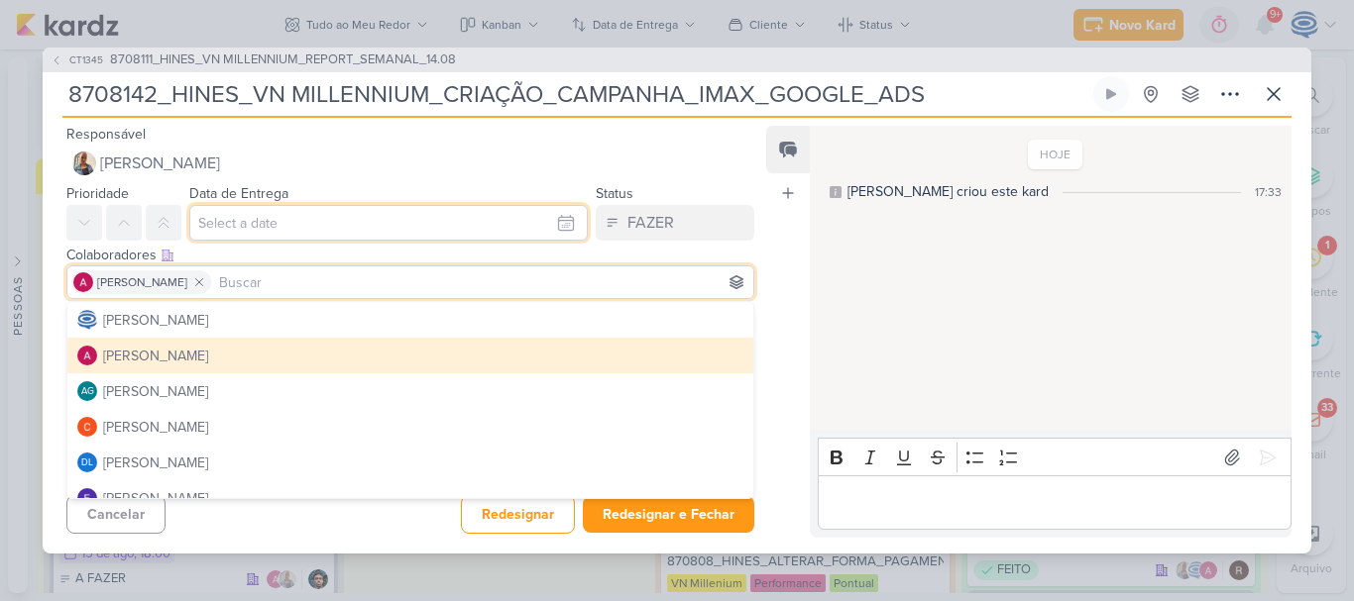
click at [287, 231] on input "text" at bounding box center [388, 223] width 398 height 36
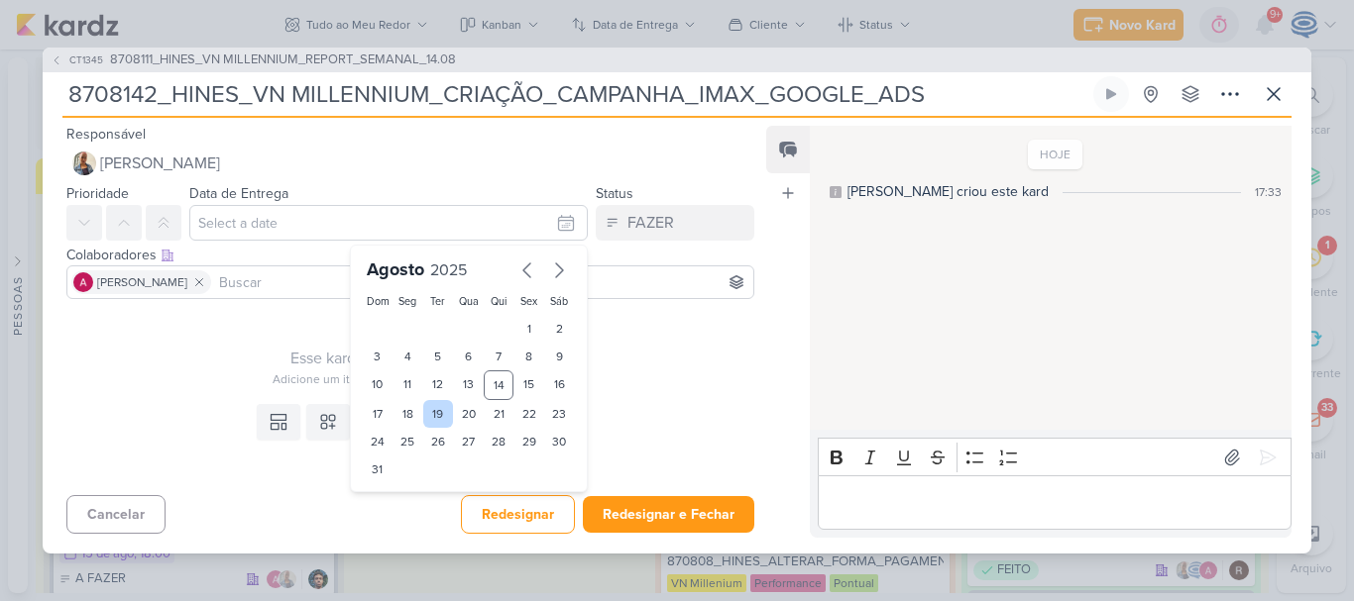
click at [423, 410] on div "19" at bounding box center [438, 414] width 31 height 28
type input "[DATE] 23:59"
click at [400, 499] on select "00 01 02 03 04 05 06 07 08 09 10 11 12 13 14 15 16 17 18 19 20 21 22 23" at bounding box center [408, 503] width 28 height 24
select select "18"
click at [394, 491] on select "00 01 02 03 04 05 06 07 08 09 10 11 12 13 14 15 16 17 18 19 20 21 22 23" at bounding box center [408, 503] width 28 height 24
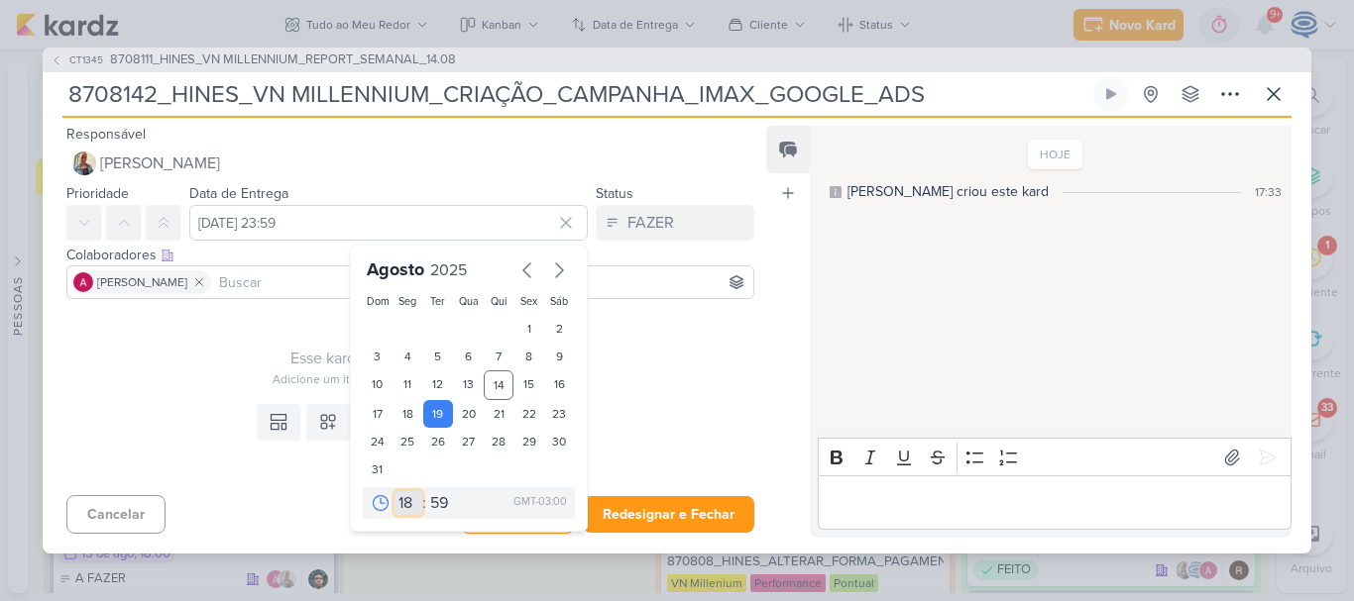
type input "[DATE] 18:59"
click at [431, 502] on select "00 05 10 15 20 25 30 35 40 45 50 55 59" at bounding box center [440, 503] width 28 height 24
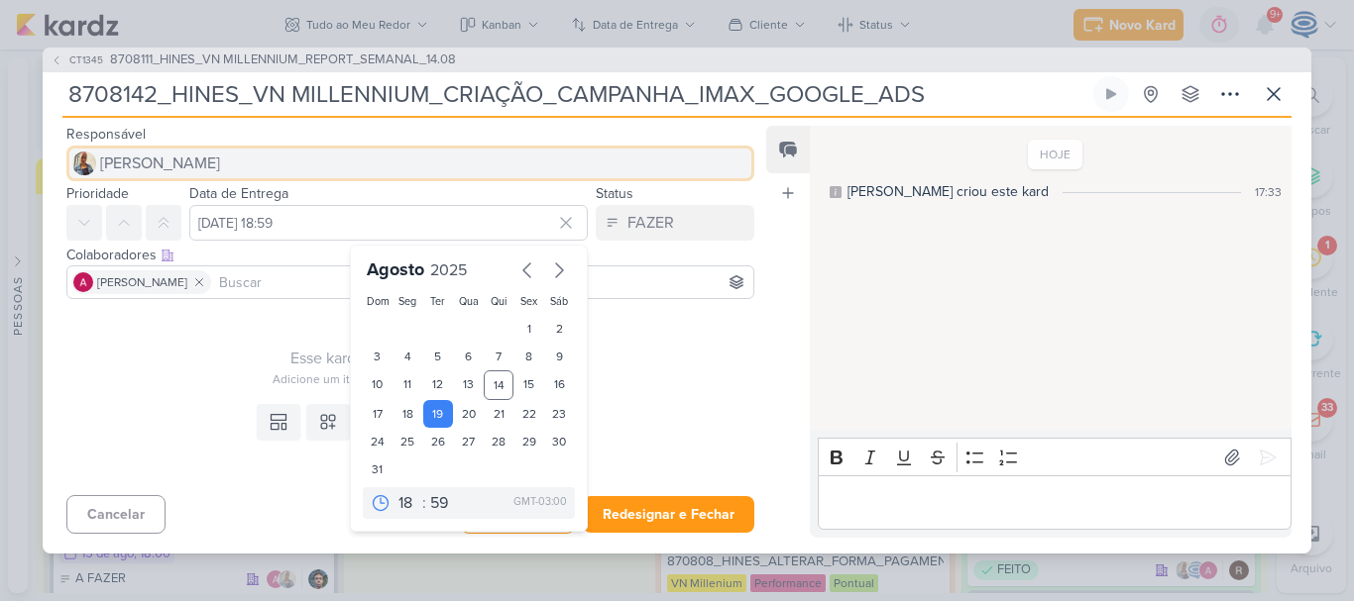
click at [445, 167] on button "[PERSON_NAME]" at bounding box center [410, 164] width 688 height 36
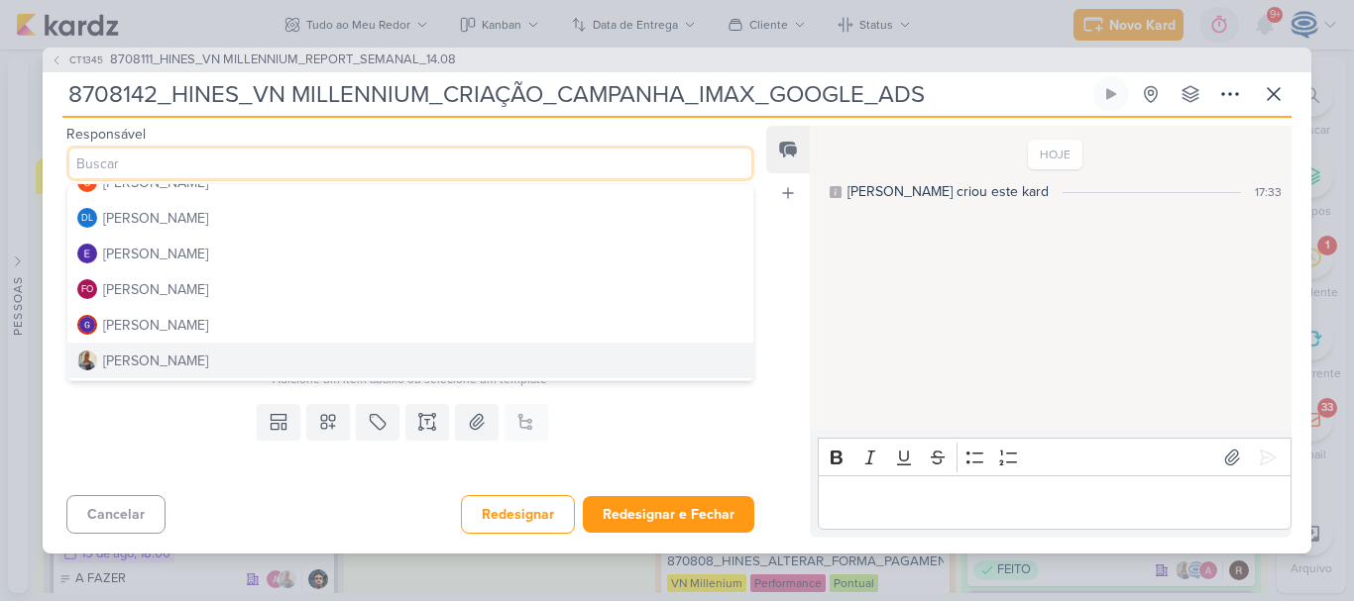
click at [248, 453] on div "Templates Campos Personalizados Marcadores Caixa De Texto Anexo Este kard já é …" at bounding box center [402, 441] width 719 height 91
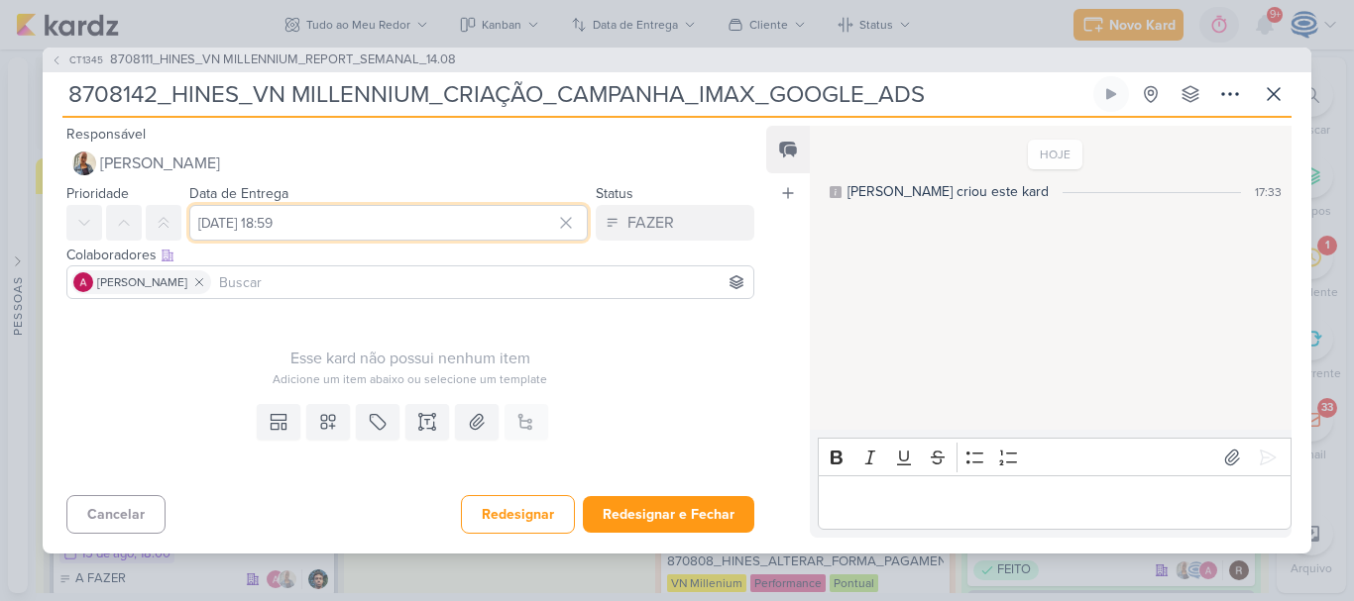
click at [380, 231] on input "[DATE] 18:59" at bounding box center [388, 223] width 398 height 36
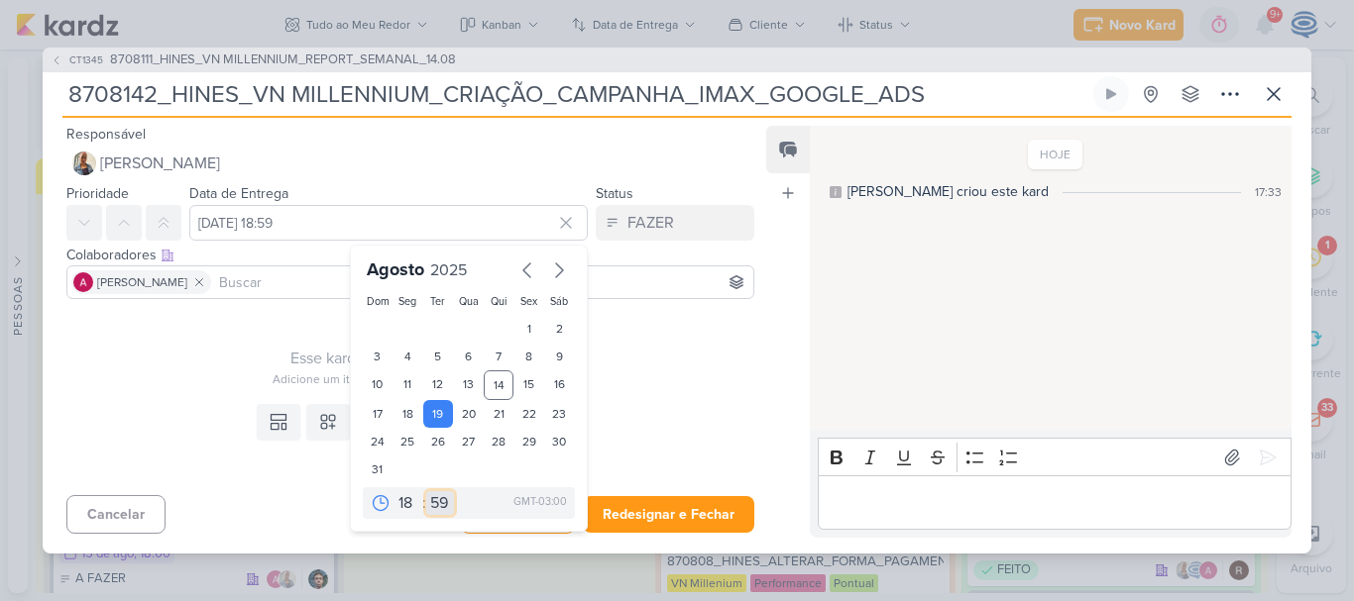
click at [427, 506] on select "00 05 10 15 20 25 30 35 40 45 50 55 59" at bounding box center [440, 503] width 28 height 24
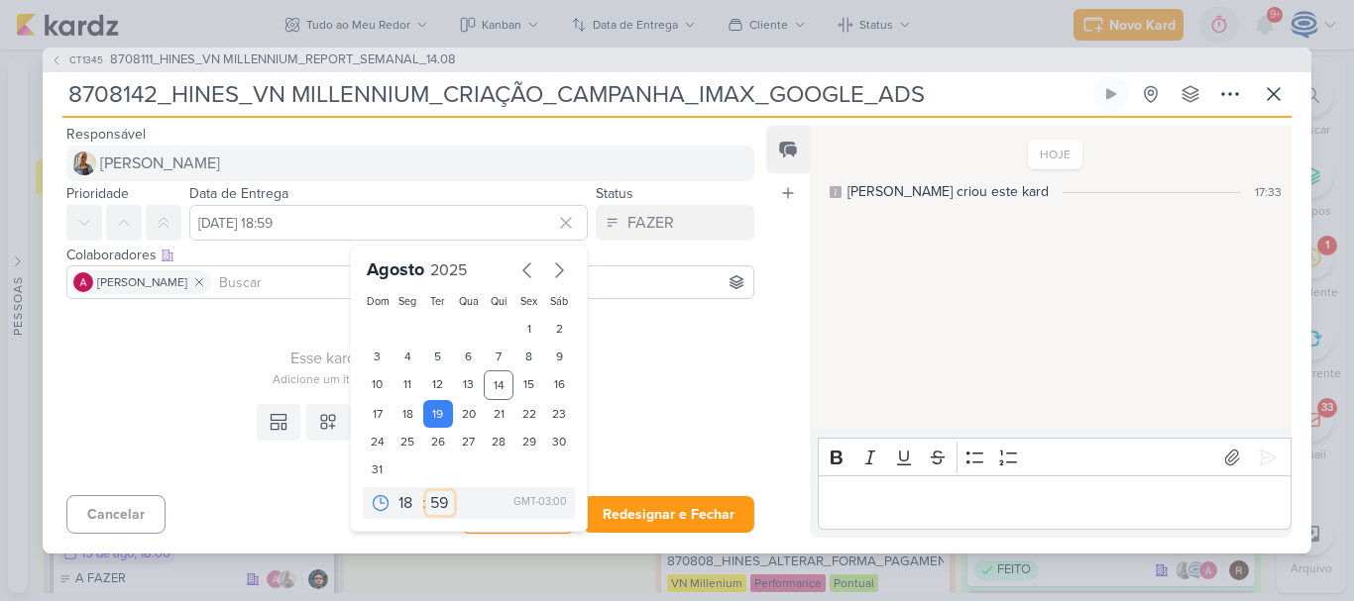
select select "0"
click at [426, 491] on select "00 05 10 15 20 25 30 35 40 45 50 55 59" at bounding box center [440, 503] width 28 height 24
type input "[DATE] 18:00"
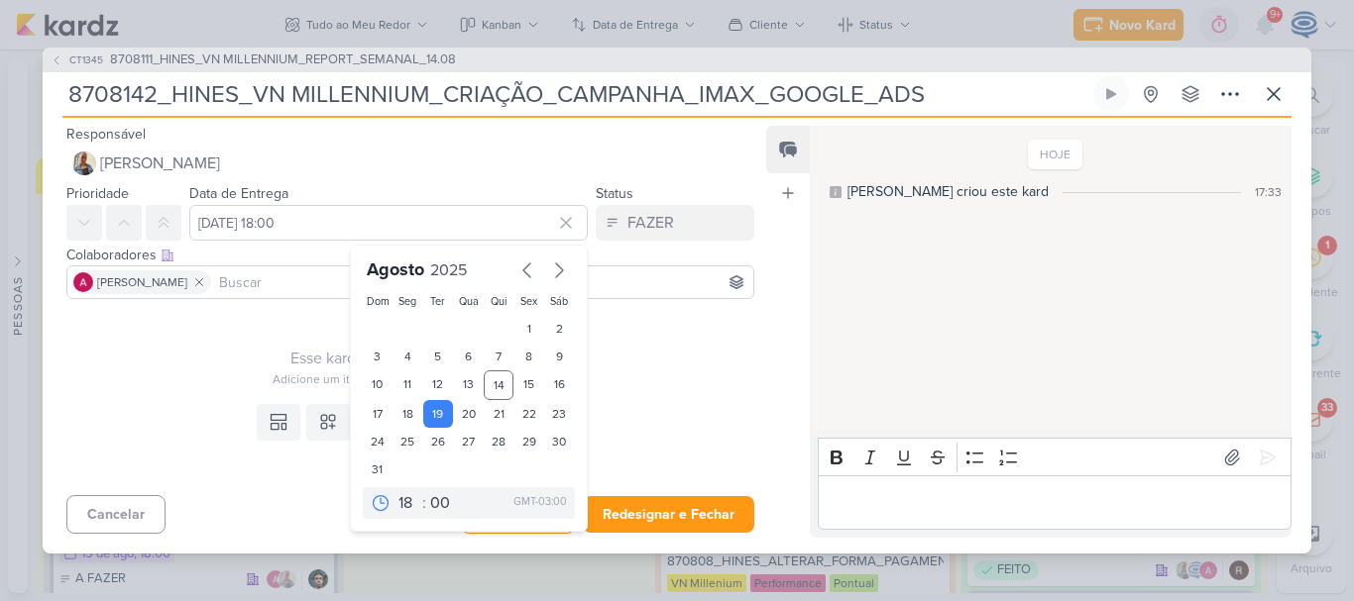
click at [733, 388] on div "Adicione um item abaixo ou selecione um template" at bounding box center [410, 380] width 688 height 18
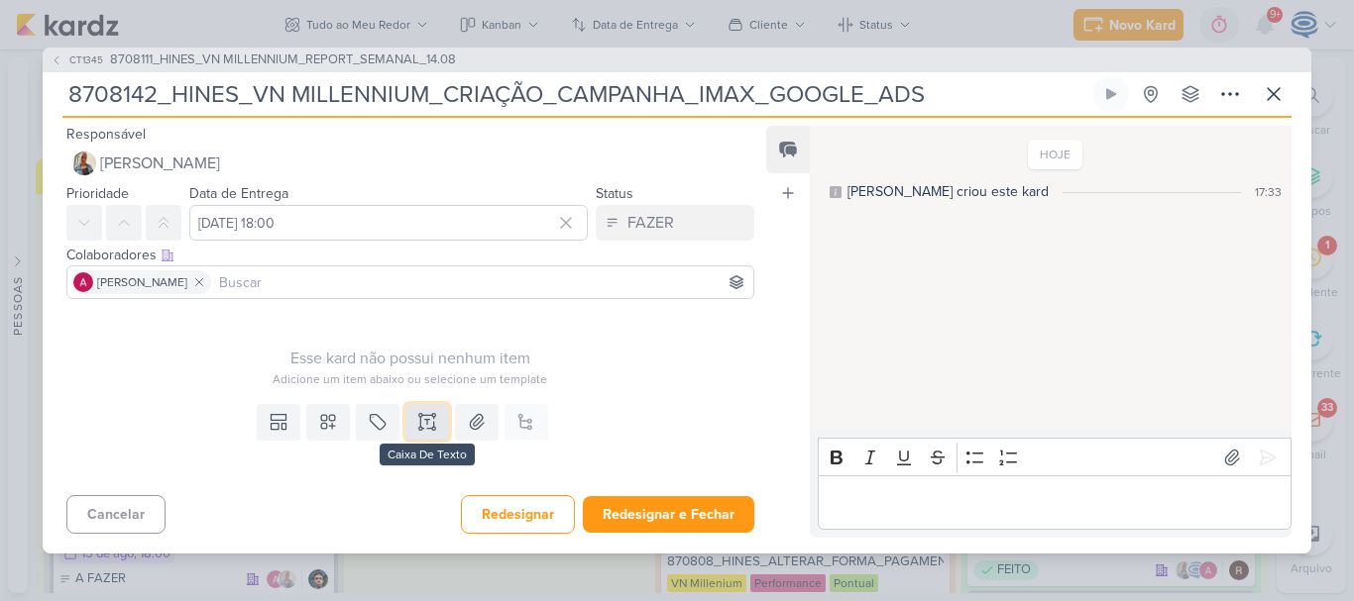
click at [430, 421] on icon at bounding box center [427, 422] width 20 height 20
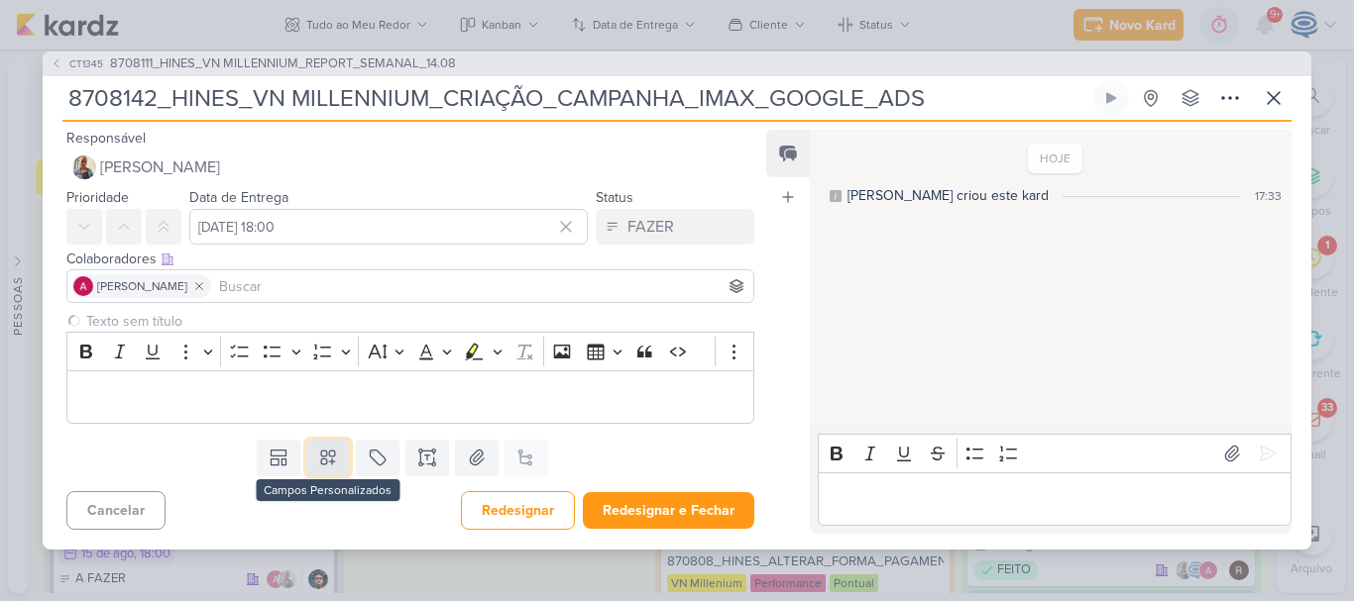
click at [329, 461] on icon at bounding box center [328, 458] width 20 height 20
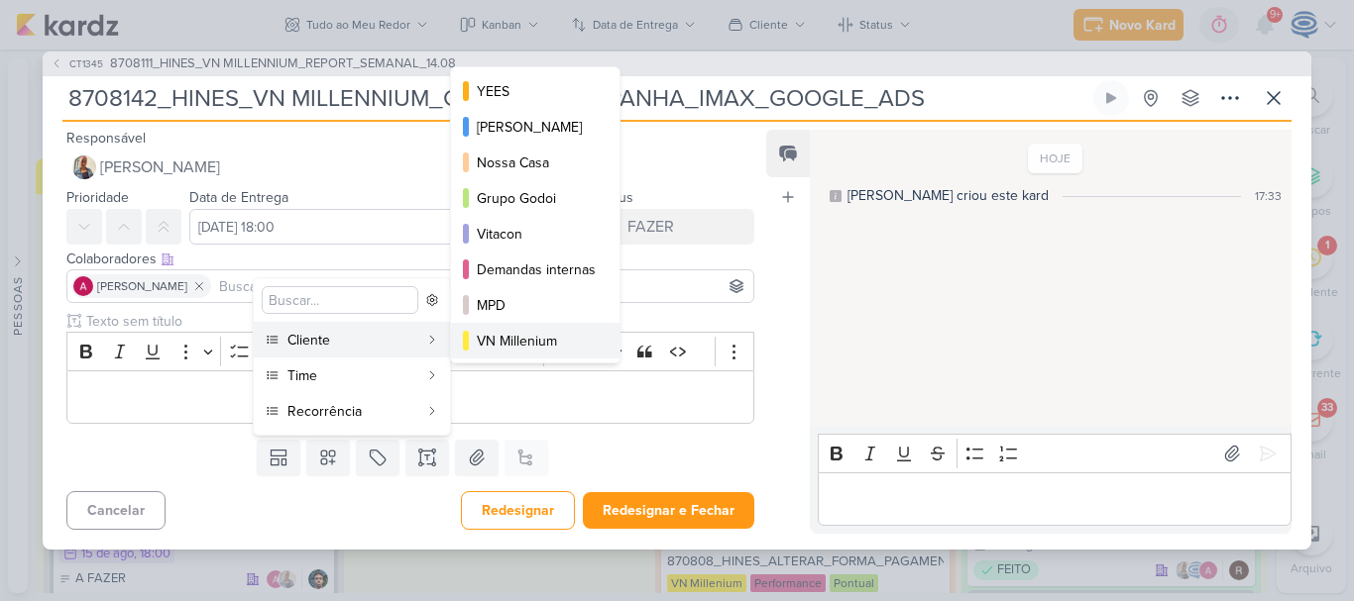
click at [487, 344] on div "VN Millenium" at bounding box center [536, 341] width 119 height 21
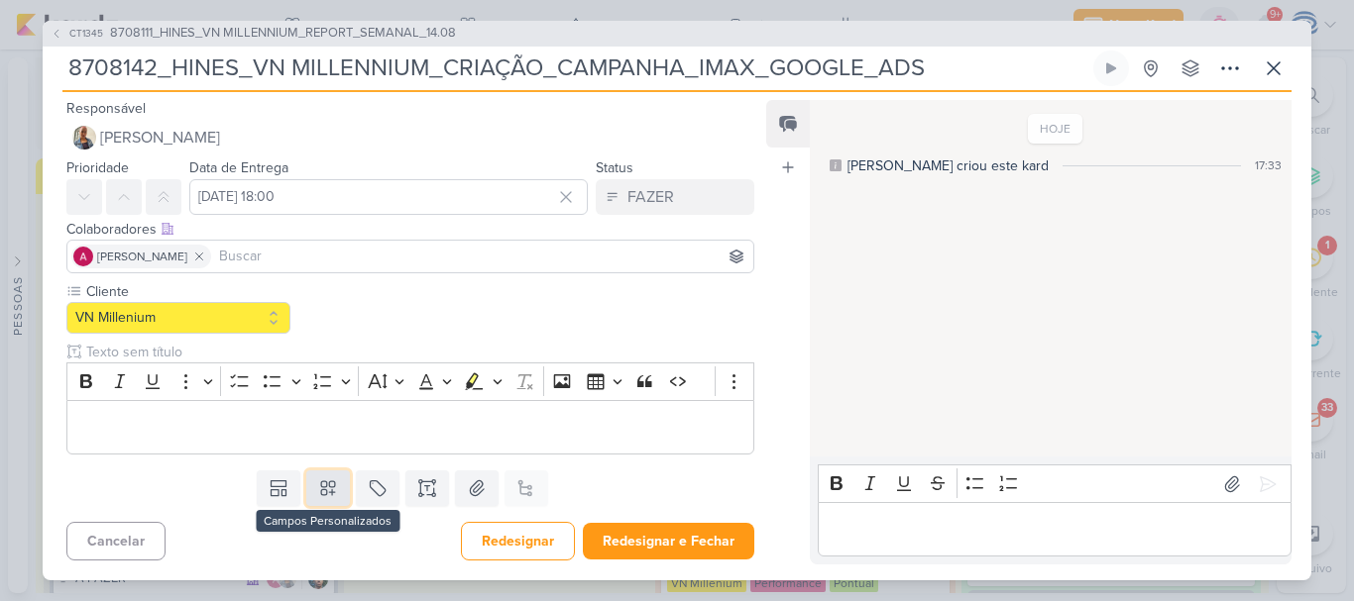
click at [321, 483] on icon at bounding box center [328, 489] width 20 height 20
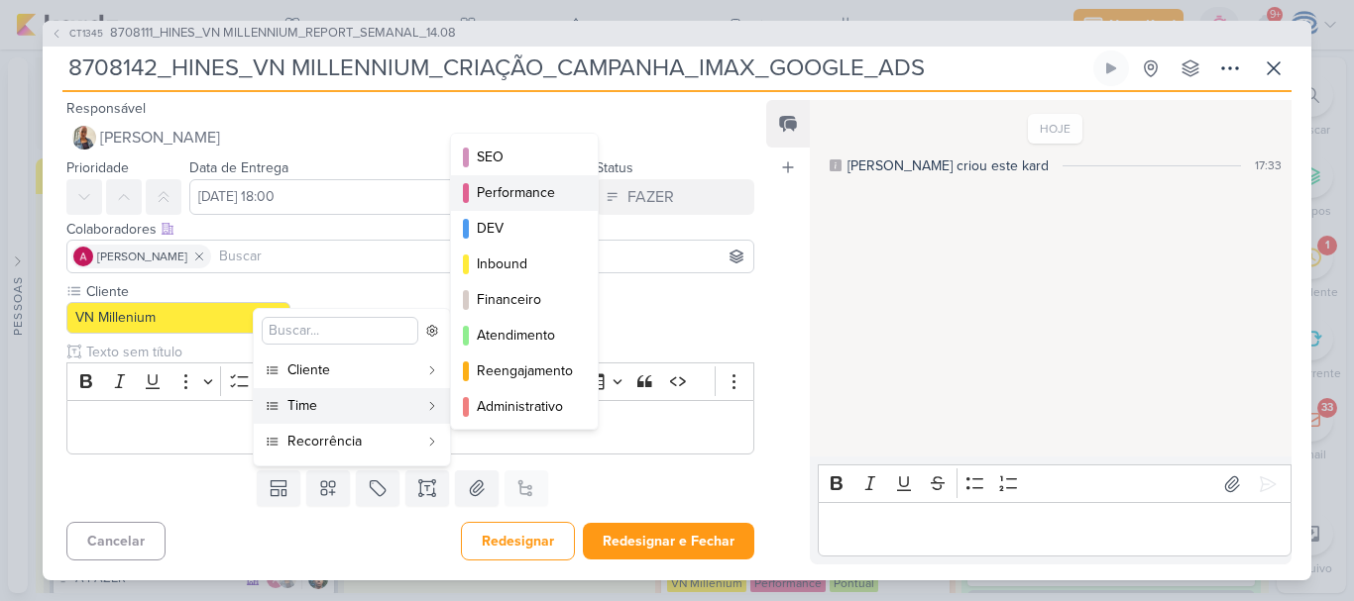
click at [498, 176] on button "Performance" at bounding box center [524, 193] width 147 height 36
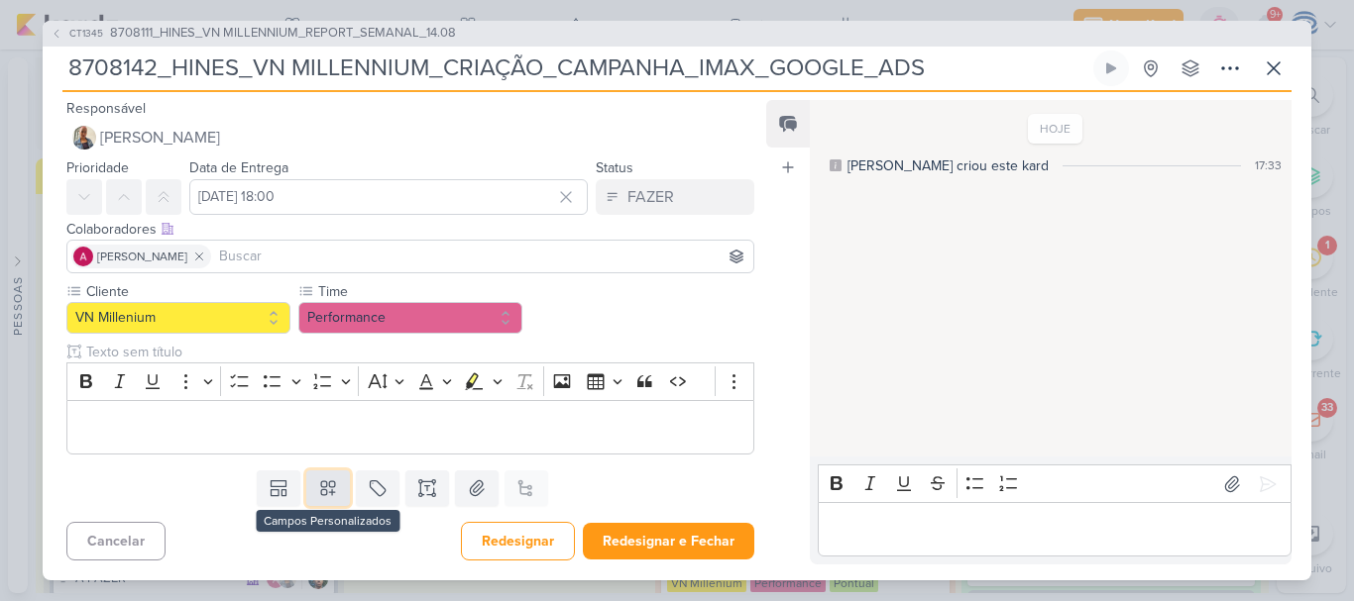
click at [321, 487] on icon at bounding box center [328, 489] width 20 height 20
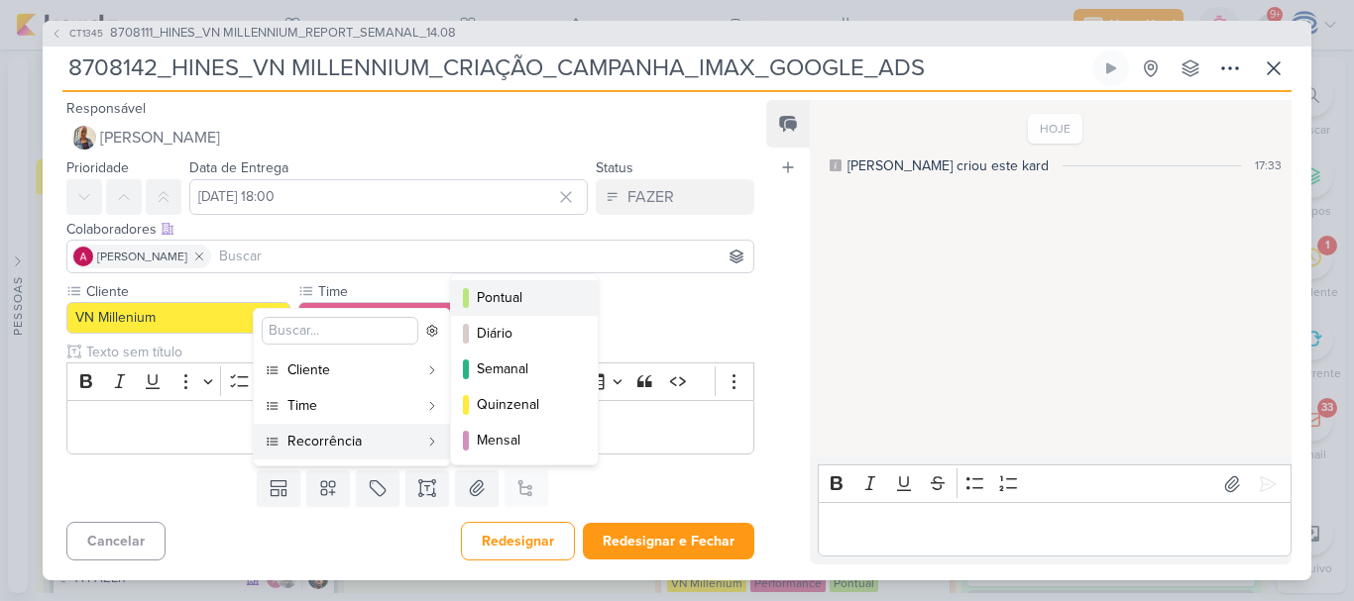
click at [516, 296] on div "Pontual" at bounding box center [525, 297] width 97 height 21
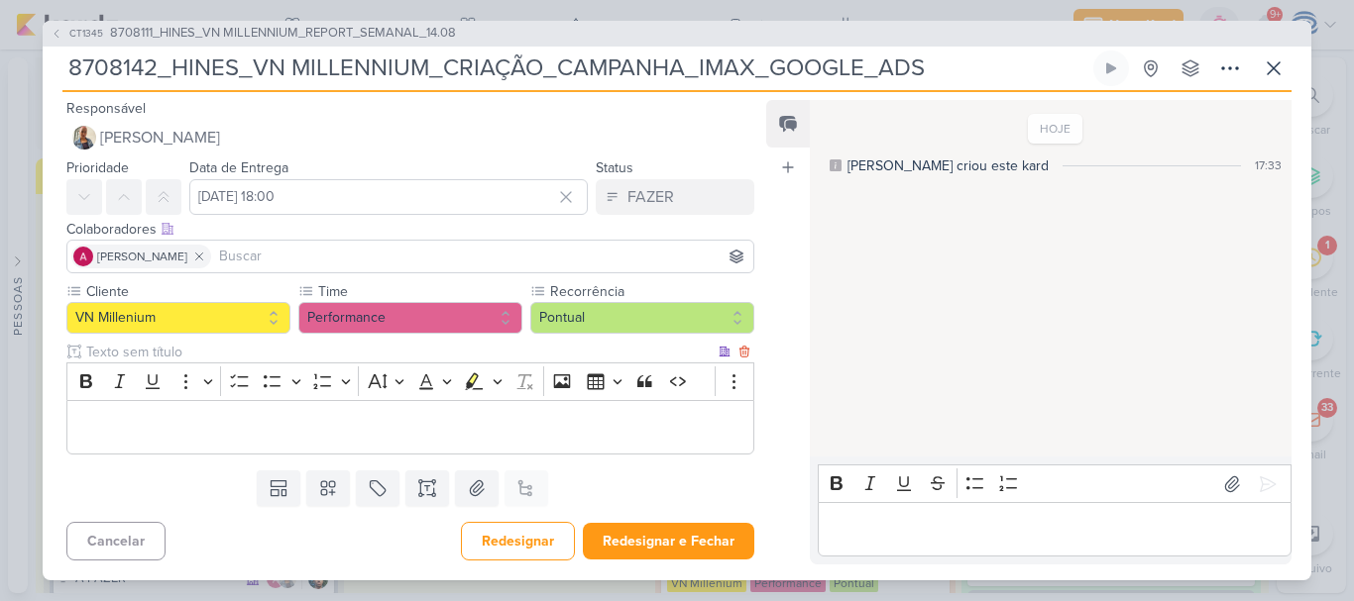
click at [460, 438] on p "Editor editing area: main" at bounding box center [410, 428] width 666 height 24
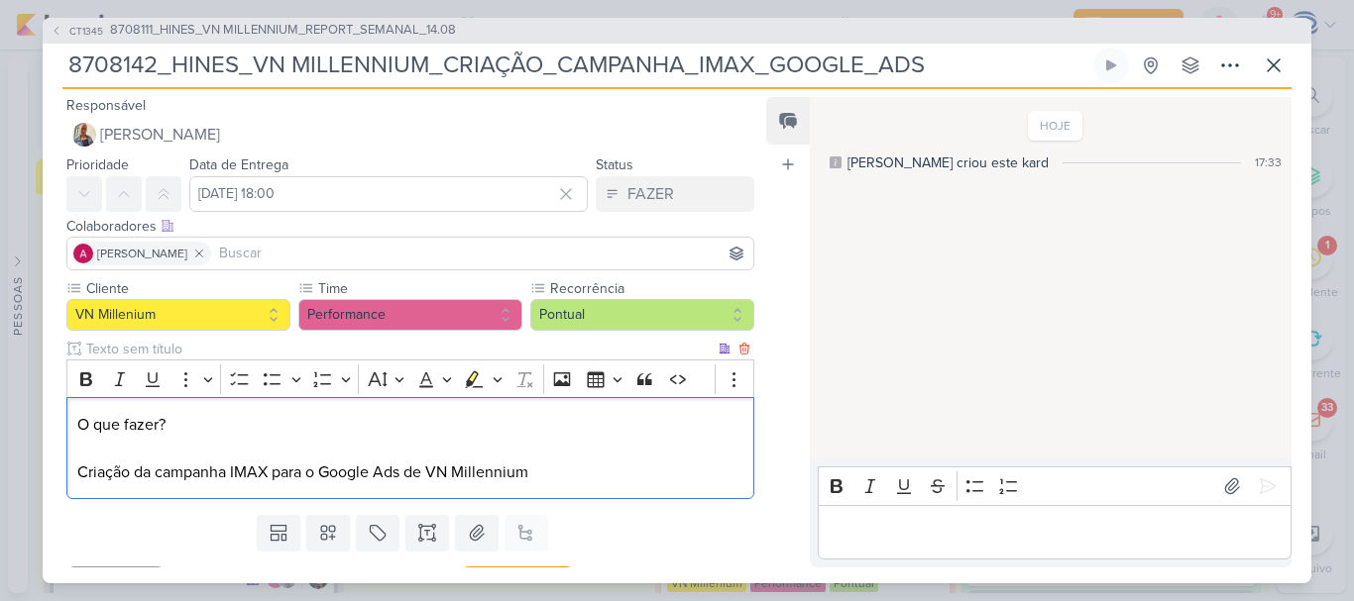
drag, startPoint x: 185, startPoint y: 428, endPoint x: 74, endPoint y: 404, distance: 113.5
click at [74, 404] on div "O que fazer? Criação da campanha IMAX para o Google Ads de VN Millennium" at bounding box center [410, 448] width 688 height 102
click at [86, 377] on icon "Editor toolbar" at bounding box center [86, 380] width 20 height 20
click at [85, 375] on icon "Editor toolbar" at bounding box center [86, 380] width 20 height 20
click at [83, 378] on icon "Editor toolbar" at bounding box center [86, 380] width 12 height 14
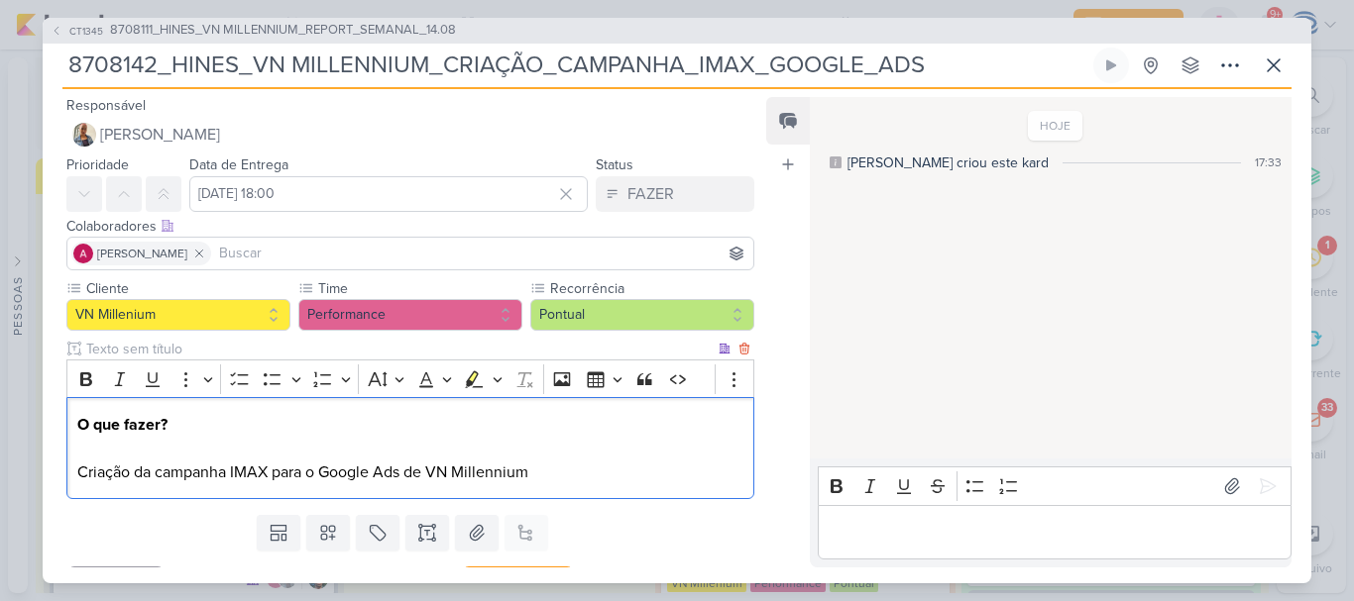
click at [598, 470] on p "O que fazer? Criação da campanha IMAX para o Google Ads de VN Millennium" at bounding box center [410, 448] width 666 height 71
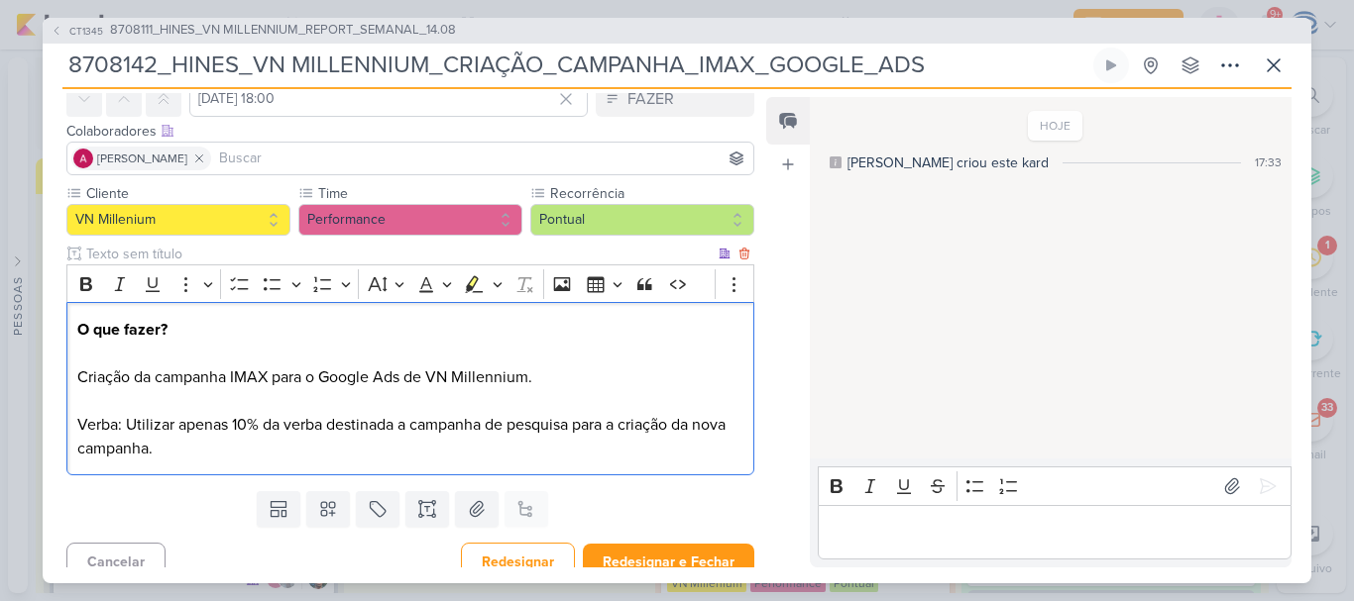
scroll to position [113, 0]
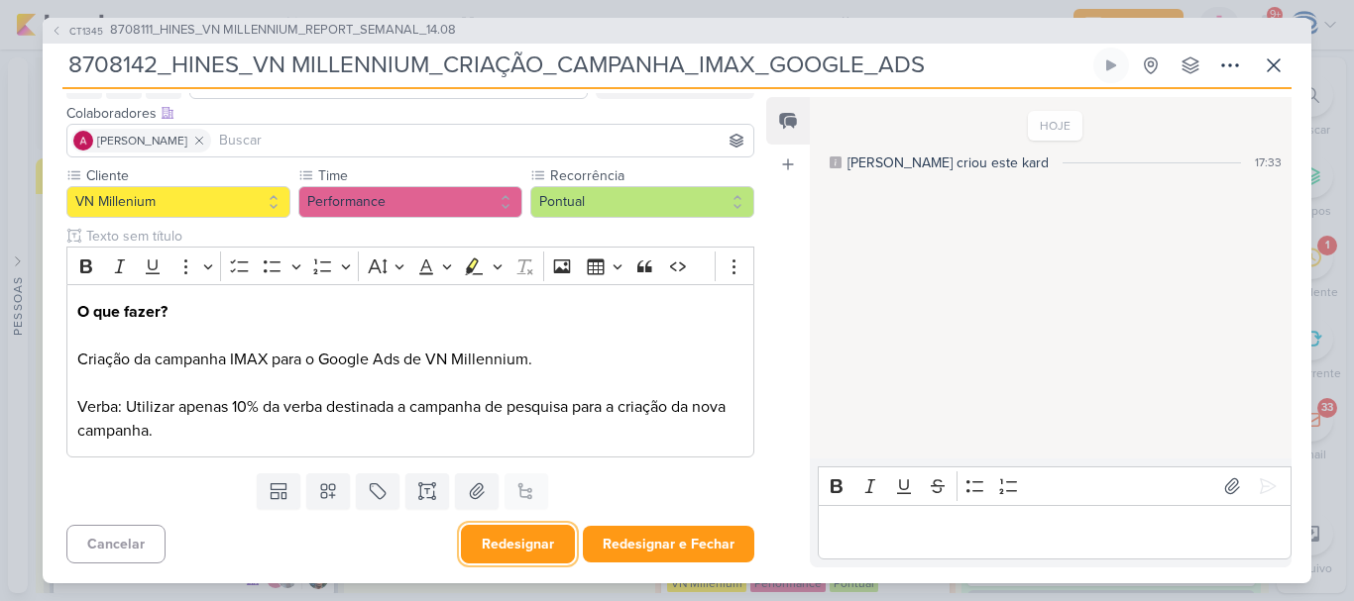
click at [495, 526] on button "Redesignar" at bounding box center [518, 544] width 114 height 39
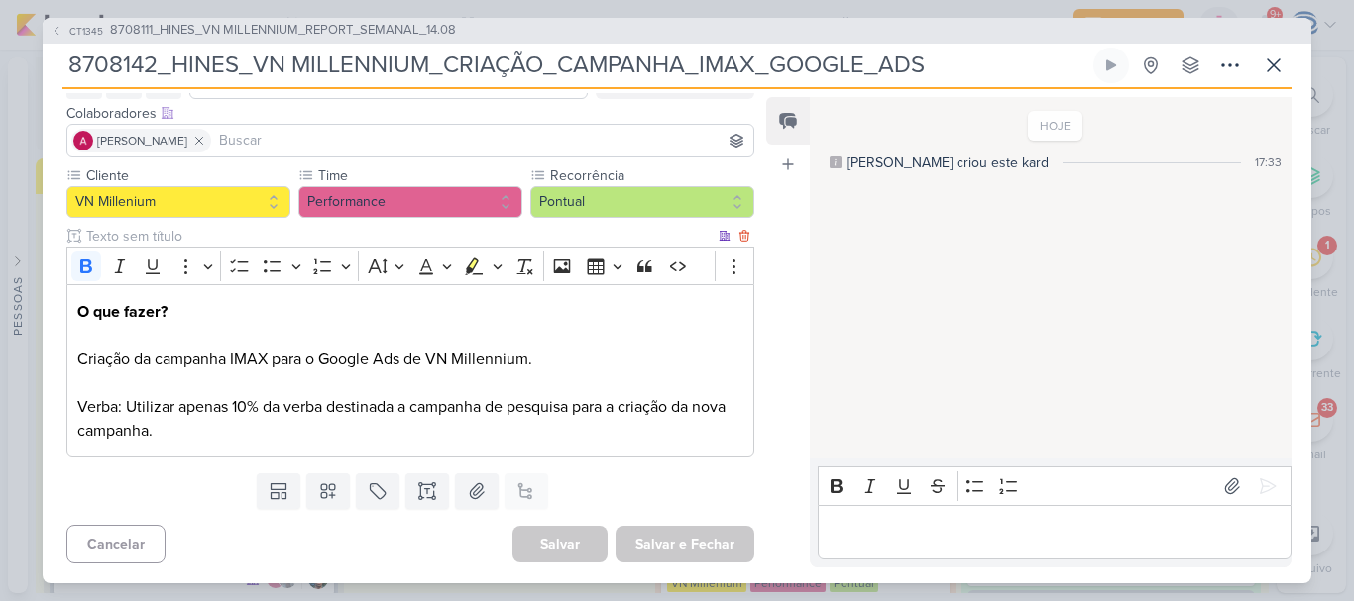
scroll to position [0, 0]
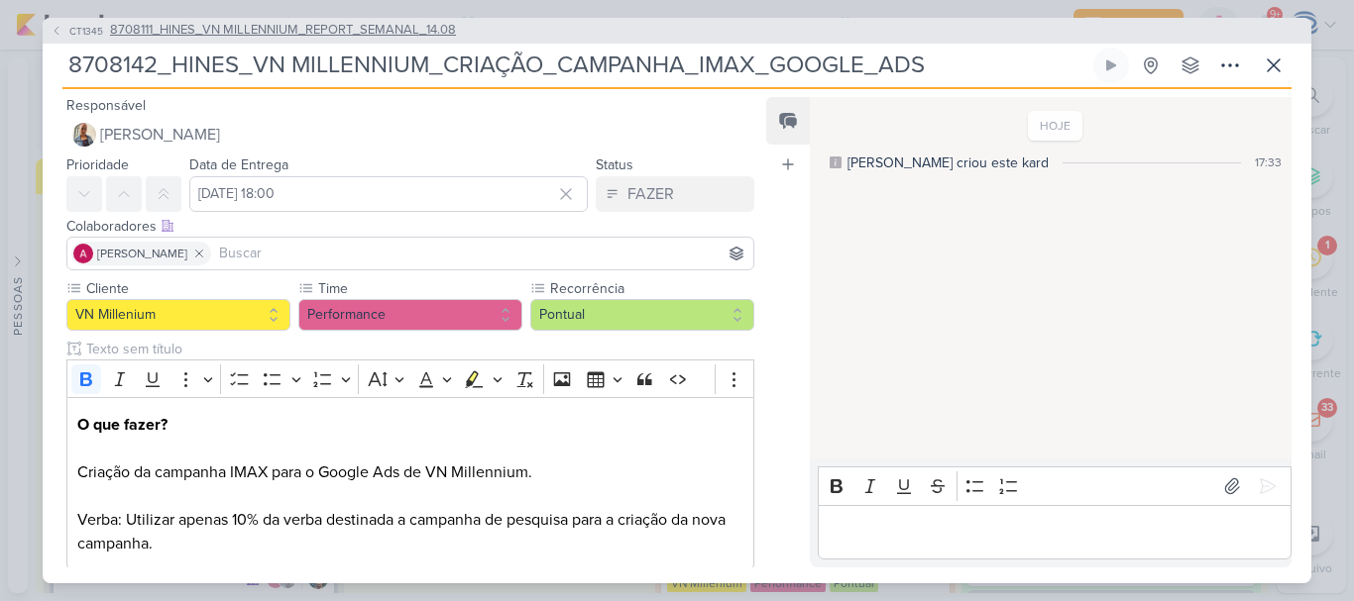
click at [435, 34] on span "8708111_HINES_VN MILLENNIUM_REPORT_SEMANAL_14.08" at bounding box center [283, 31] width 346 height 20
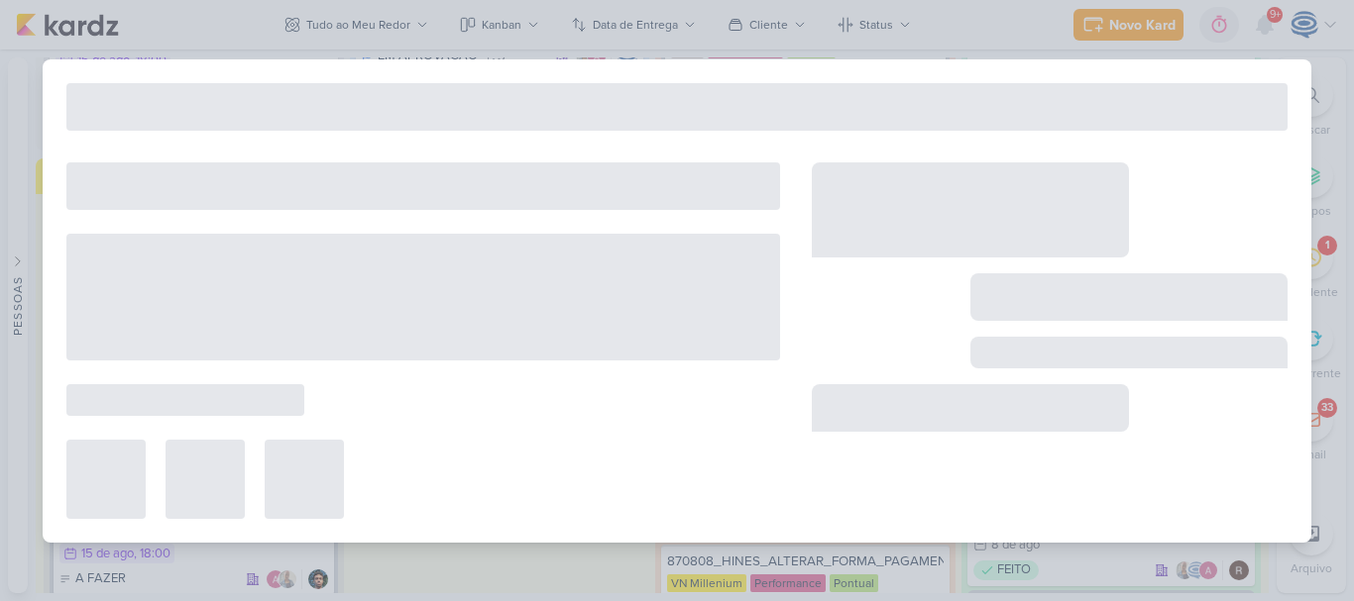
type input "8708111_HINES_VN MILLENNIUM_REPORT_SEMANAL_14.08"
type input "[DATE] 15:00"
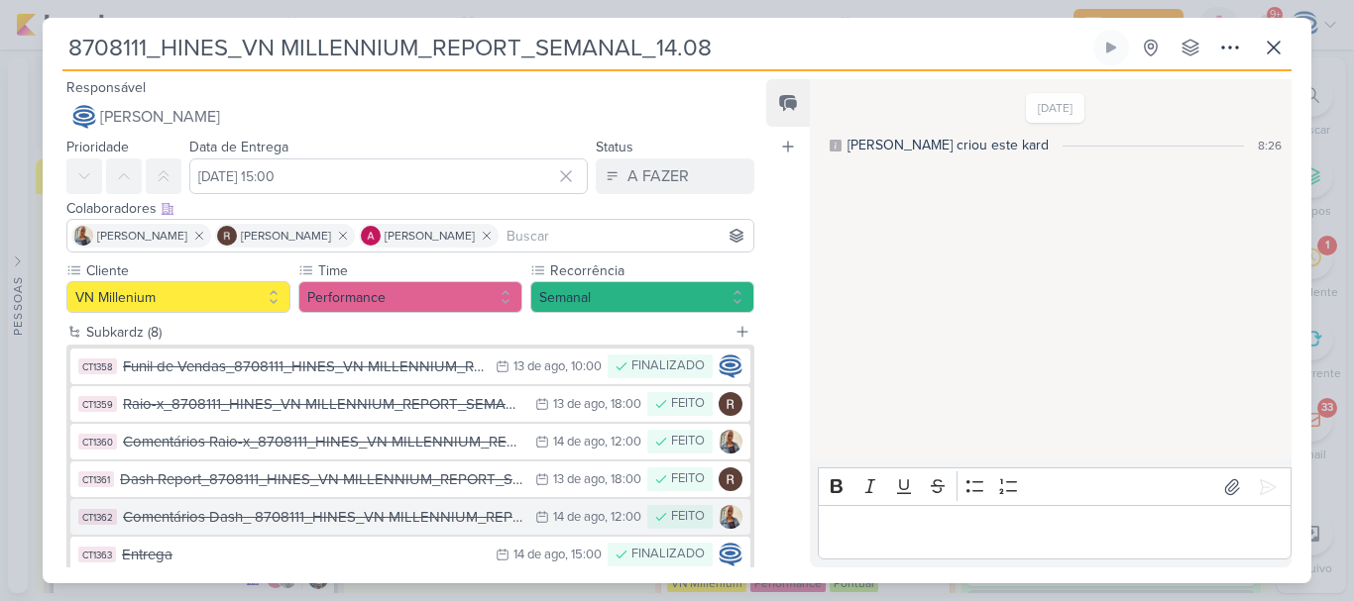
scroll to position [194, 0]
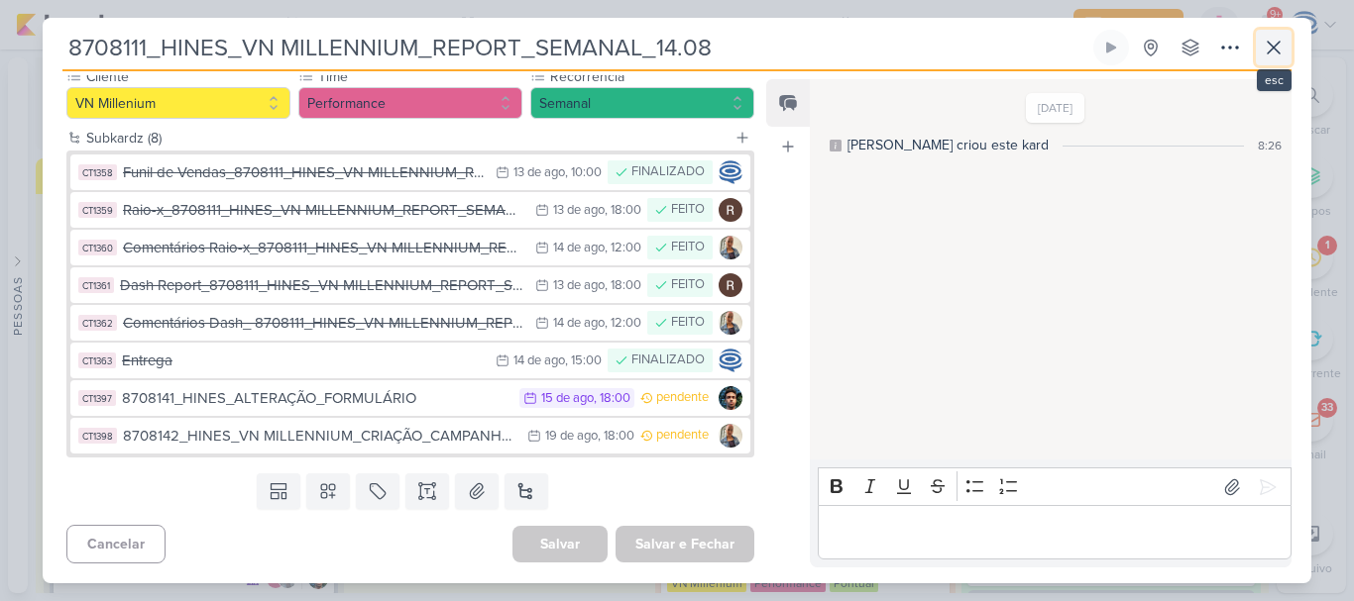
click at [1282, 42] on icon at bounding box center [1273, 48] width 24 height 24
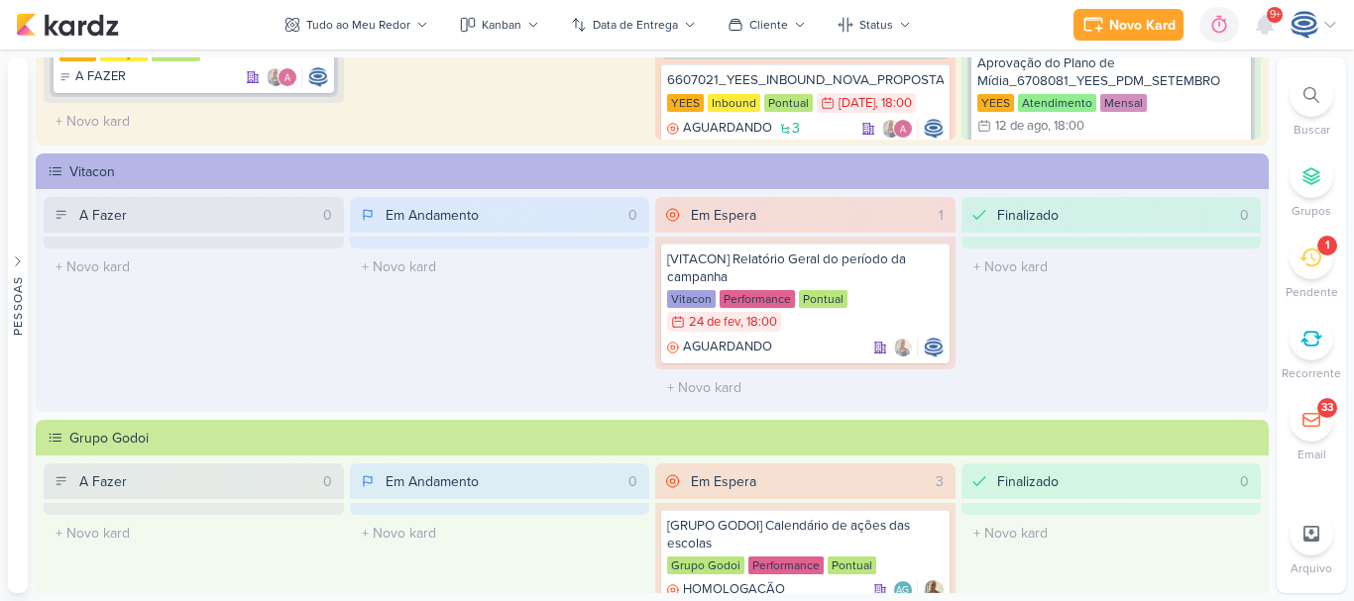
scroll to position [448, 0]
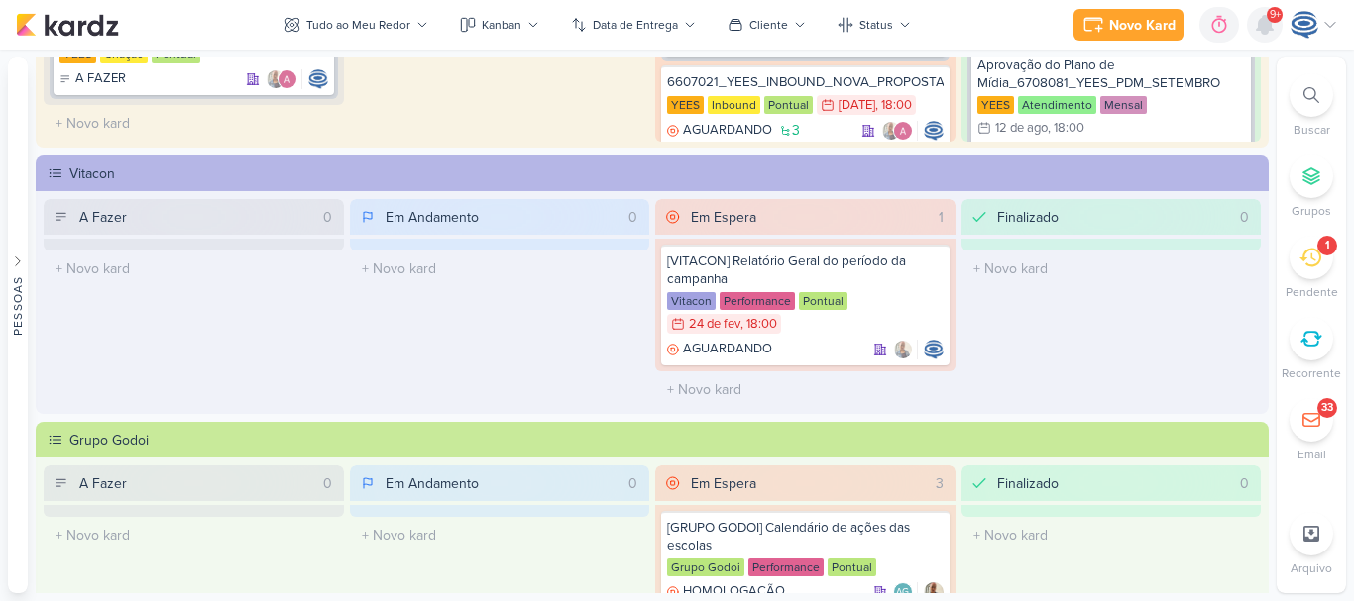
click at [1271, 28] on icon at bounding box center [1264, 25] width 16 height 18
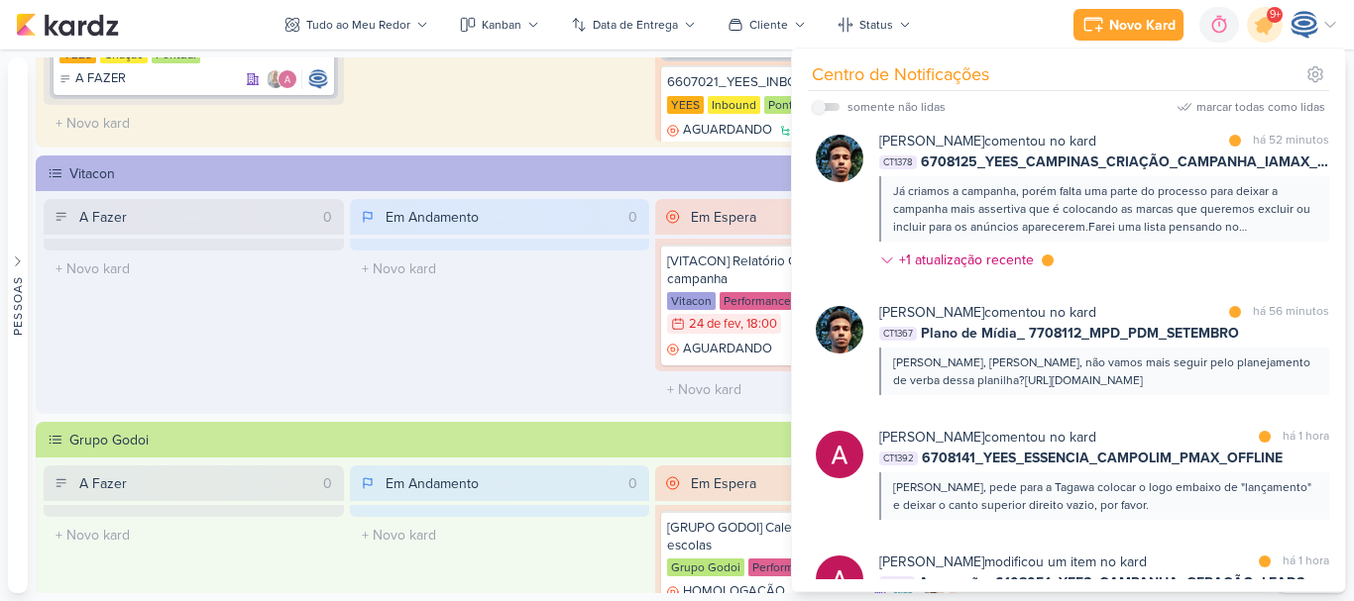
scroll to position [364, 0]
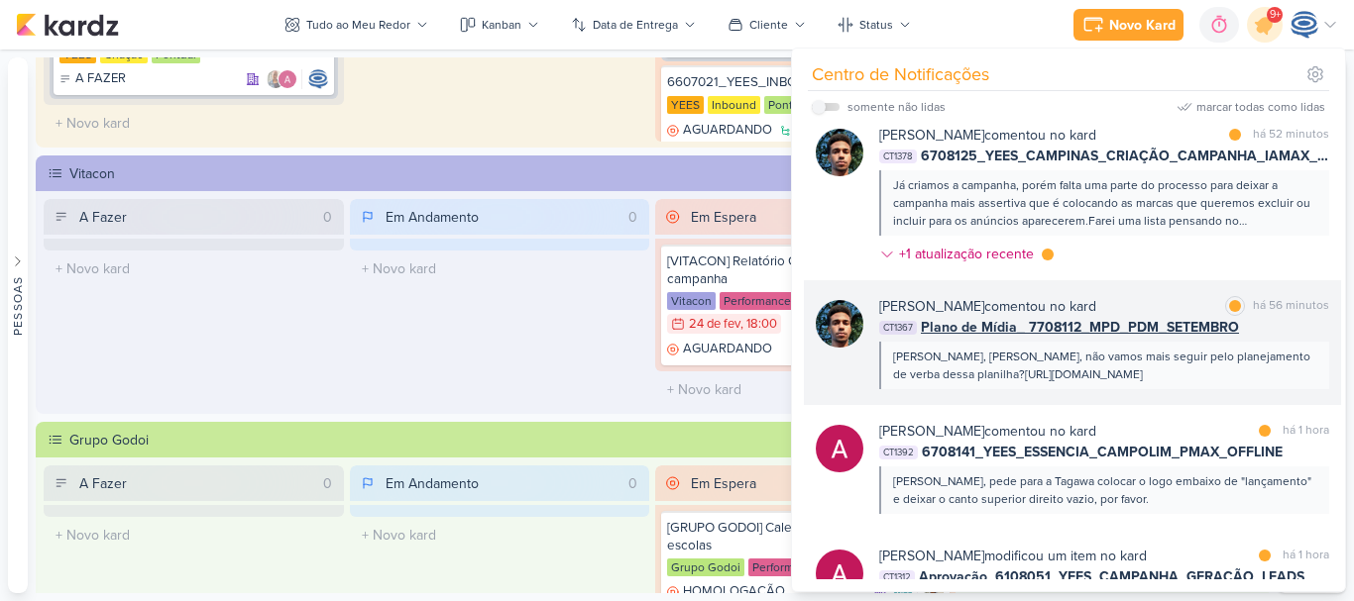
click at [1017, 330] on span "Plano de Mídia_ 7708112_MPD_PDM_SETEMBRO" at bounding box center [1080, 327] width 318 height 21
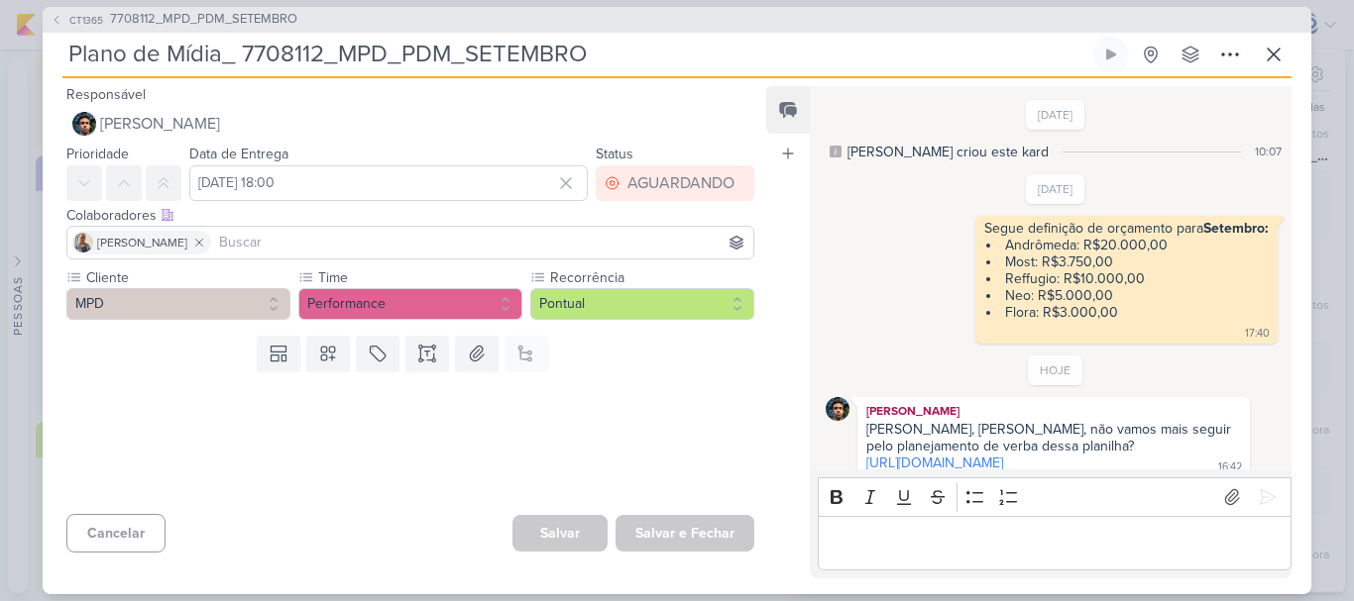
scroll to position [174, 0]
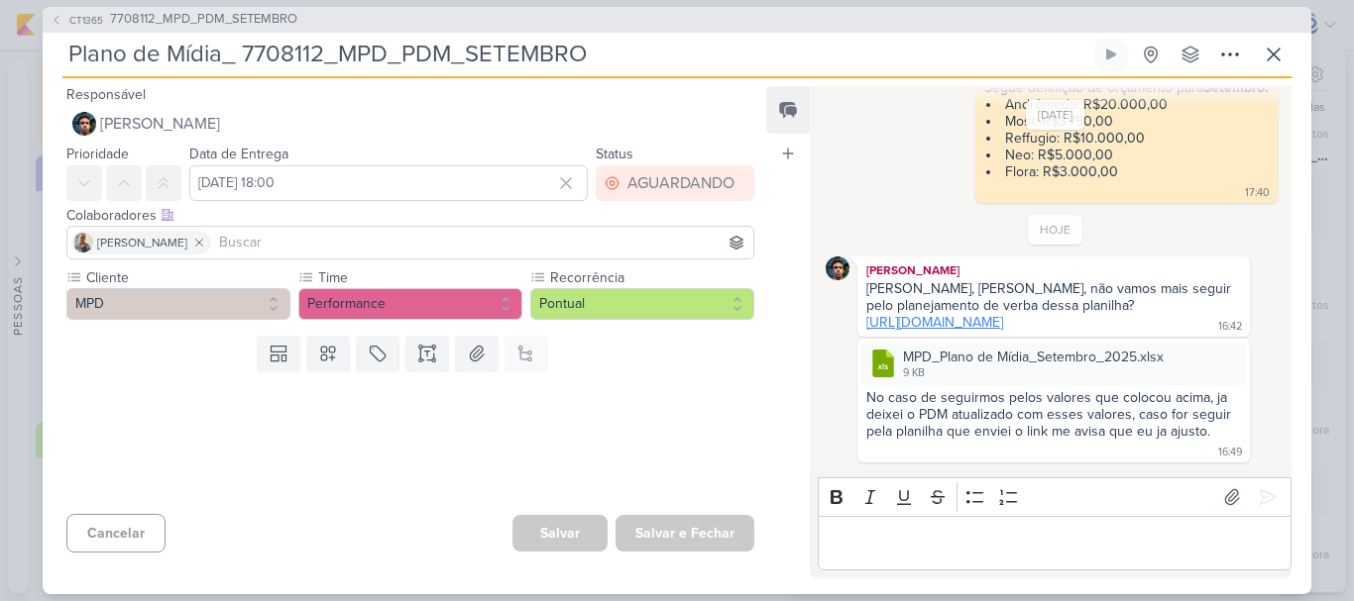
click at [1003, 314] on link "[URL][DOMAIN_NAME]" at bounding box center [934, 322] width 137 height 17
click at [893, 557] on div "Editor editing area: main" at bounding box center [1054, 543] width 474 height 54
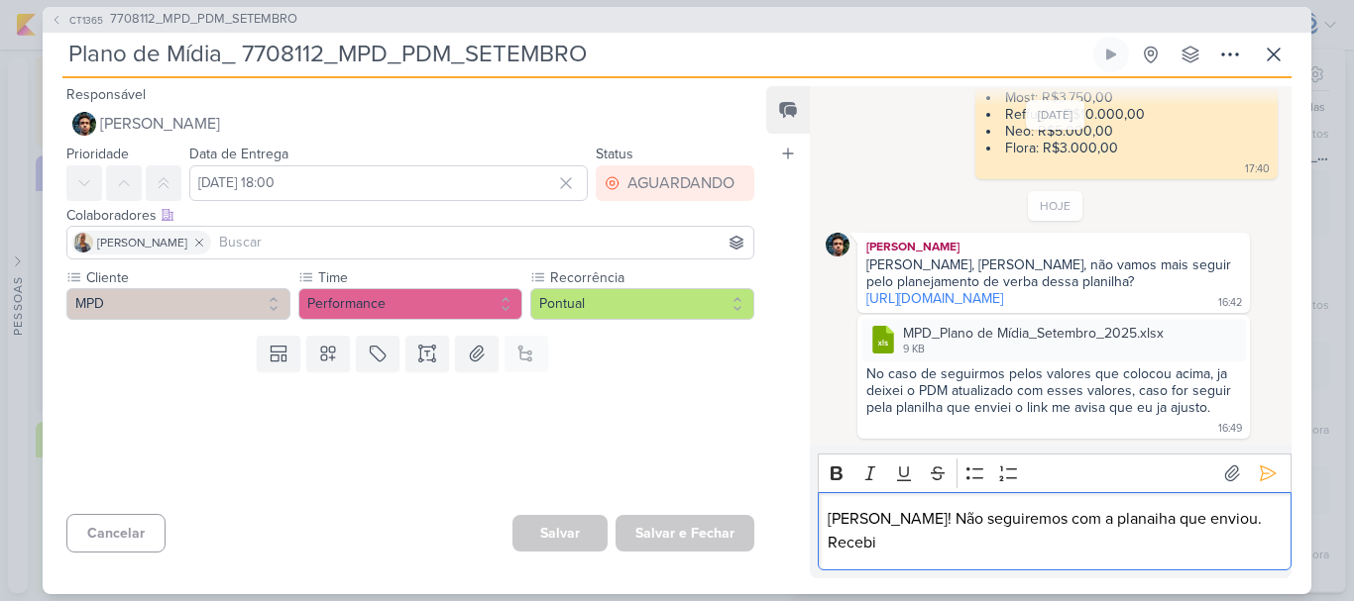
scroll to position [198, 0]
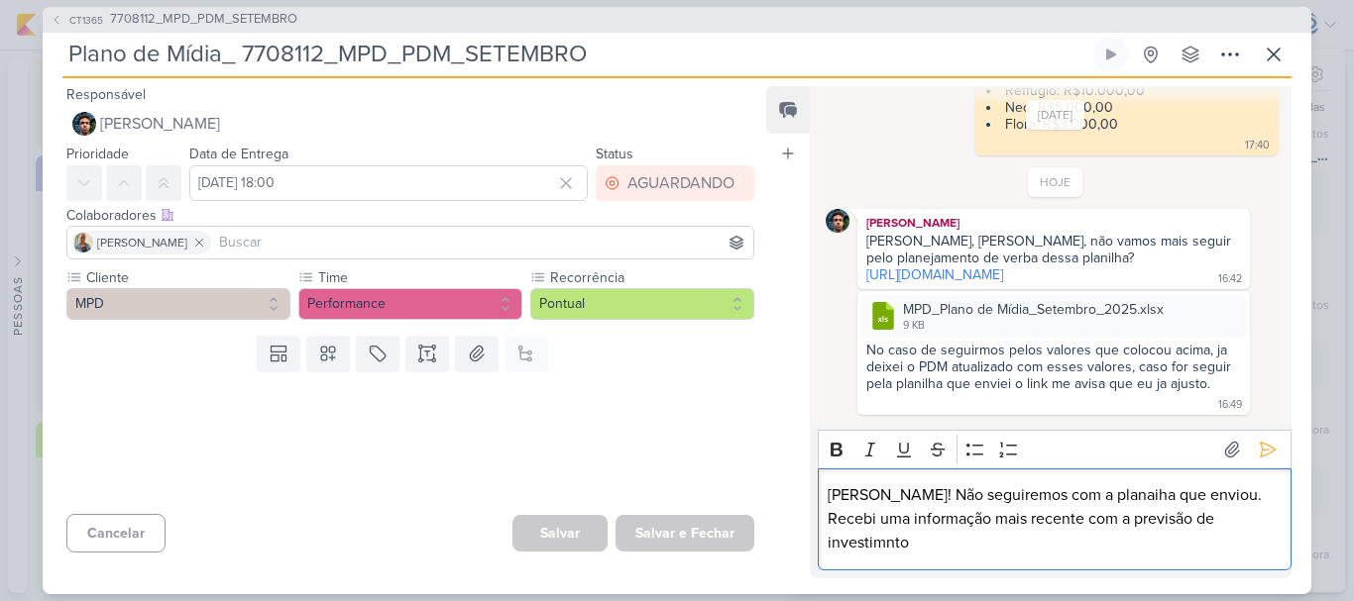
click at [930, 519] on p "[PERSON_NAME]! Não seguiremos com a planaiha que enviou. Recebi uma informação …" at bounding box center [1053, 519] width 453 height 71
drag, startPoint x: 872, startPoint y: 553, endPoint x: 1113, endPoint y: 557, distance: 240.8
click at [1114, 557] on div "[PERSON_NAME]! Não seguiremos com a planaiha que enviou. Recebi uma informação …" at bounding box center [1054, 520] width 474 height 102
click at [902, 522] on p "[PERSON_NAME]! Não seguiremos com a planaiha que enviou. Recebi uma informação …" at bounding box center [1053, 519] width 453 height 71
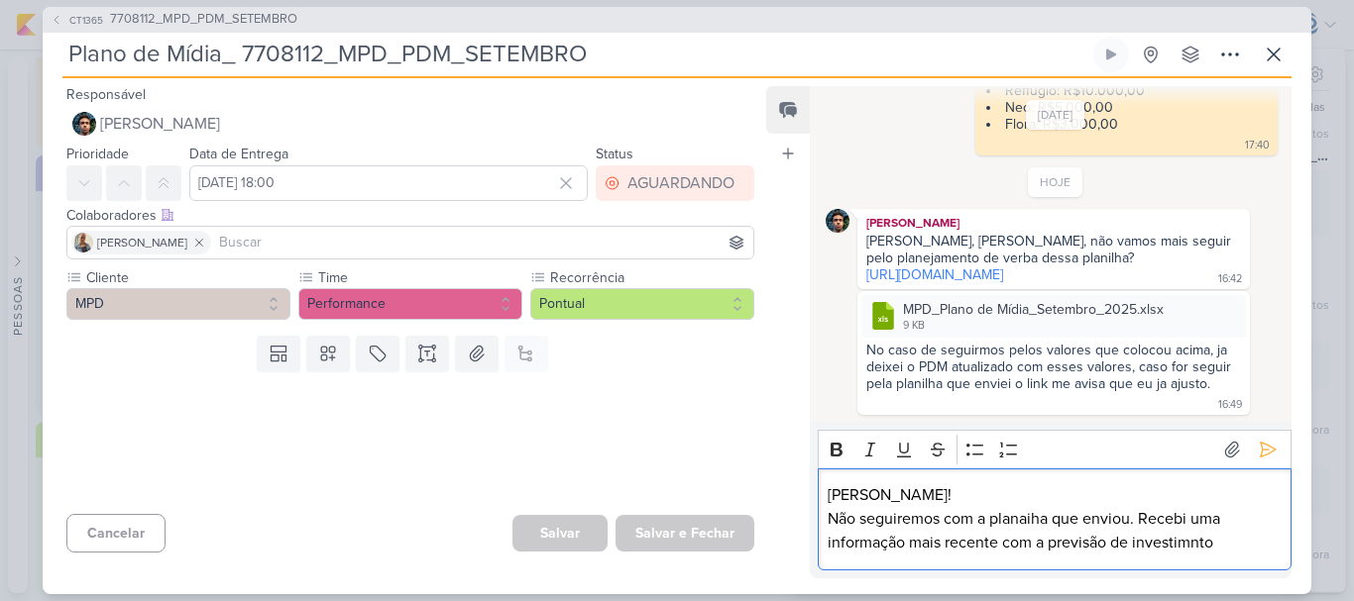
click at [854, 520] on p "Não seguiremos com a planaiha que enviou. Recebi uma informação mais recente co…" at bounding box center [1053, 531] width 453 height 48
click at [936, 522] on p "Não seguiremos com a planaiha que enviou. Recebi uma informação mais recente co…" at bounding box center [1053, 531] width 453 height 48
click at [1231, 550] on p "Não seguiremos mais com a planaiha que enviou. Recebi uma informação mais recen…" at bounding box center [1053, 531] width 453 height 48
click at [1190, 543] on p "Não seguiremos mais com a planaiha que enviou. Recebi uma informação mais recen…" at bounding box center [1053, 531] width 453 height 48
click at [1234, 547] on p "Não seguiremos mais com a planaiha que enviou. Recebi uma informação mais recen…" at bounding box center [1053, 531] width 453 height 48
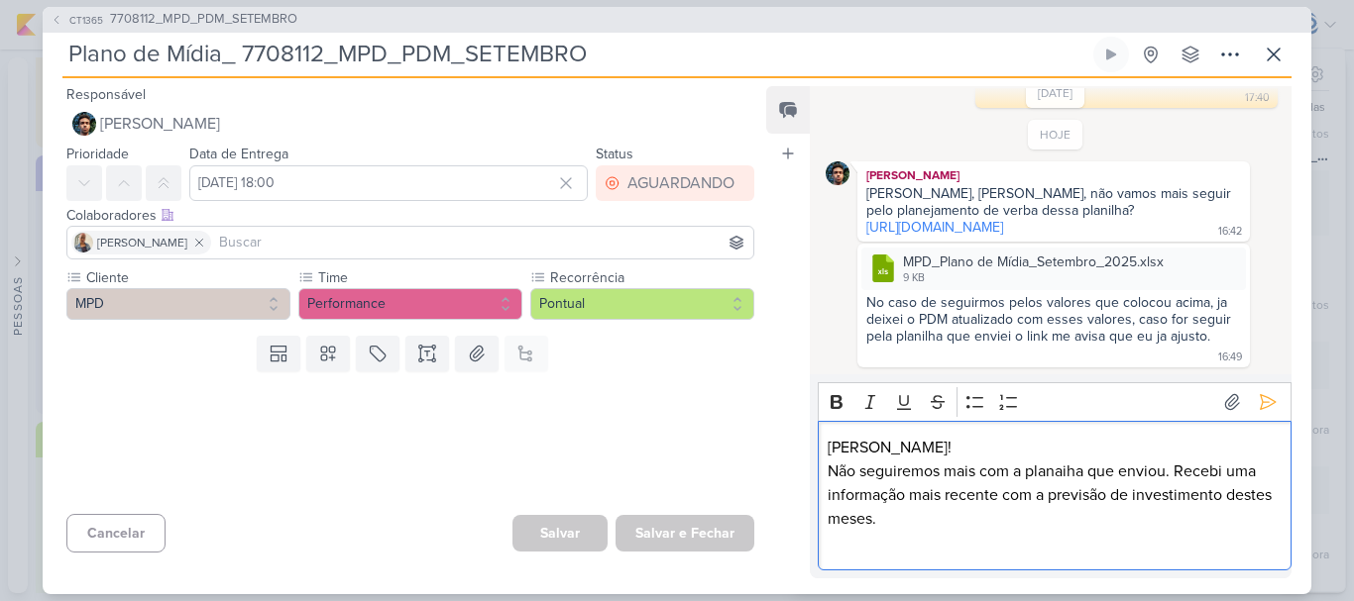
scroll to position [293, 0]
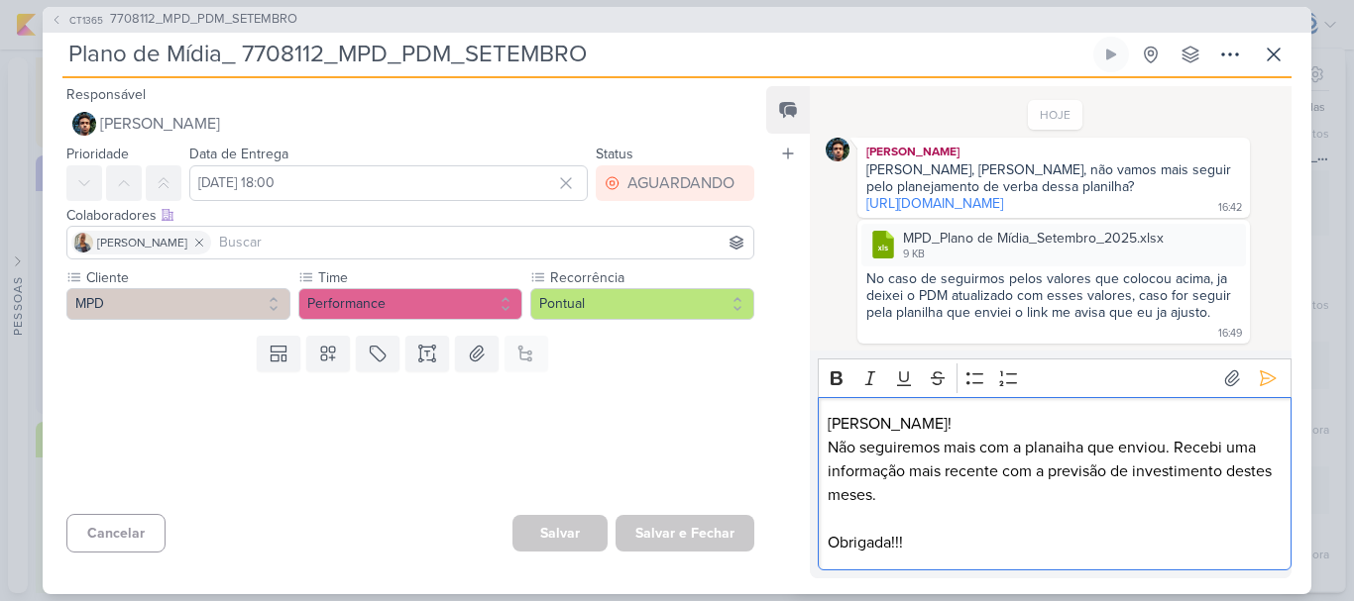
click at [1026, 418] on p "[PERSON_NAME]!" at bounding box center [1053, 424] width 453 height 24
click at [961, 497] on p "Não seguiremos mais com a planaiha que enviou. Recebi uma informação mais recen…" at bounding box center [1053, 471] width 453 height 71
click at [1264, 387] on icon at bounding box center [1267, 379] width 20 height 20
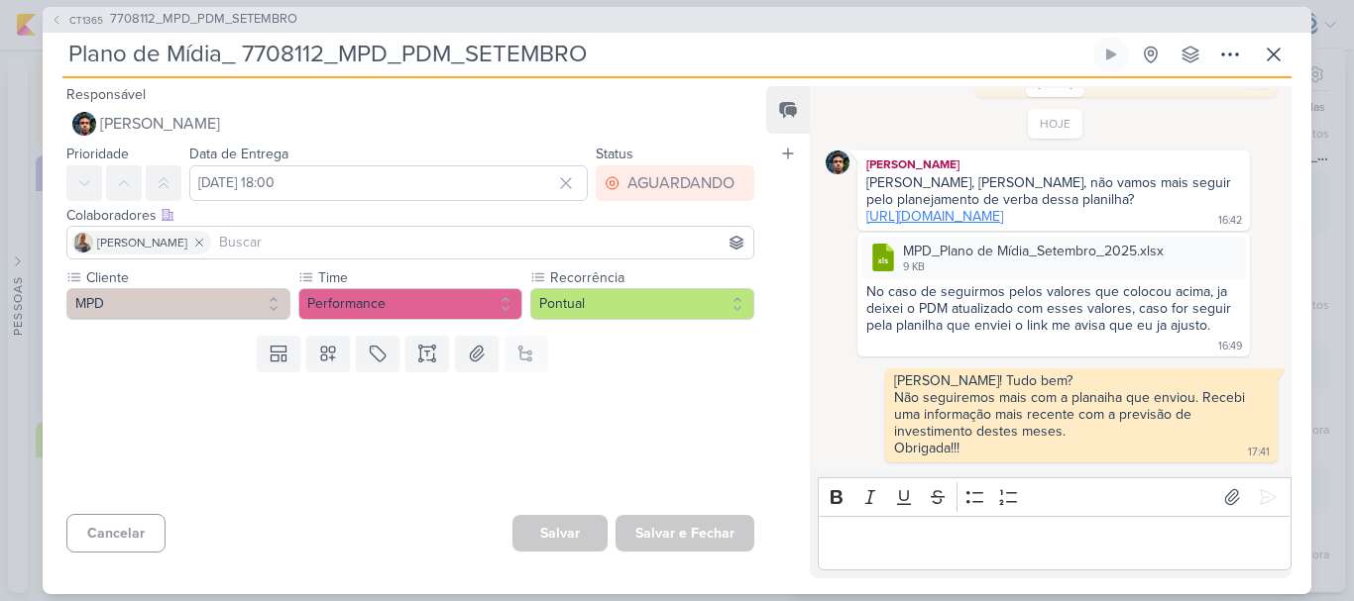
scroll to position [280, 0]
click at [1221, 263] on div at bounding box center [1230, 253] width 24 height 24
click at [1161, 326] on button "Baixar" at bounding box center [1153, 318] width 160 height 29
click at [1273, 47] on icon at bounding box center [1273, 55] width 24 height 24
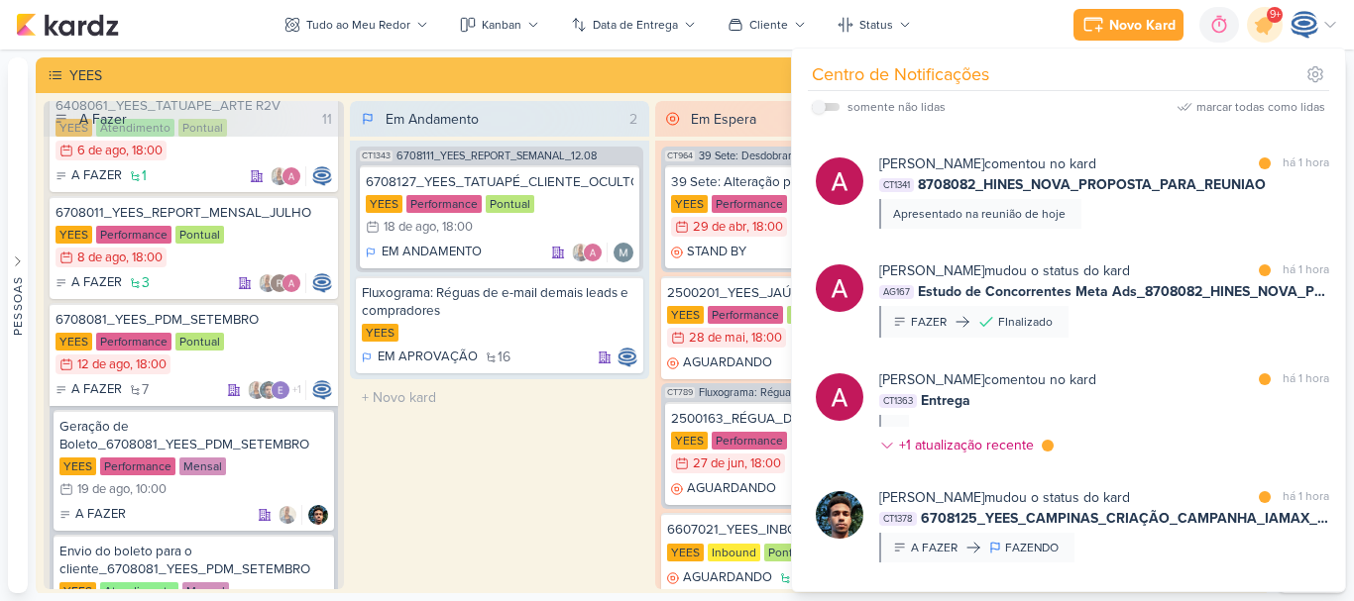
scroll to position [0, 0]
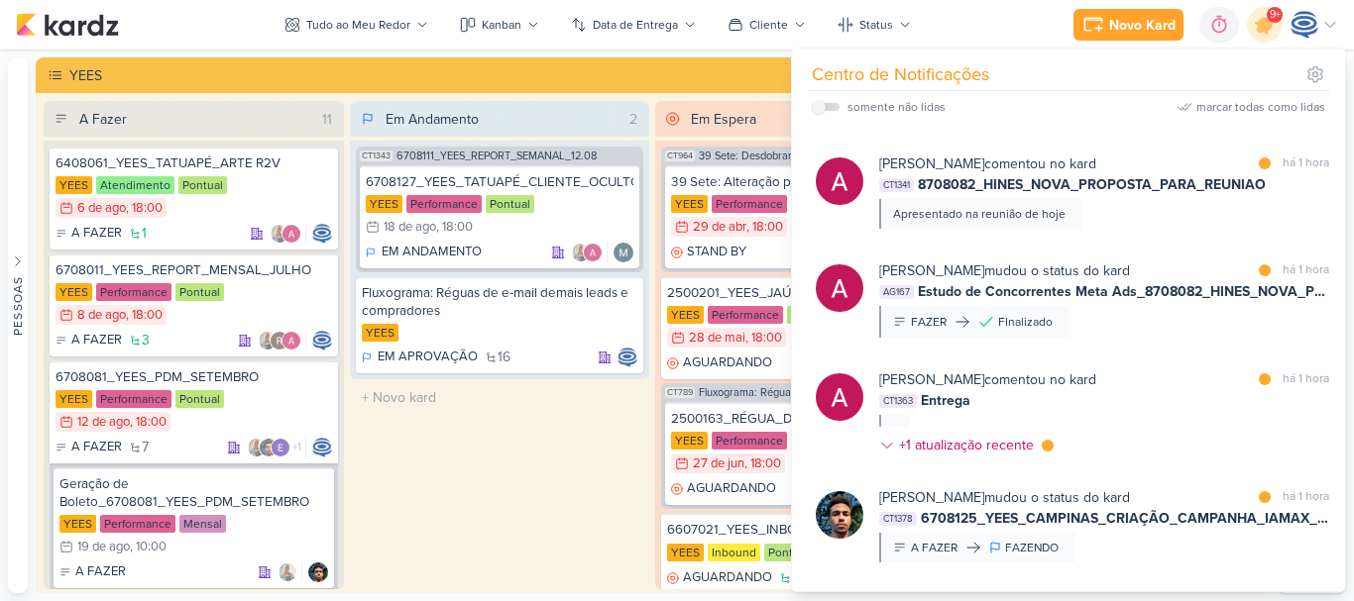
click at [1274, 17] on span "9+" at bounding box center [1274, 15] width 11 height 16
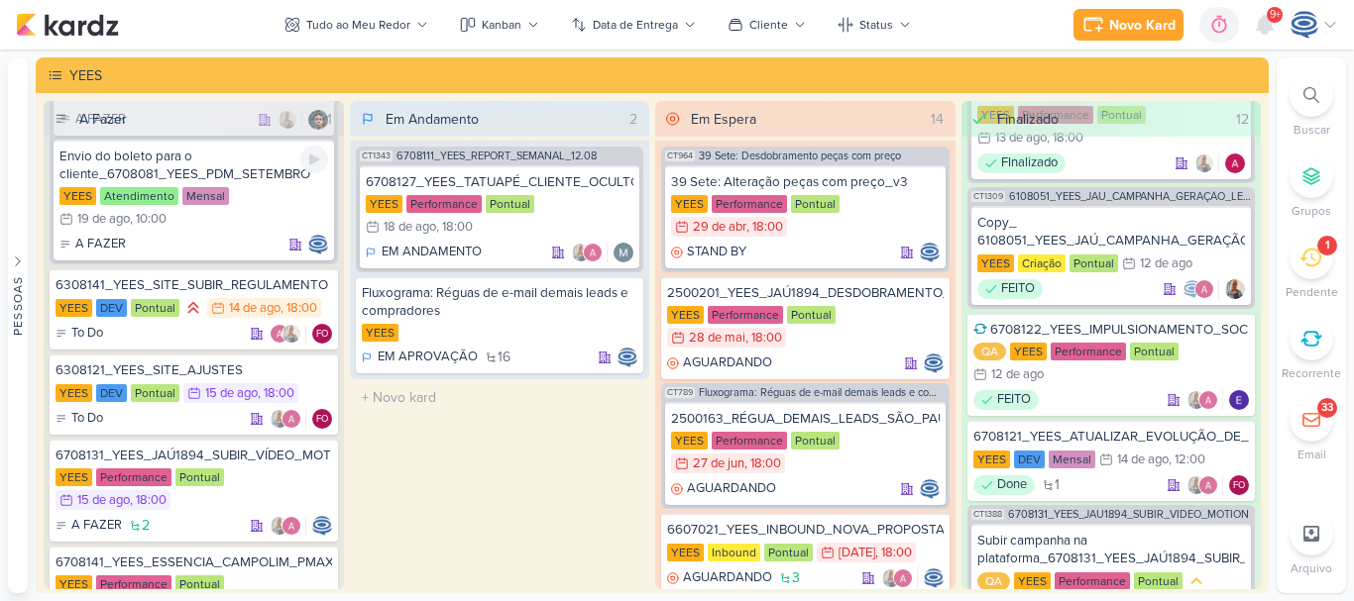
scroll to position [454, 0]
click at [210, 288] on div "6308141_YEES_SITE_SUBIR_REGULAMENTO" at bounding box center [193, 284] width 276 height 18
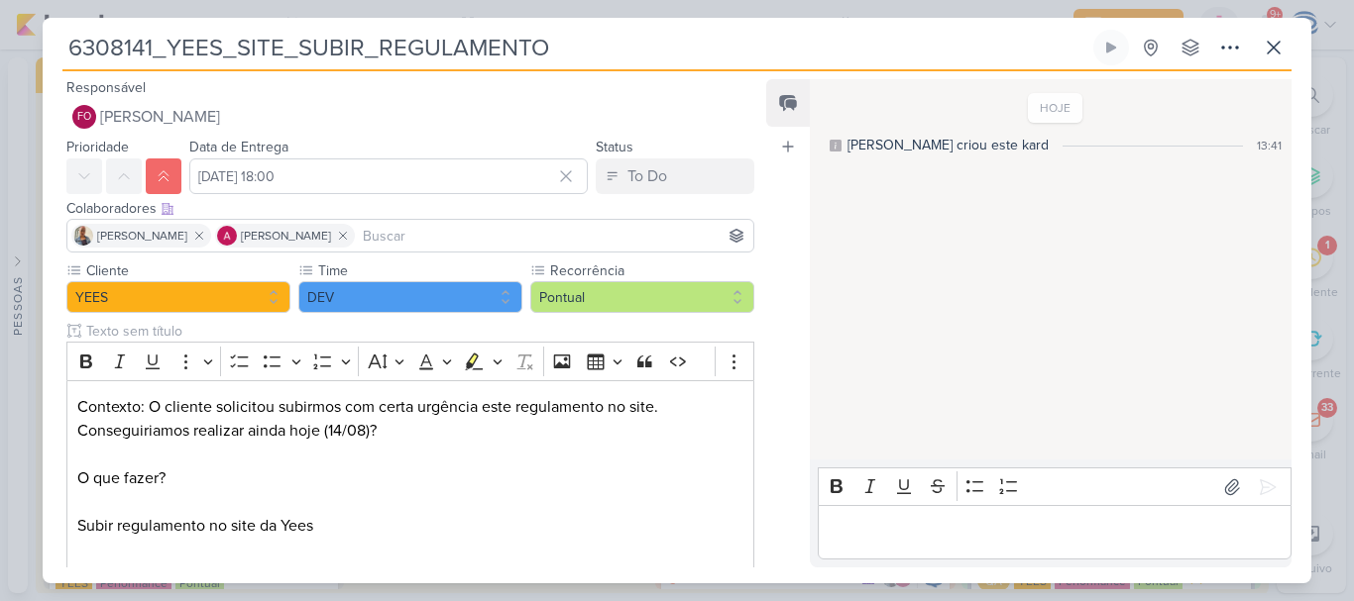
drag, startPoint x: 564, startPoint y: 58, endPoint x: 51, endPoint y: 93, distance: 514.5
click at [51, 93] on div "6308141_YEES_SITE_SUBIR_REGULAMENTO Criado por mim nenhum grupo disponível" at bounding box center [677, 307] width 1268 height 554
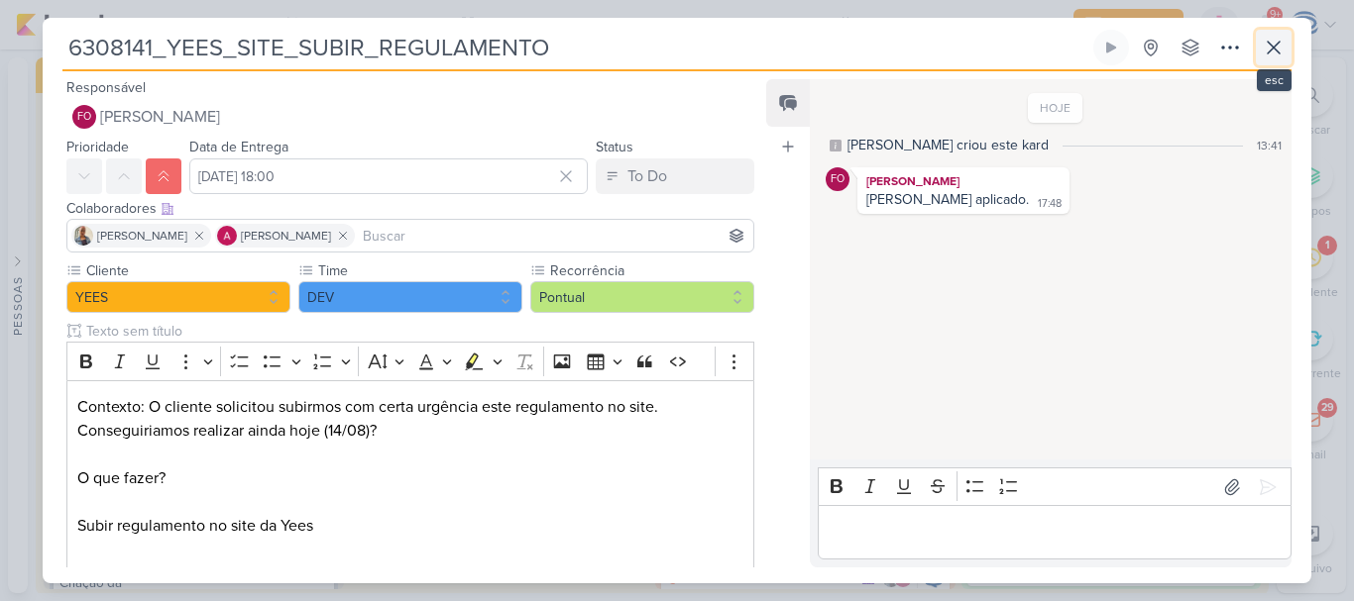
click at [1275, 53] on icon at bounding box center [1273, 48] width 24 height 24
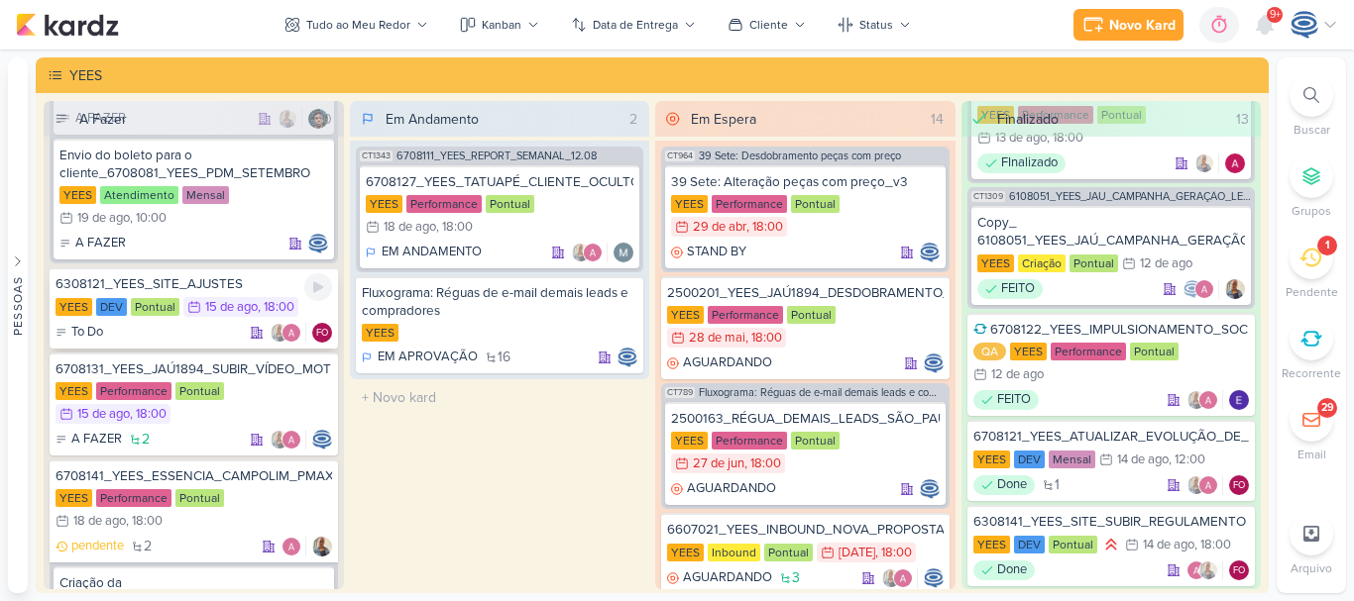
click at [219, 293] on div "6308121_YEES_SITE_AJUSTES [GEOGRAPHIC_DATA] DEV Pontual 15/8 [DATE] 18:00 To Do" at bounding box center [194, 308] width 288 height 81
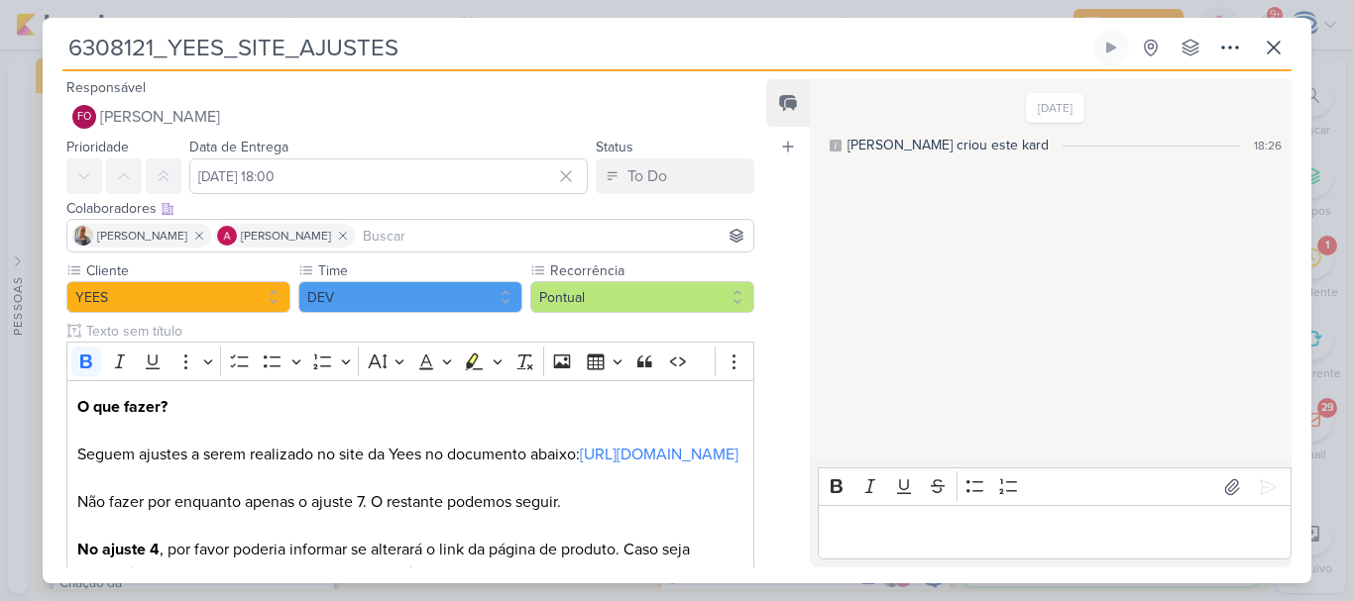
drag, startPoint x: 441, startPoint y: 46, endPoint x: 44, endPoint y: 56, distance: 397.5
click at [44, 56] on div "6308121_YEES_SITE_AJUSTES Criado por mim nenhum grupo disponível" at bounding box center [677, 307] width 1268 height 554
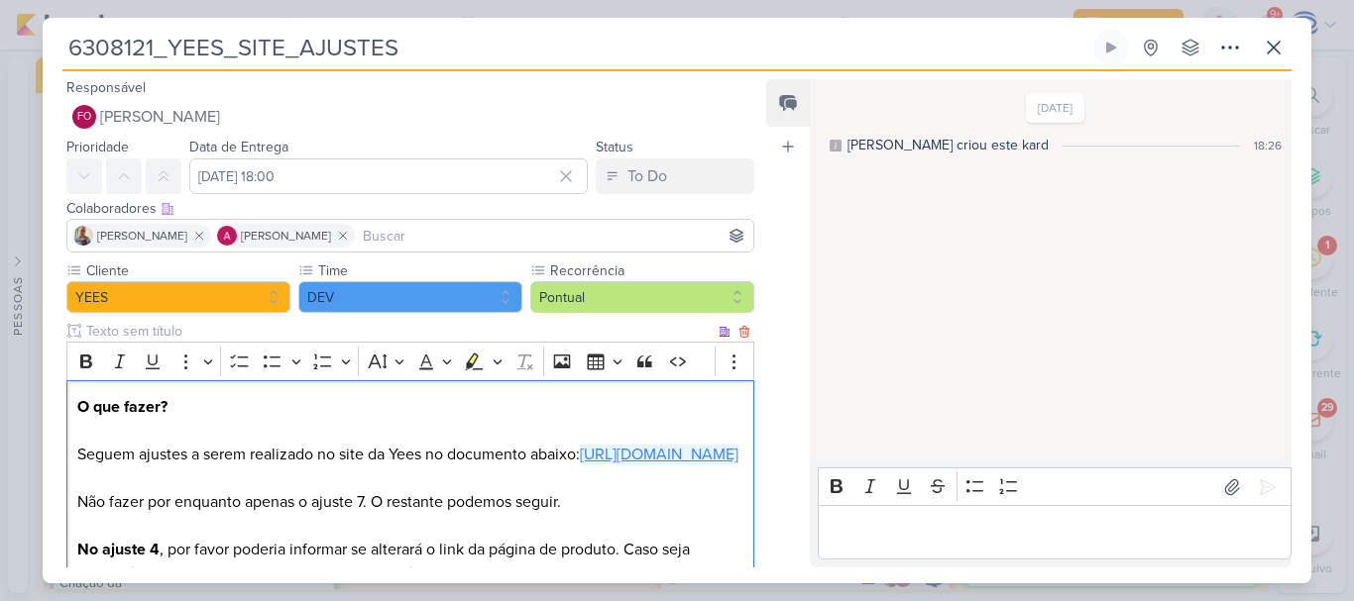
click at [580, 465] on link "[URL][DOMAIN_NAME]" at bounding box center [659, 455] width 159 height 20
